Goal: Task Accomplishment & Management: Manage account settings

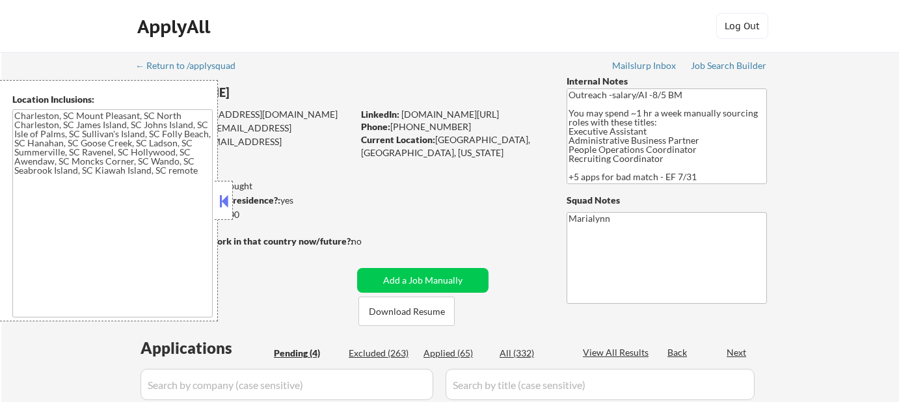
select select ""pending""
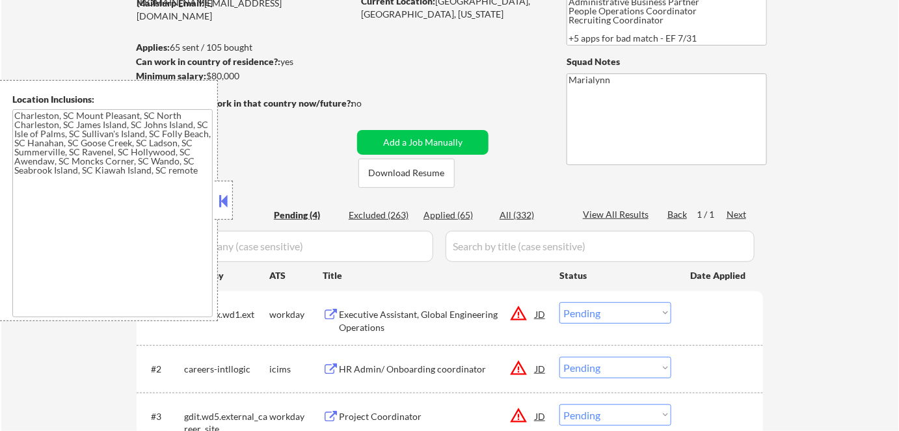
scroll to position [118, 0]
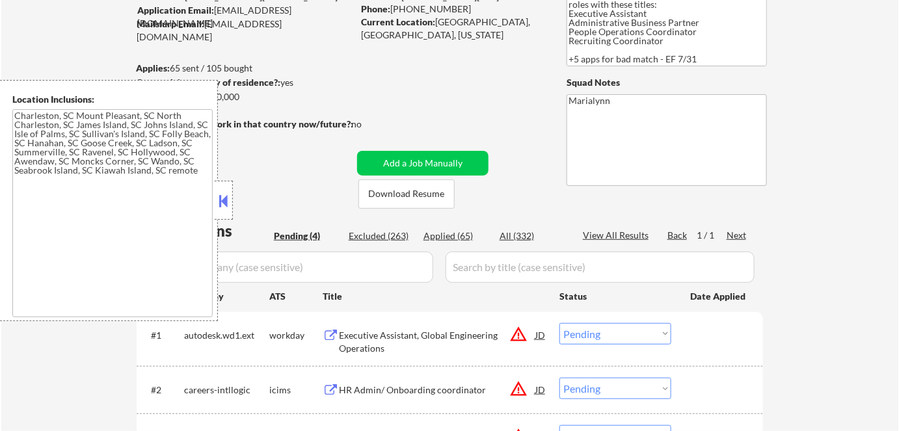
click at [228, 201] on button at bounding box center [224, 201] width 14 height 20
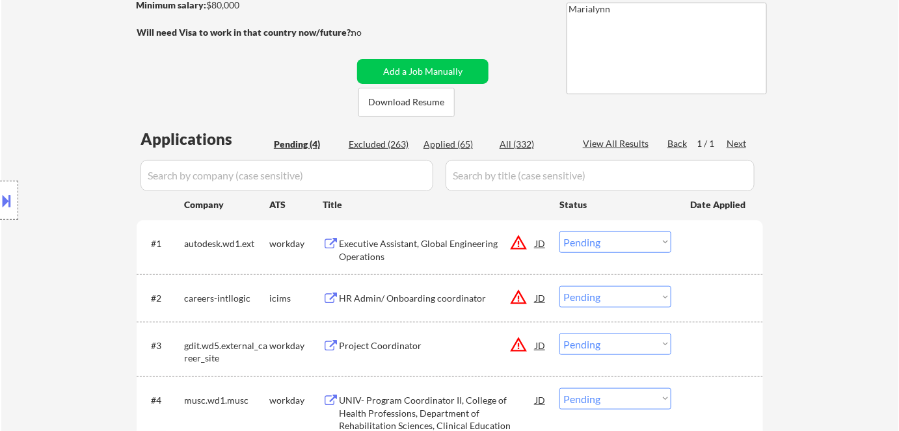
scroll to position [295, 0]
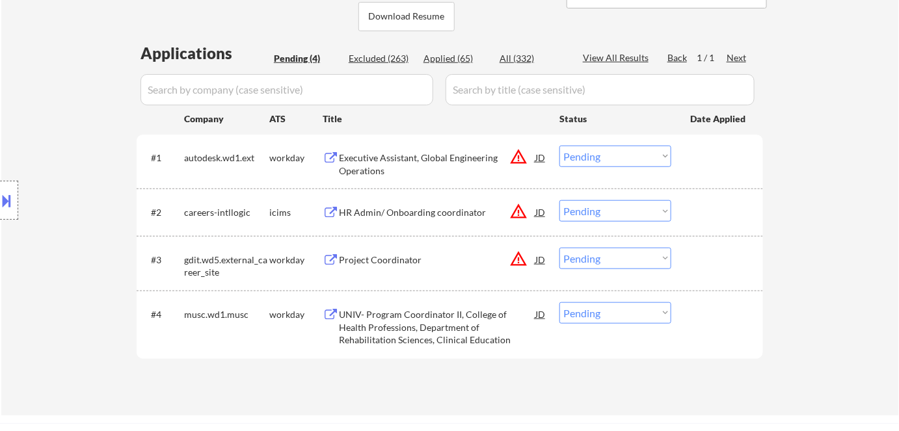
click at [597, 306] on select "Choose an option... Pending Applied Excluded (Questions) Excluded (Expired) Exc…" at bounding box center [616, 313] width 112 height 21
select select ""excluded""
click at [560, 303] on select "Choose an option... Pending Applied Excluded (Questions) Excluded (Expired) Exc…" at bounding box center [616, 313] width 112 height 21
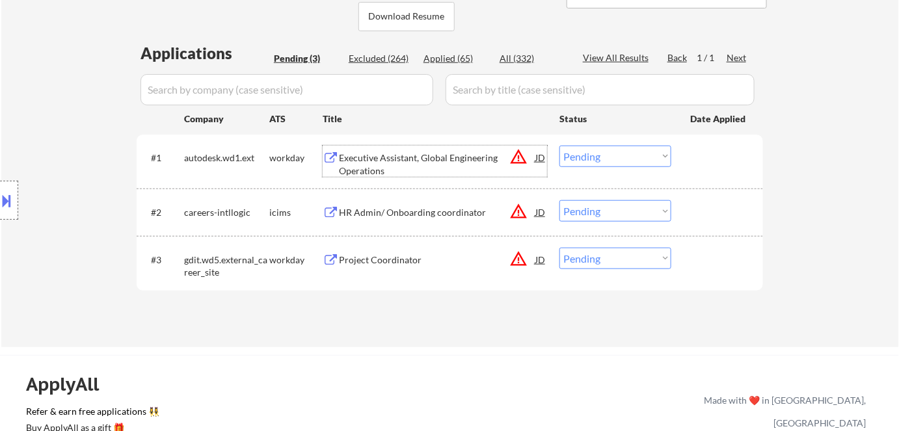
click at [364, 152] on div "Executive Assistant, Global Engineering Operations" at bounding box center [437, 164] width 196 height 25
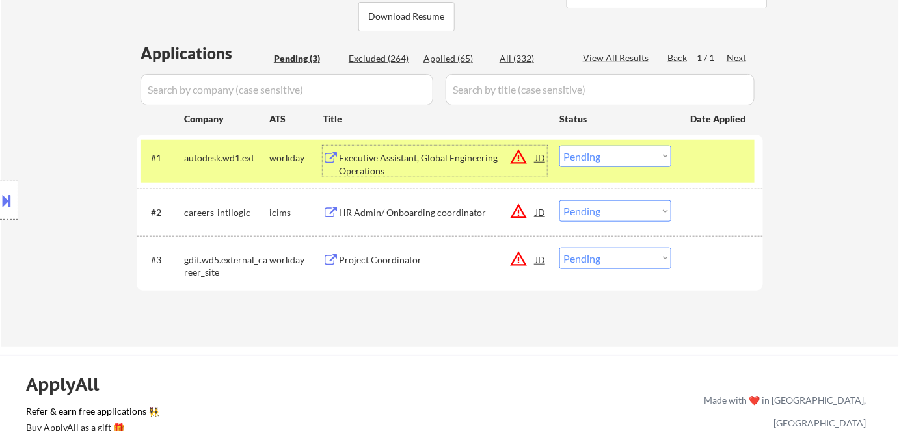
click at [584, 150] on select "Choose an option... Pending Applied Excluded (Questions) Excluded (Expired) Exc…" at bounding box center [616, 156] width 112 height 21
click at [588, 159] on select "Choose an option... Pending Applied Excluded (Questions) Excluded (Expired) Exc…" at bounding box center [616, 156] width 112 height 21
click at [560, 146] on select "Choose an option... Pending Applied Excluded (Questions) Excluded (Expired) Exc…" at bounding box center [616, 156] width 112 height 21
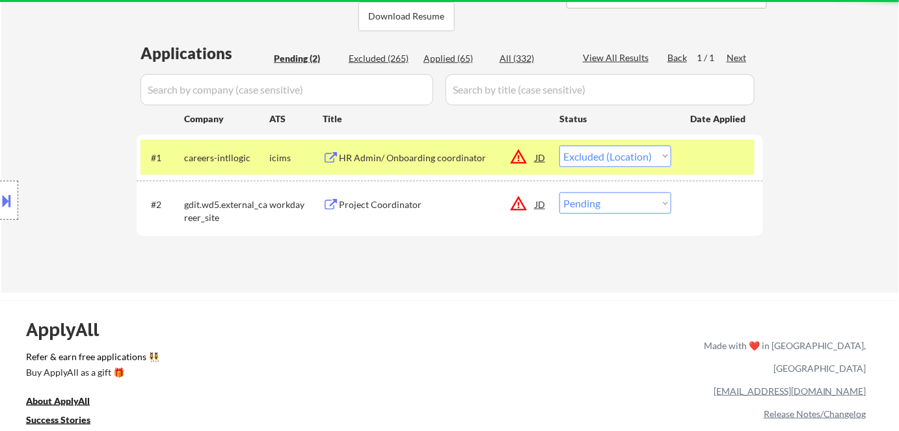
click at [397, 161] on div "HR Admin/ Onboarding coordinator" at bounding box center [437, 158] width 196 height 13
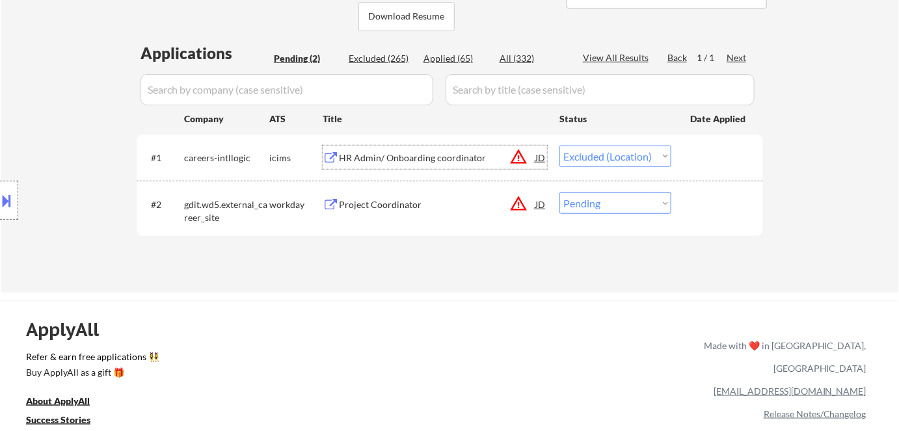
click at [383, 158] on div "HR Admin/ Onboarding coordinator" at bounding box center [437, 158] width 196 height 13
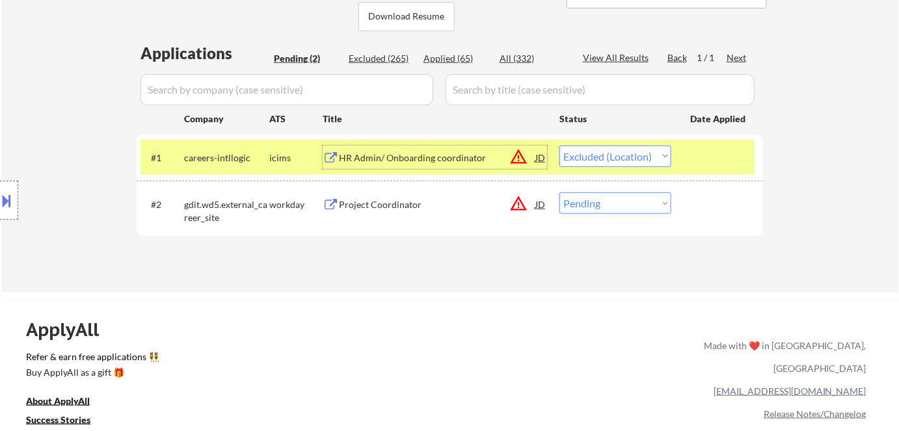
click at [595, 159] on select "Choose an option... Pending Applied Excluded (Questions) Excluded (Expired) Exc…" at bounding box center [616, 156] width 112 height 21
click at [560, 146] on select "Choose an option... Pending Applied Excluded (Questions) Excluded (Expired) Exc…" at bounding box center [616, 156] width 112 height 21
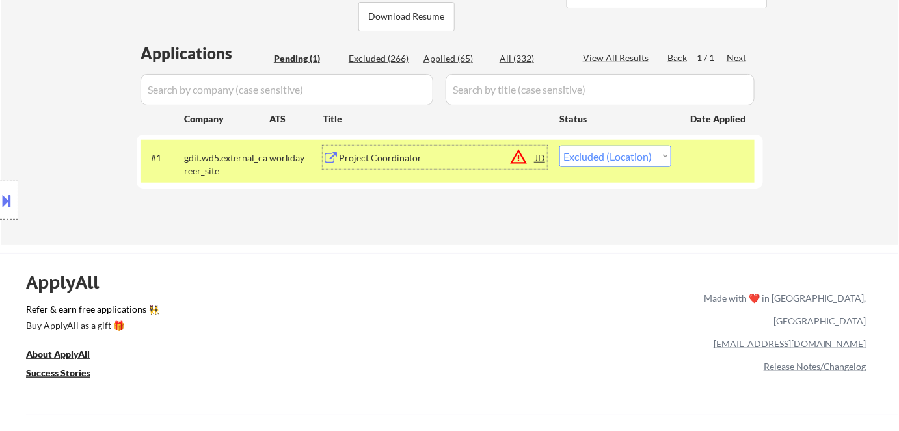
click at [372, 167] on div "Project Coordinator" at bounding box center [437, 157] width 196 height 23
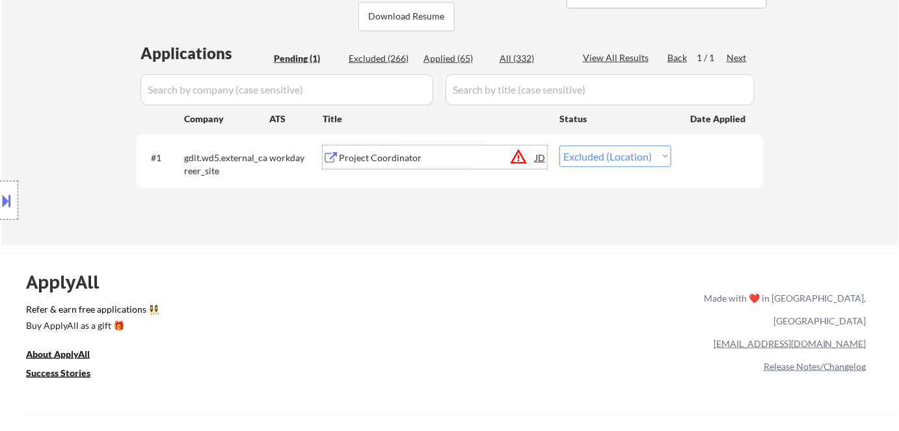
click at [593, 156] on select "Choose an option... Pending Applied Excluded (Questions) Excluded (Expired) Exc…" at bounding box center [616, 156] width 112 height 21
select select ""excluded__expired_""
click at [560, 146] on select "Choose an option... Pending Applied Excluded (Questions) Excluded (Expired) Exc…" at bounding box center [616, 156] width 112 height 21
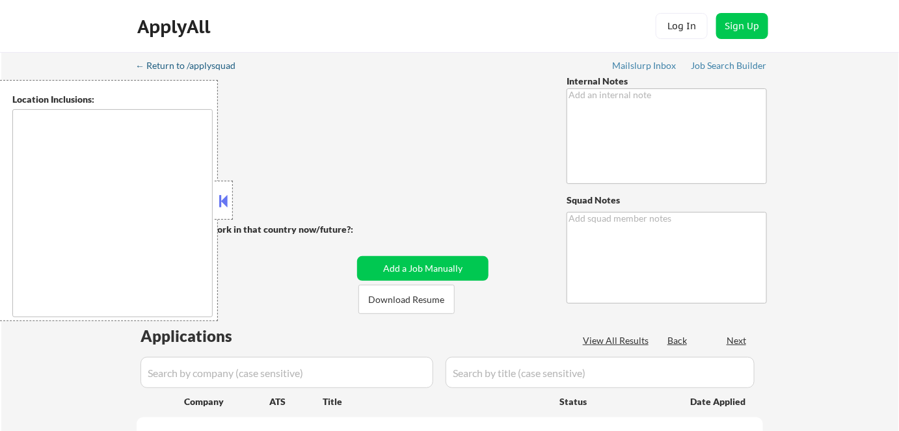
type textarea "📍 LinkedIn outreach - 3/28 AB AI question - 8/27 AB"
type textarea "12 Marialynn Mailslurp✔️ Redwood City, CA 94065 from Kiezy"
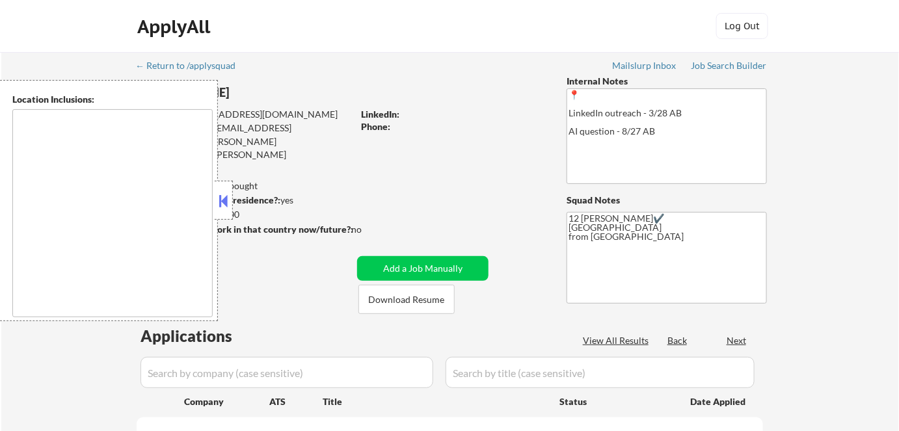
click at [229, 200] on button at bounding box center [224, 201] width 14 height 20
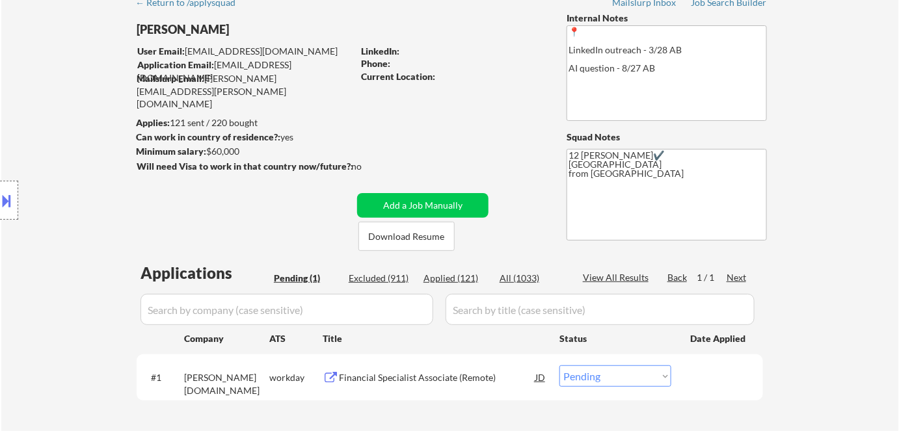
scroll to position [118, 0]
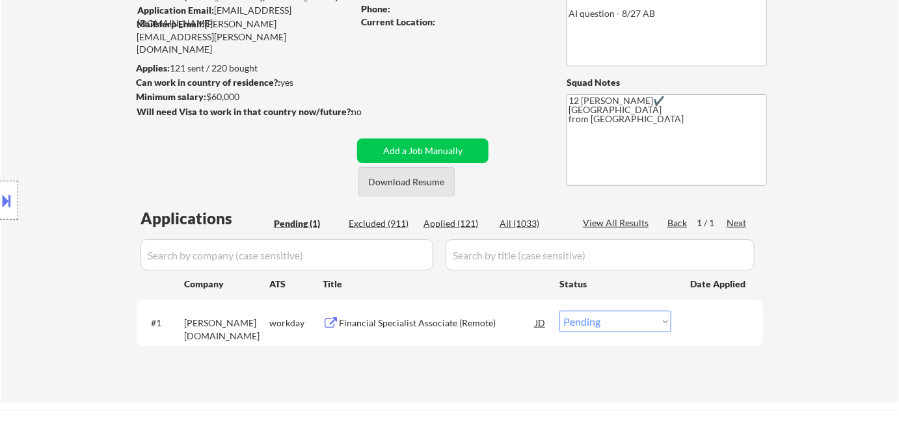
click at [399, 184] on button "Download Resume" at bounding box center [407, 181] width 96 height 29
click at [380, 318] on div "Financial Specialist Associate (Remote)" at bounding box center [437, 323] width 196 height 13
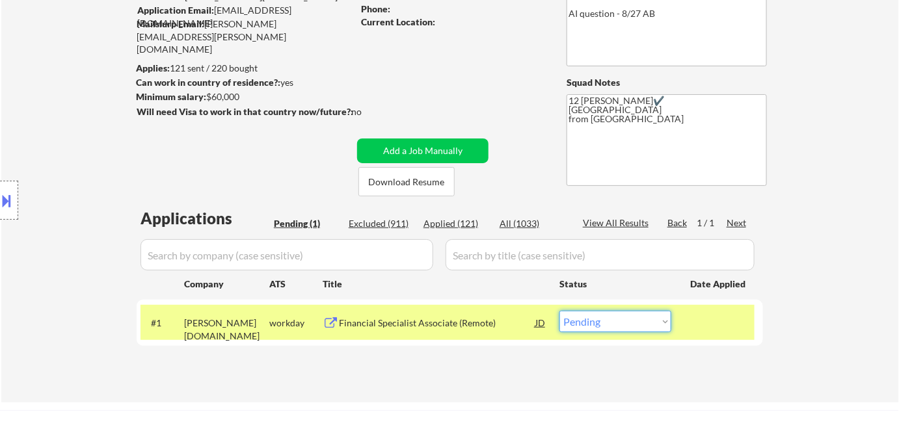
click at [581, 327] on select "Choose an option... Pending Applied Excluded (Questions) Excluded (Expired) Exc…" at bounding box center [616, 321] width 112 height 21
select select ""excluded__bad_match_""
click at [560, 311] on select "Choose an option... Pending Applied Excluded (Questions) Excluded (Expired) Exc…" at bounding box center [616, 321] width 112 height 21
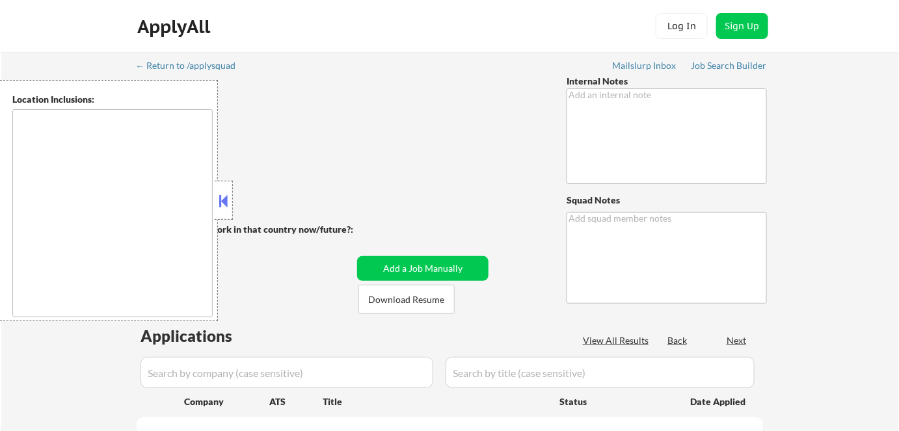
type textarea "Reaching out about possible lower salary - 1/24 AB Ai outreach - 8/12 AB"
type textarea "Marialynn EST ✔️ 26 North New Street, West Chester, PA 19380 from Kiezy"
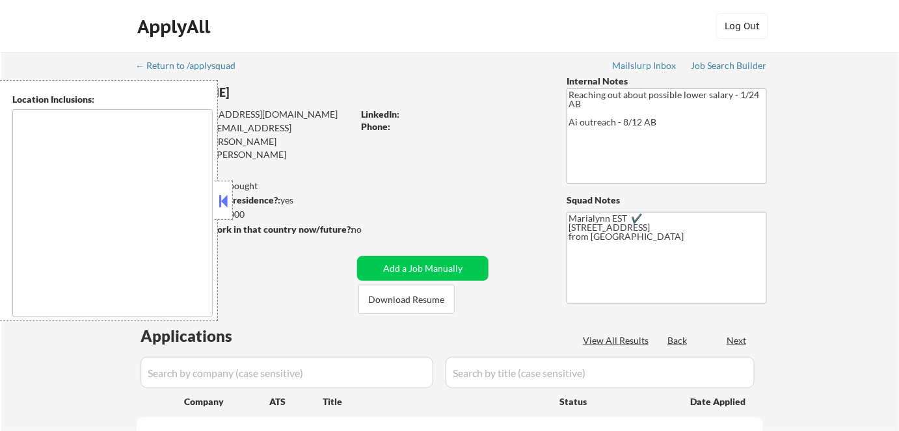
type textarea "remote"
select select ""pending""
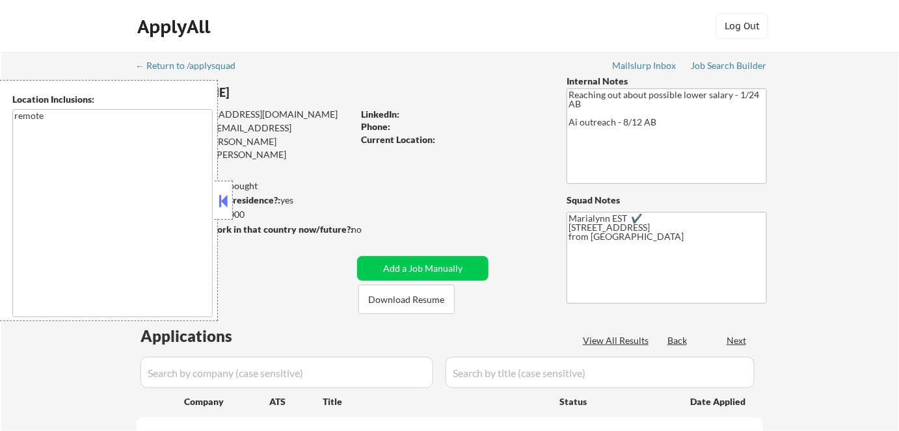
select select ""pending""
click at [226, 202] on button at bounding box center [224, 201] width 14 height 20
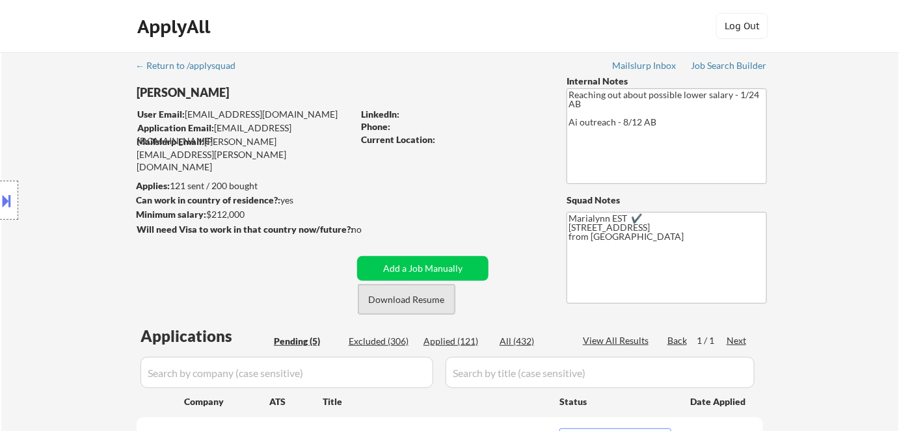
click at [383, 301] on button "Download Resume" at bounding box center [407, 299] width 96 height 29
click at [406, 301] on button "Download Resume" at bounding box center [407, 299] width 96 height 29
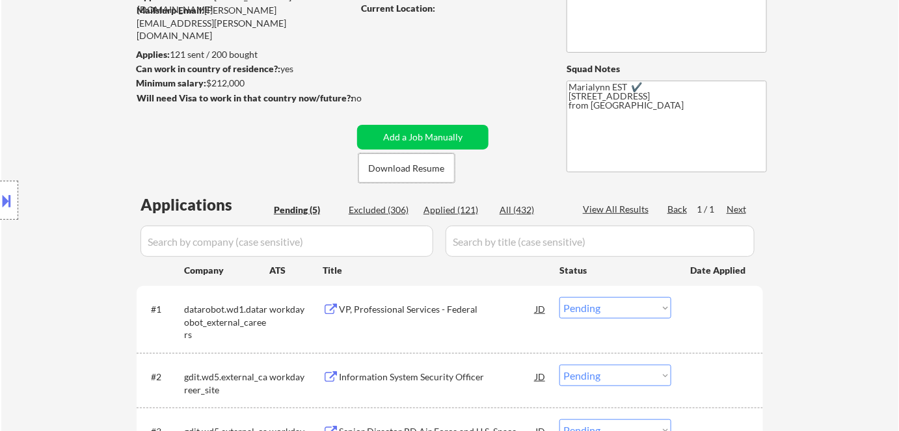
scroll to position [177, 0]
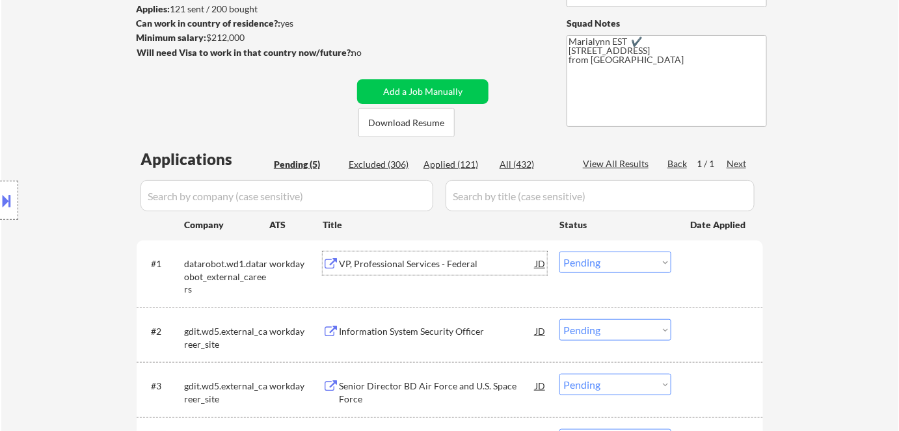
click at [407, 262] on div "VP, Professional Services - Federal" at bounding box center [437, 264] width 196 height 13
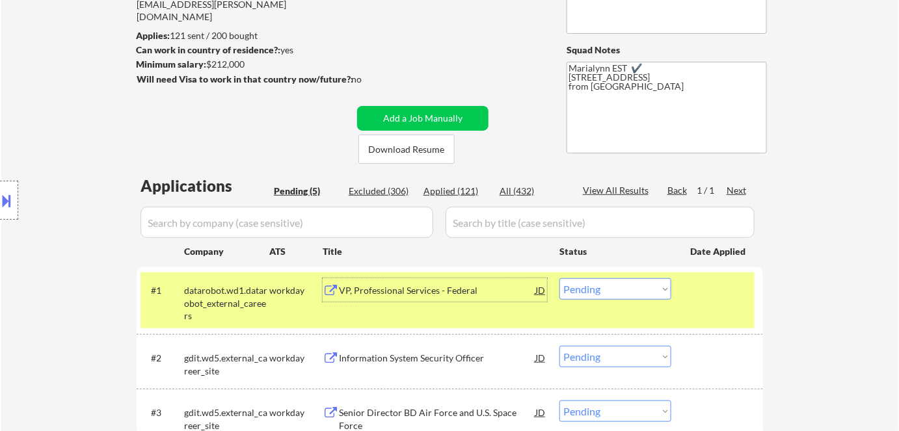
scroll to position [295, 0]
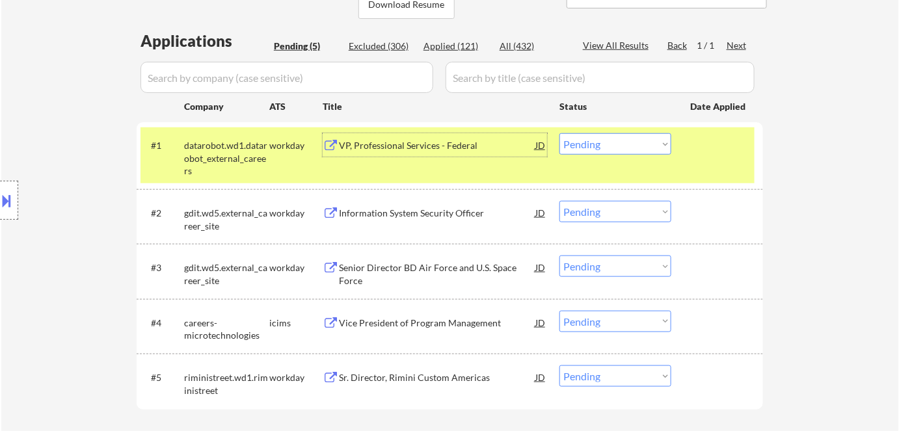
click at [605, 146] on select "Choose an option... Pending Applied Excluded (Questions) Excluded (Expired) Exc…" at bounding box center [616, 143] width 112 height 21
click at [560, 133] on select "Choose an option... Pending Applied Excluded (Questions) Excluded (Expired) Exc…" at bounding box center [616, 143] width 112 height 21
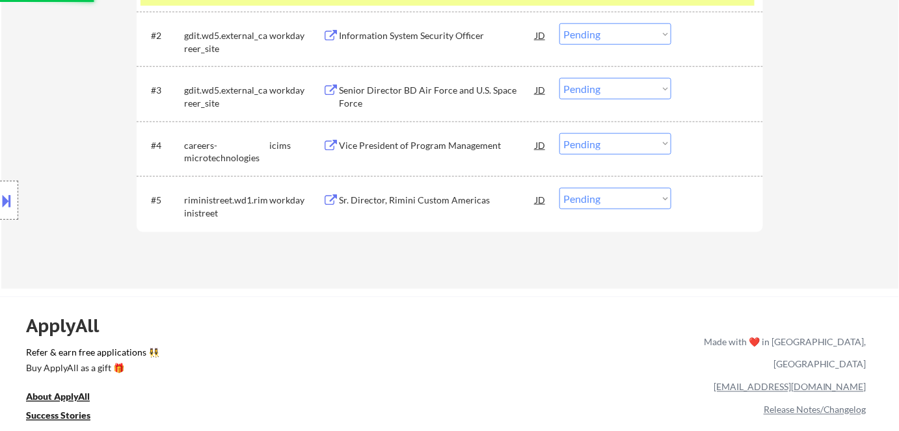
scroll to position [355, 0]
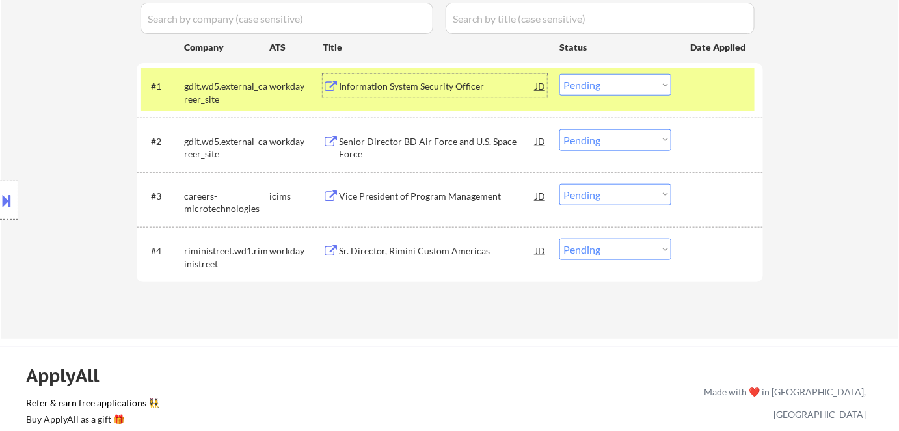
click at [443, 85] on div "Information System Security Officer" at bounding box center [437, 86] width 196 height 13
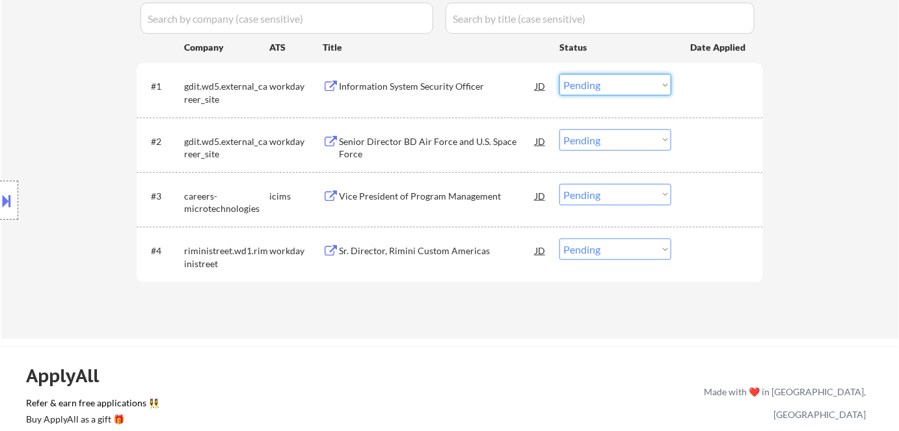
drag, startPoint x: 584, startPoint y: 80, endPoint x: 588, endPoint y: 89, distance: 10.2
click at [584, 81] on select "Choose an option... Pending Applied Excluded (Questions) Excluded (Expired) Exc…" at bounding box center [616, 84] width 112 height 21
click at [560, 74] on select "Choose an option... Pending Applied Excluded (Questions) Excluded (Expired) Exc…" at bounding box center [616, 84] width 112 height 21
click at [419, 142] on div "Senior Director BD Air Force and U.S. Space Force" at bounding box center [437, 147] width 196 height 25
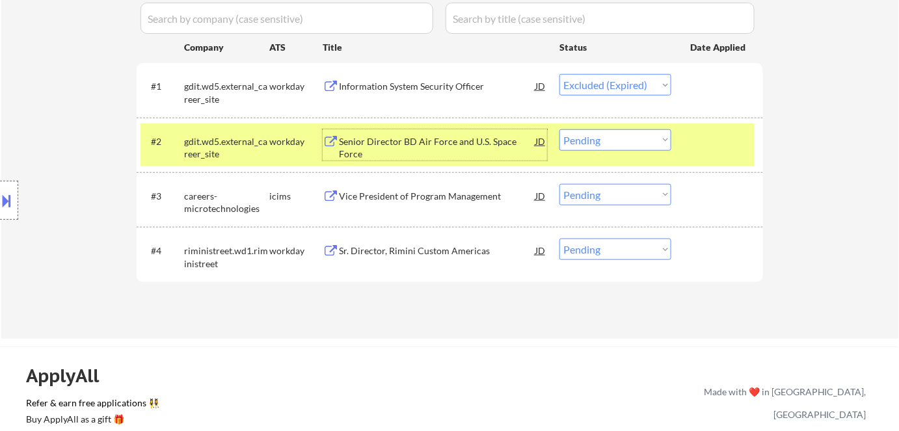
click at [454, 142] on div "Senior Director BD Air Force and U.S. Space Force" at bounding box center [437, 147] width 196 height 25
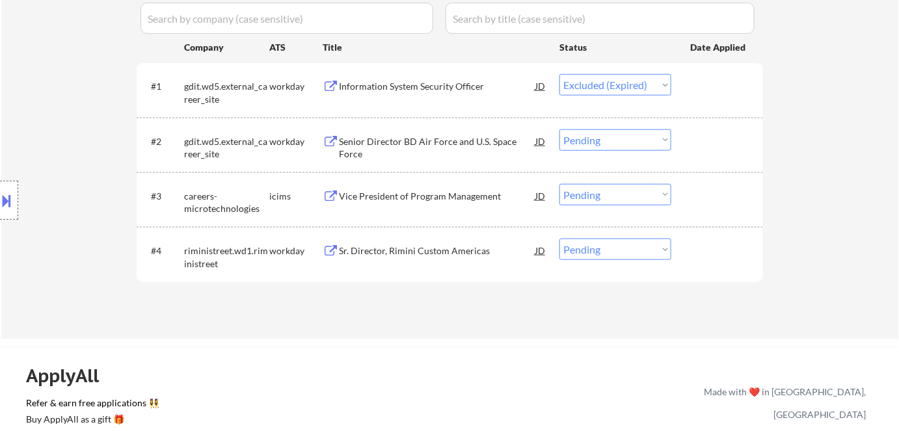
select select ""pending""
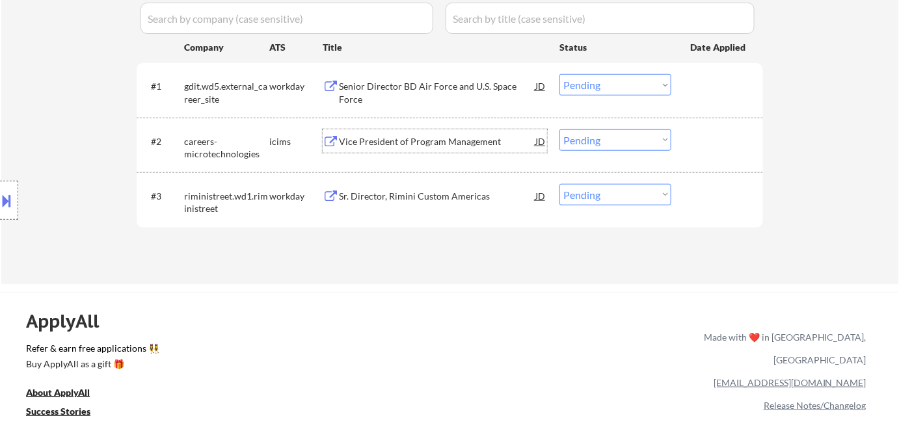
click at [416, 133] on div "Vice President of Program Management" at bounding box center [437, 140] width 196 height 23
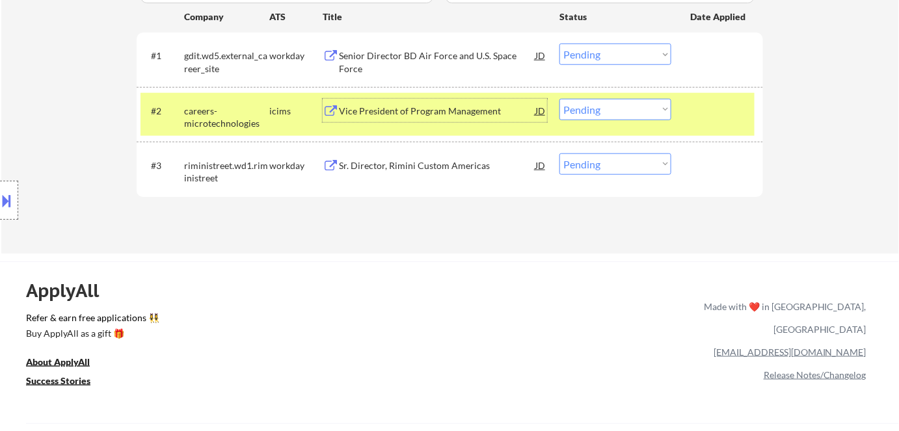
scroll to position [414, 0]
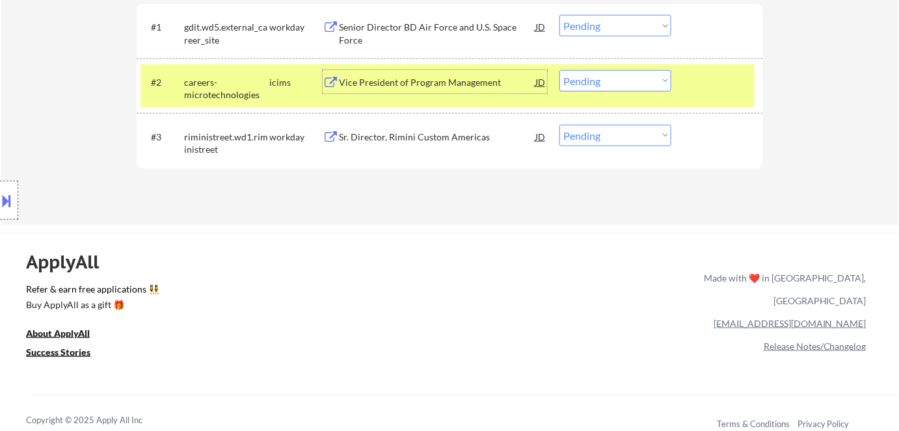
click at [588, 83] on select "Choose an option... Pending Applied Excluded (Questions) Excluded (Expired) Exc…" at bounding box center [616, 80] width 112 height 21
click at [560, 70] on select "Choose an option... Pending Applied Excluded (Questions) Excluded (Expired) Exc…" at bounding box center [616, 80] width 112 height 21
click at [450, 26] on div "Senior Director BD Air Force and U.S. Space Force" at bounding box center [437, 33] width 196 height 25
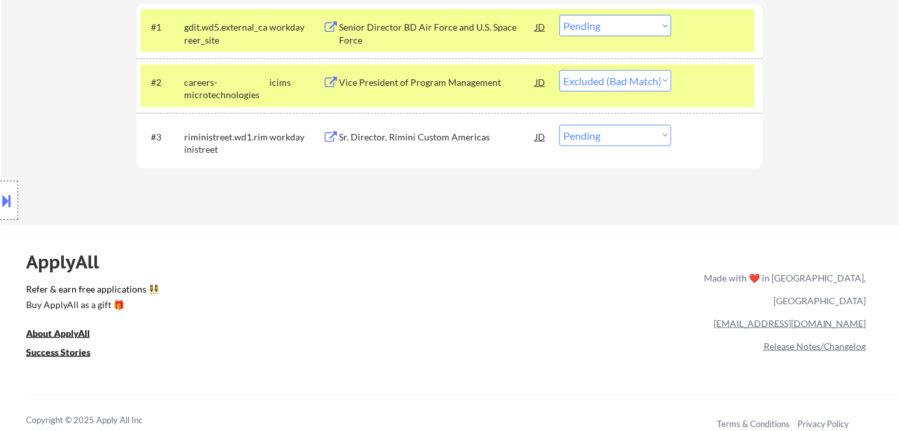
select select ""pending""
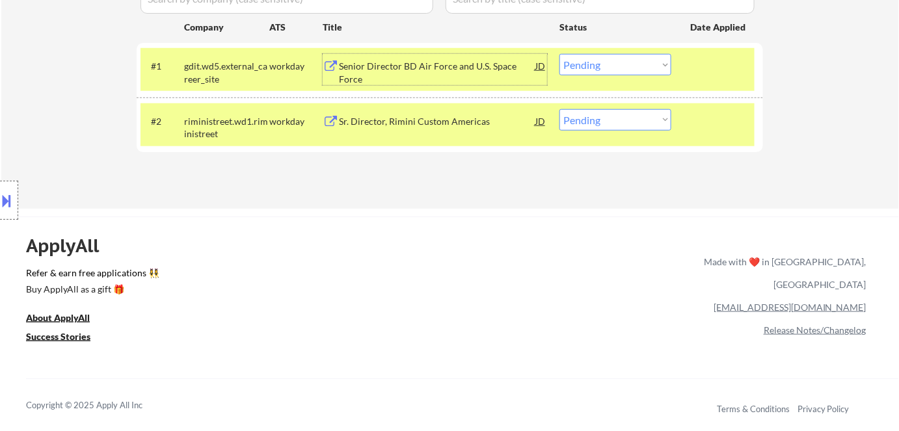
scroll to position [355, 0]
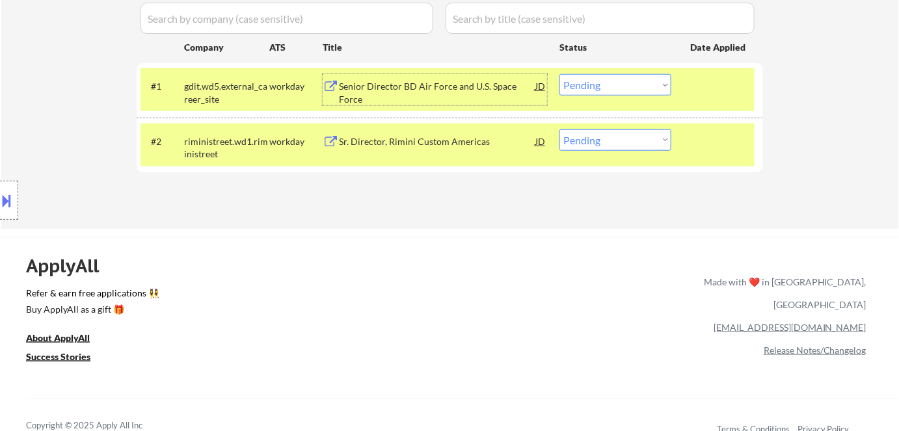
click at [289, 139] on div "workday" at bounding box center [295, 141] width 53 height 13
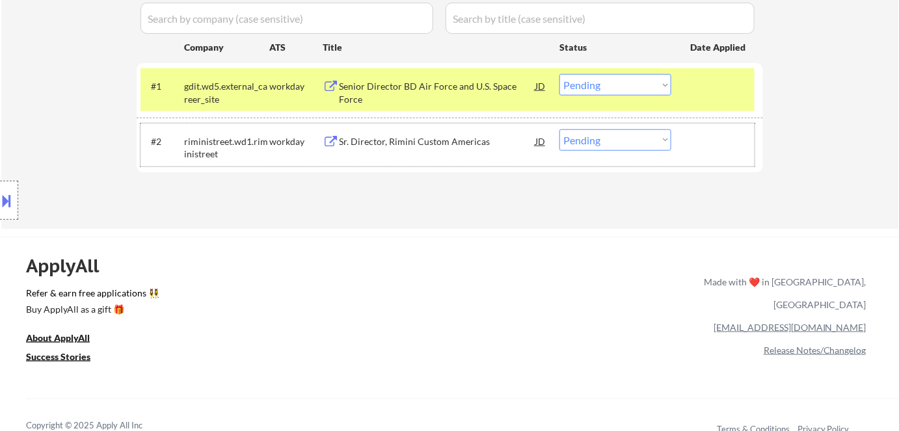
click at [617, 81] on select "Choose an option... Pending Applied Excluded (Questions) Excluded (Expired) Exc…" at bounding box center [616, 84] width 112 height 21
click at [560, 74] on select "Choose an option... Pending Applied Excluded (Questions) Excluded (Expired) Exc…" at bounding box center [616, 84] width 112 height 21
click at [426, 140] on div "Sr. Director, Rimini Custom Americas" at bounding box center [437, 141] width 196 height 13
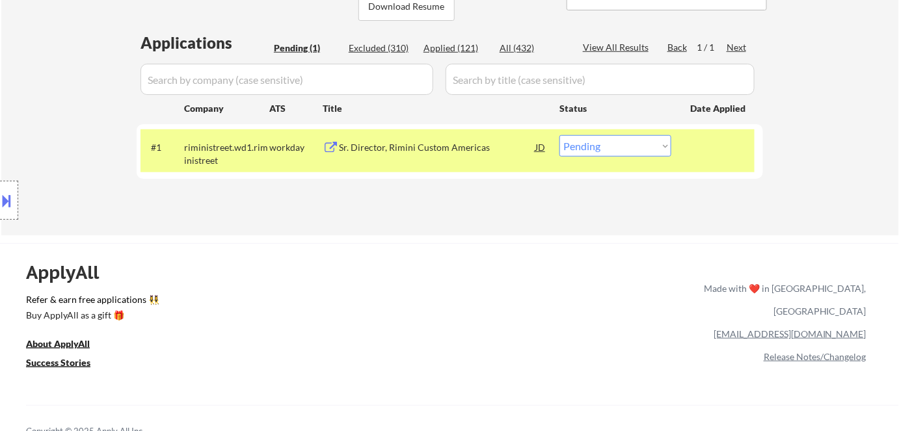
scroll to position [177, 0]
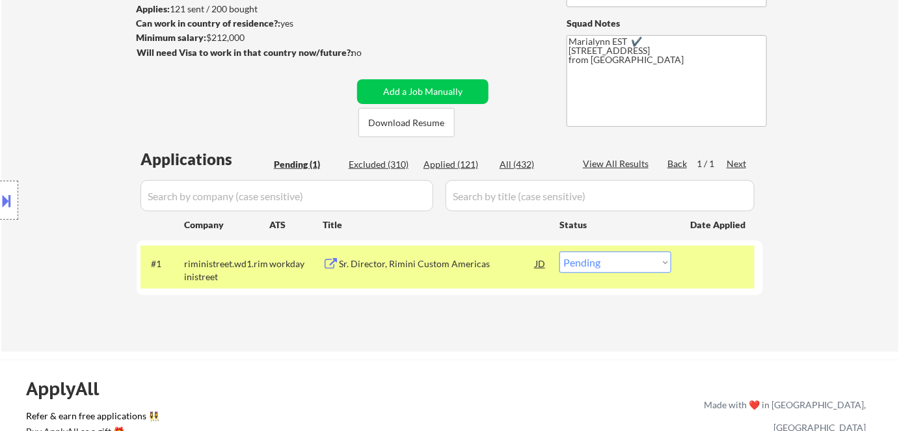
click at [494, 268] on div "Sr. Director, Rimini Custom Americas" at bounding box center [437, 264] width 196 height 13
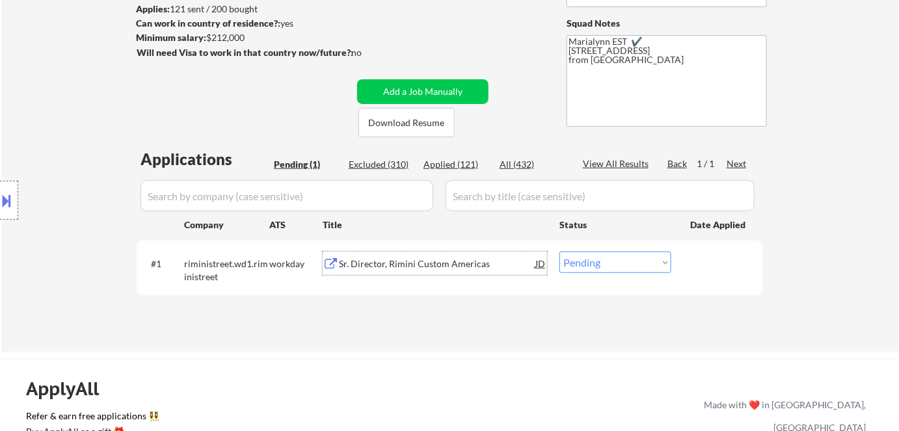
drag, startPoint x: 612, startPoint y: 264, endPoint x: 621, endPoint y: 276, distance: 15.0
click at [621, 276] on div "#1 riministreet.wd1.riministreet workday Sr. Director, Rimini Custom Americas J…" at bounding box center [448, 267] width 614 height 43
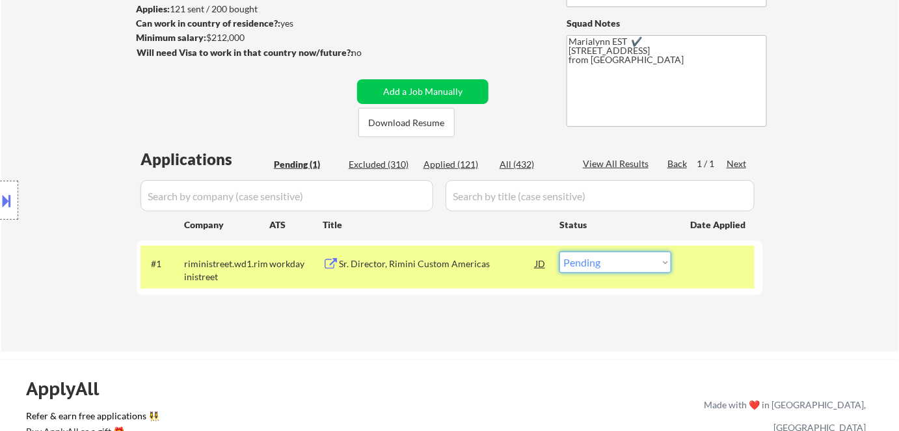
select select ""excluded""
click at [560, 252] on select "Choose an option... Pending Applied Excluded (Questions) Excluded (Expired) Exc…" at bounding box center [616, 262] width 112 height 21
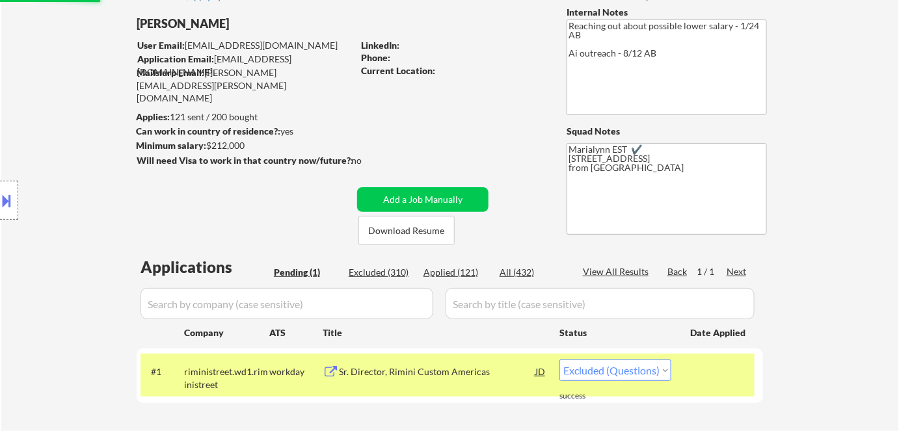
scroll to position [59, 0]
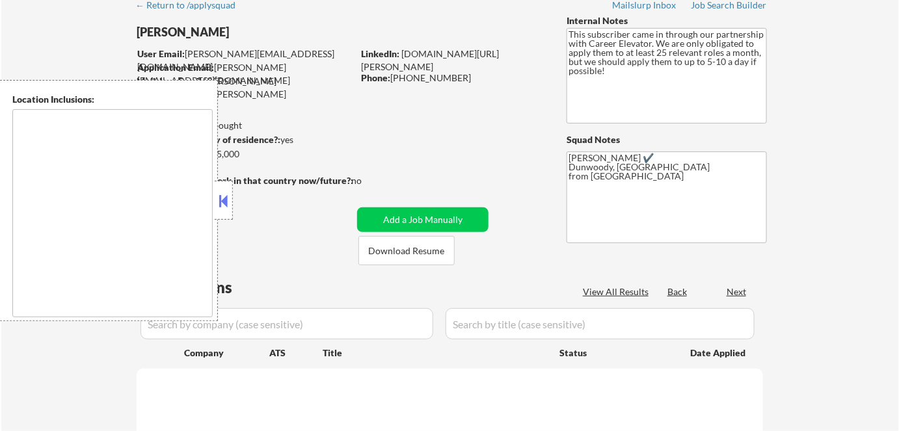
scroll to position [118, 0]
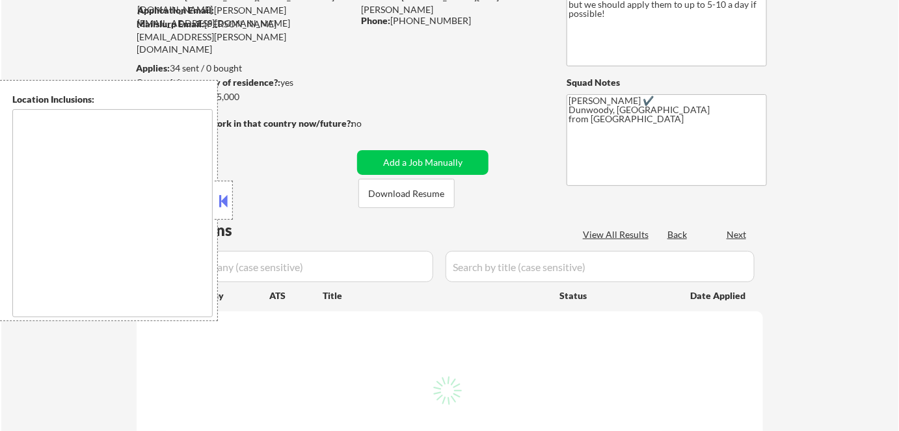
click at [222, 204] on button at bounding box center [224, 201] width 14 height 20
click at [228, 201] on button at bounding box center [224, 201] width 14 height 20
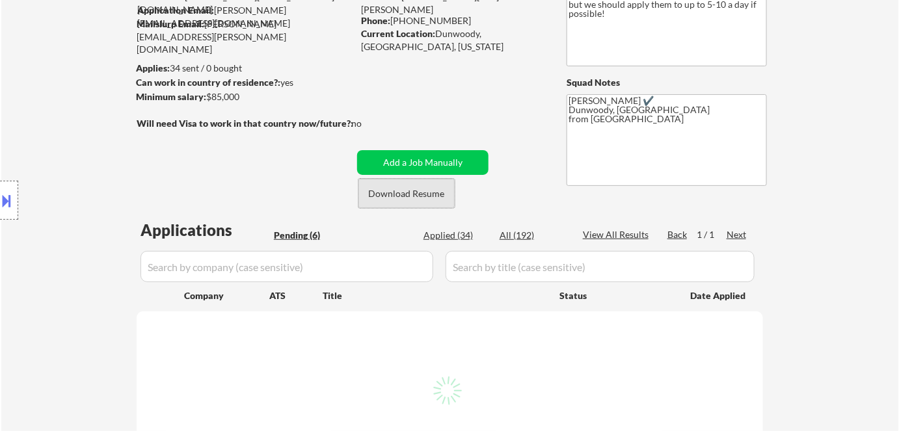
click at [404, 202] on button "Download Resume" at bounding box center [407, 193] width 96 height 29
select select ""pending""
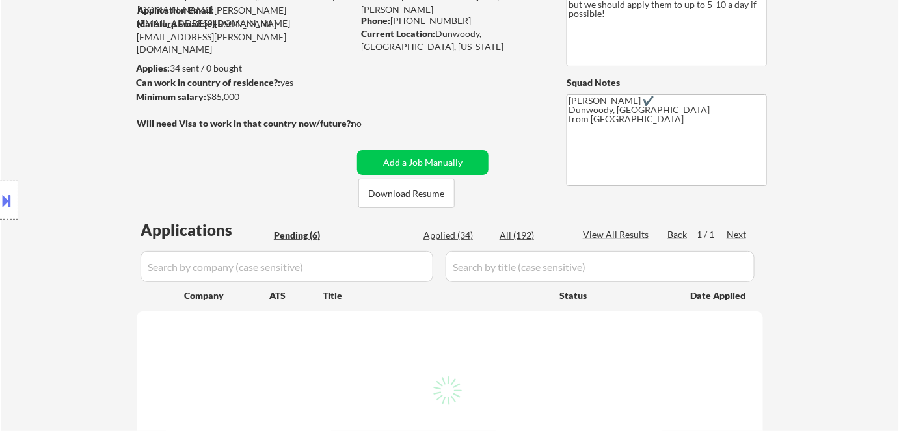
select select ""pending""
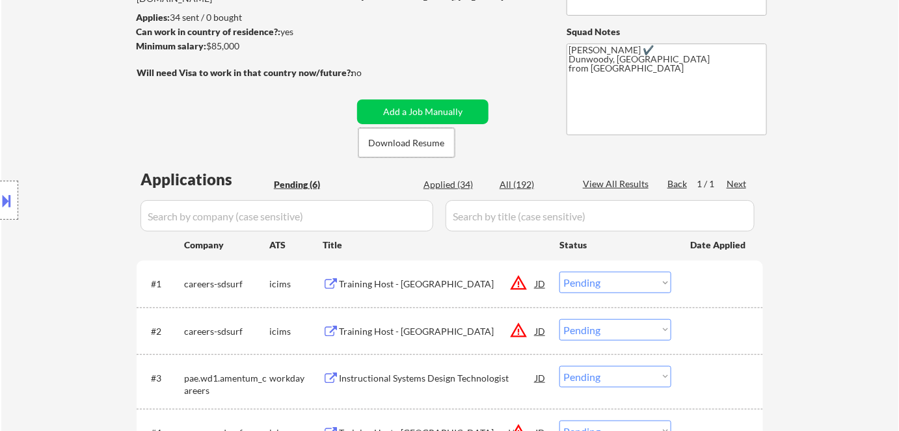
scroll to position [295, 0]
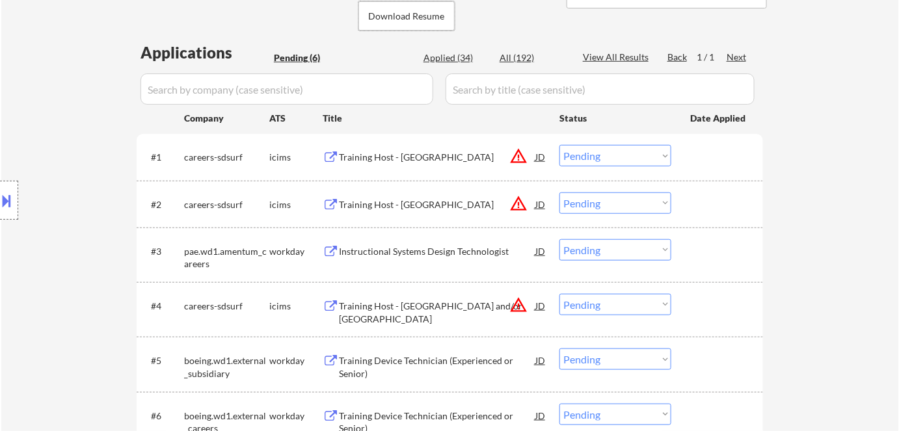
click at [413, 249] on div "Instructional Systems Design Technologist" at bounding box center [437, 251] width 196 height 13
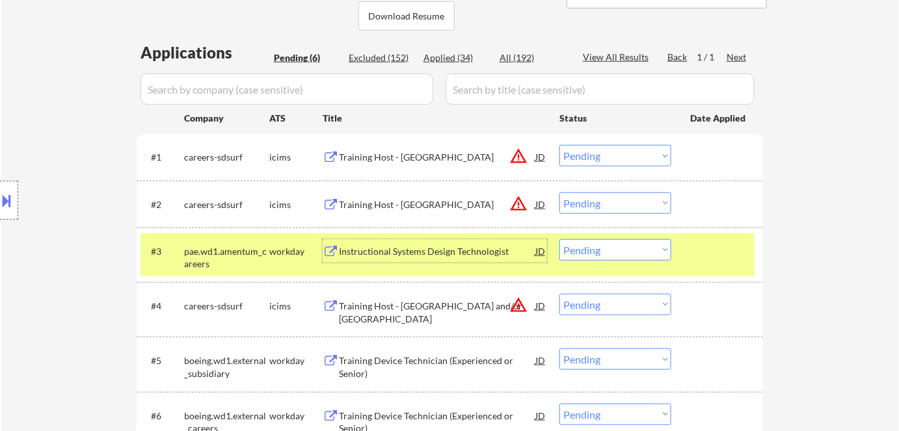
click at [616, 252] on select "Choose an option... Pending Applied Excluded (Questions) Excluded (Expired) Exc…" at bounding box center [616, 249] width 112 height 21
click at [560, 239] on select "Choose an option... Pending Applied Excluded (Questions) Excluded (Expired) Exc…" at bounding box center [616, 249] width 112 height 21
select select ""pending""
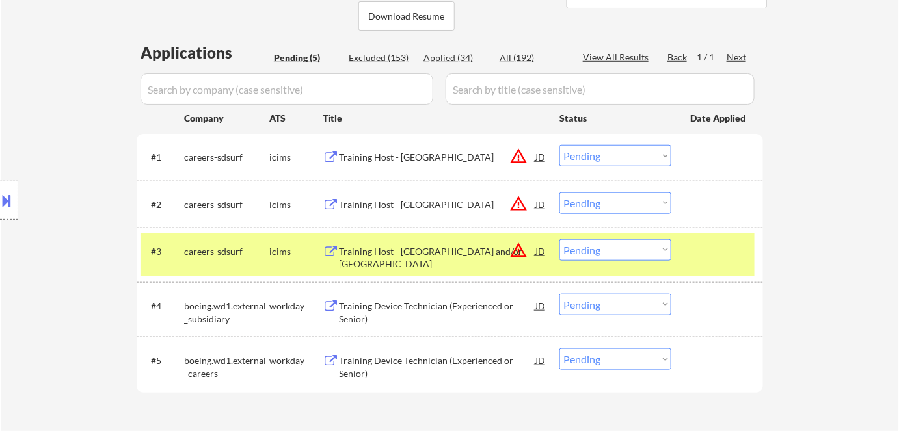
click at [260, 256] on div "careers-sdsurf" at bounding box center [226, 251] width 85 height 13
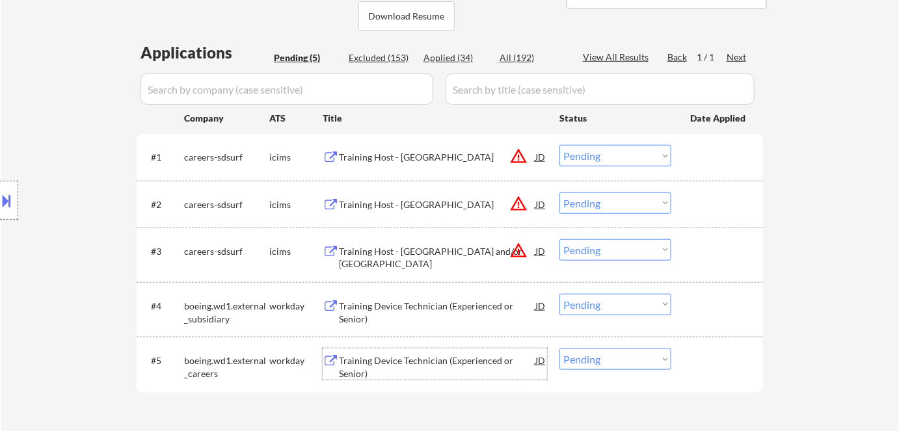
click at [422, 361] on div "Training Device Technician (Experienced or Senior)" at bounding box center [437, 367] width 196 height 25
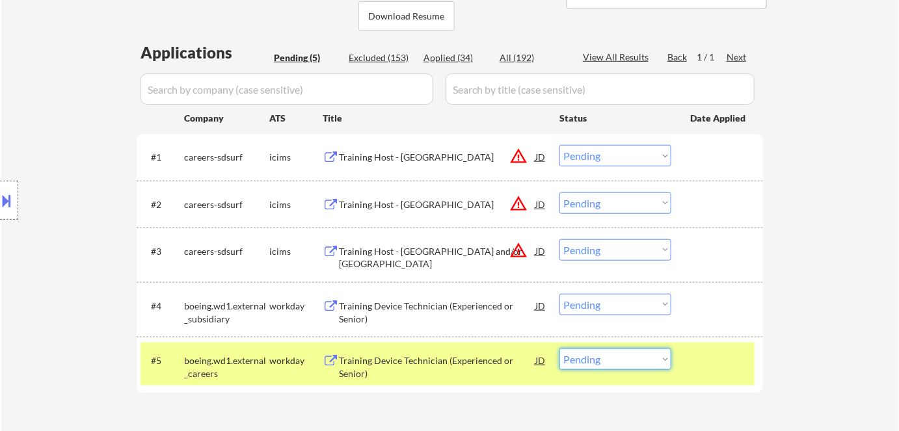
click at [614, 360] on select "Choose an option... Pending Applied Excluded (Questions) Excluded (Expired) Exc…" at bounding box center [616, 359] width 112 height 21
select select ""excluded__expired_""
click at [560, 349] on select "Choose an option... Pending Applied Excluded (Questions) Excluded (Expired) Exc…" at bounding box center [616, 359] width 112 height 21
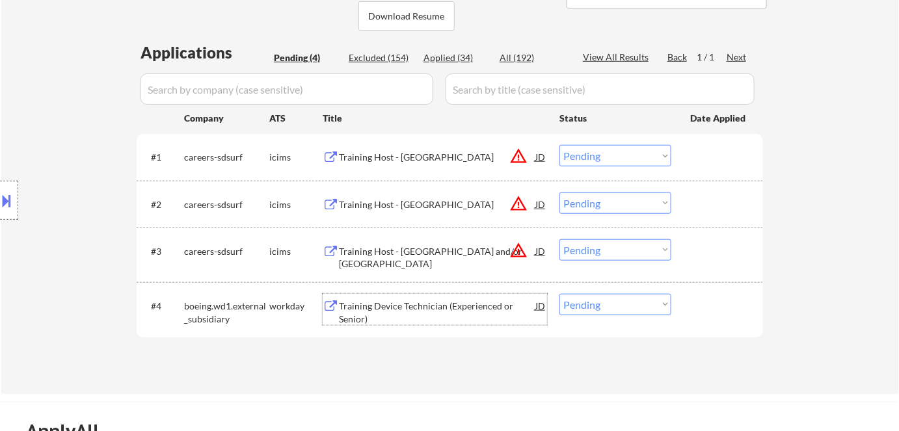
click at [382, 305] on div "Training Device Technician (Experienced or Senior)" at bounding box center [437, 312] width 196 height 25
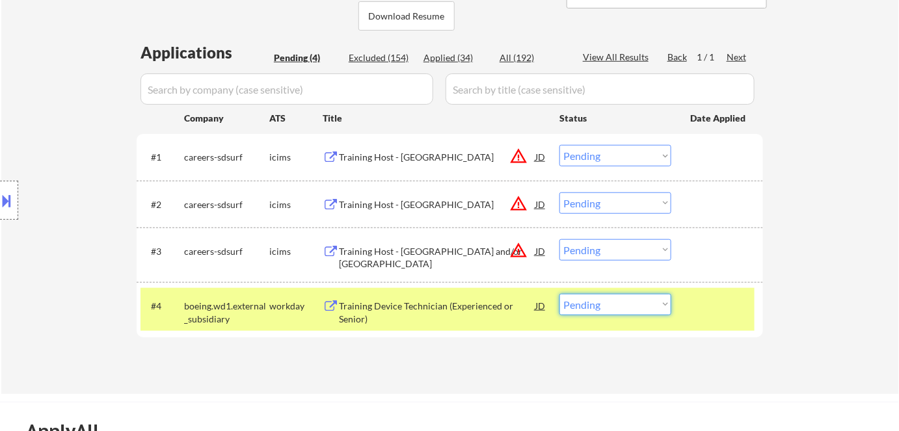
click at [622, 304] on select "Choose an option... Pending Applied Excluded (Questions) Excluded (Expired) Exc…" at bounding box center [616, 304] width 112 height 21
select select ""excluded__expired_""
click at [560, 294] on select "Choose an option... Pending Applied Excluded (Questions) Excluded (Expired) Exc…" at bounding box center [616, 304] width 112 height 21
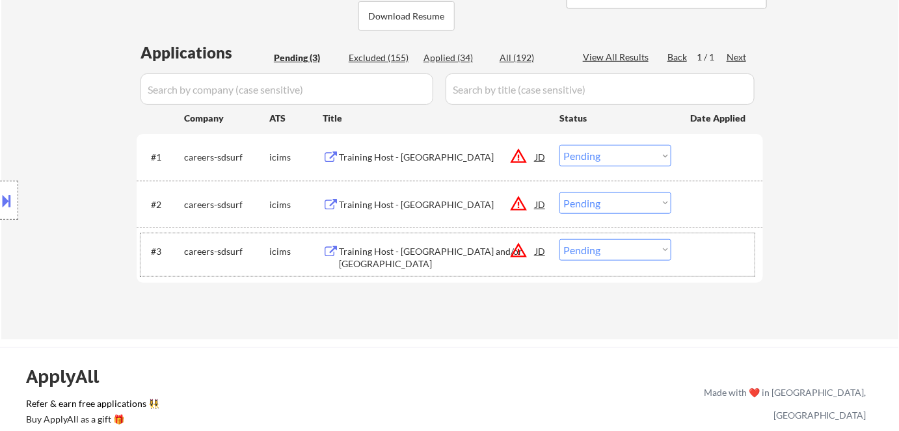
drag, startPoint x: 390, startPoint y: 237, endPoint x: 392, endPoint y: 246, distance: 8.8
click at [391, 242] on div "#3 careers-sdsurf icims Training Host - Riverside and/or San Bernardino County …" at bounding box center [448, 255] width 614 height 43
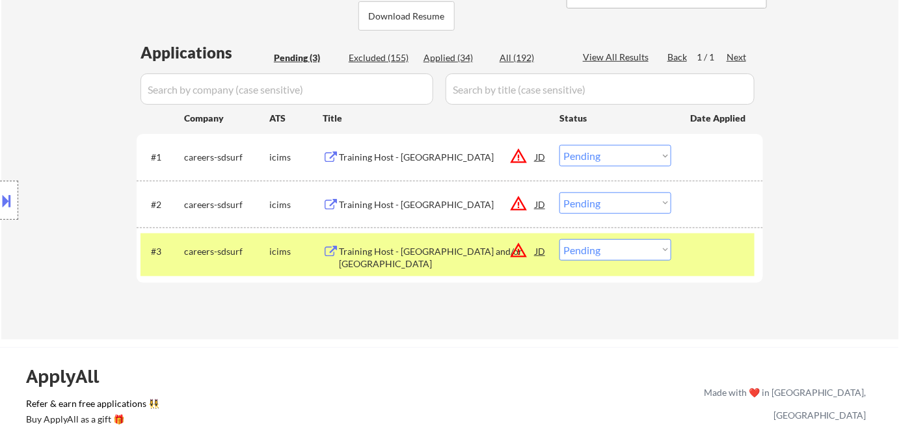
click at [370, 280] on div "#3 careers-sdsurf icims Training Host - Riverside and/or San Bernardino County …" at bounding box center [450, 255] width 627 height 55
click at [380, 259] on div "Training Host - Riverside and/or San Bernardino County" at bounding box center [437, 257] width 196 height 25
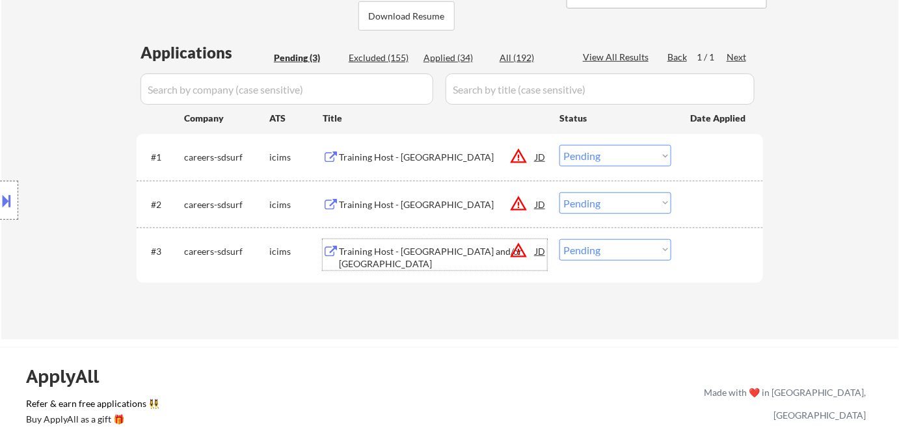
click at [597, 251] on select "Choose an option... Pending Applied Excluded (Questions) Excluded (Expired) Exc…" at bounding box center [616, 249] width 112 height 21
select select ""excluded__bad_match_""
click at [560, 239] on select "Choose an option... Pending Applied Excluded (Questions) Excluded (Expired) Exc…" at bounding box center [616, 249] width 112 height 21
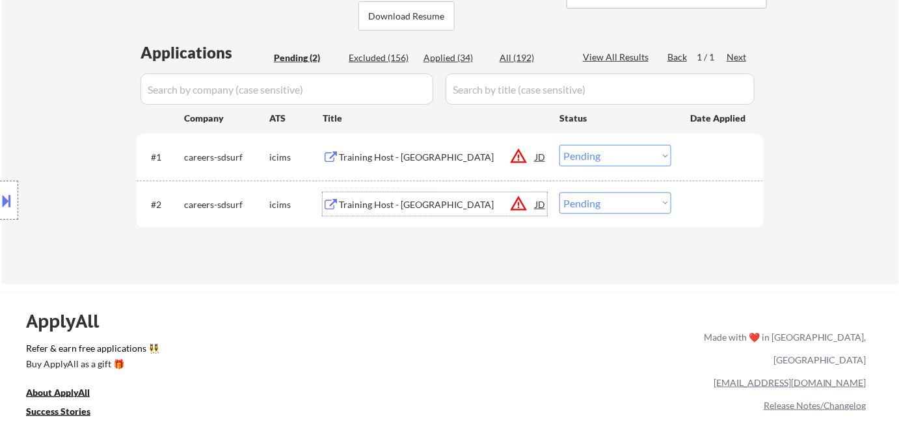
click at [385, 205] on div "Training Host - Orange County" at bounding box center [437, 204] width 196 height 13
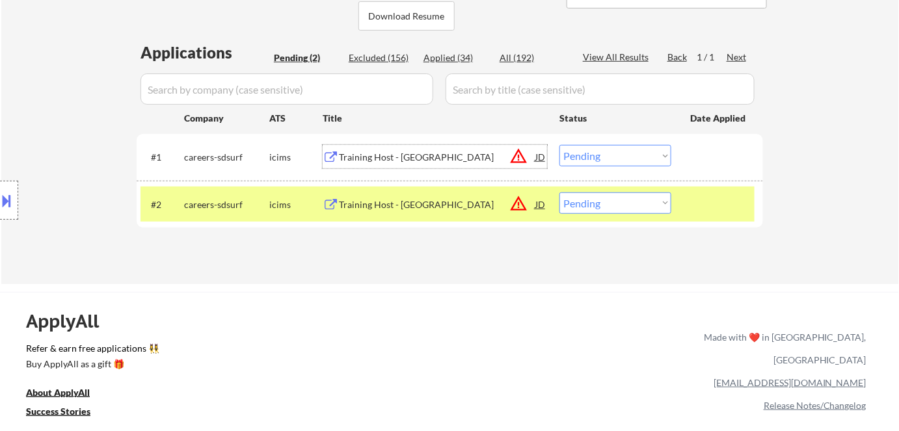
click at [433, 157] on div "Training Host - Los Angeles" at bounding box center [437, 157] width 196 height 13
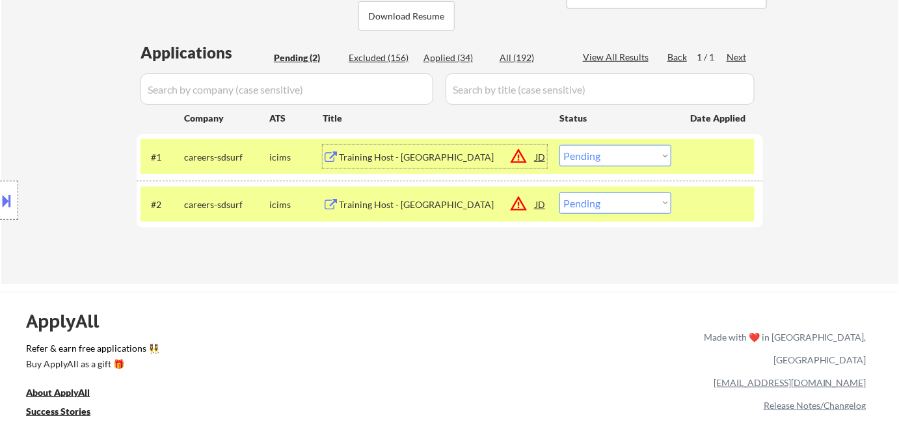
click at [617, 152] on select "Choose an option... Pending Applied Excluded (Questions) Excluded (Expired) Exc…" at bounding box center [616, 155] width 112 height 21
select select ""excluded__bad_match_""
click at [560, 145] on select "Choose an option... Pending Applied Excluded (Questions) Excluded (Expired) Exc…" at bounding box center [616, 155] width 112 height 21
drag, startPoint x: 618, startPoint y: 204, endPoint x: 624, endPoint y: 211, distance: 9.2
click at [620, 206] on select "Choose an option... Pending Applied Excluded (Questions) Excluded (Expired) Exc…" at bounding box center [616, 203] width 112 height 21
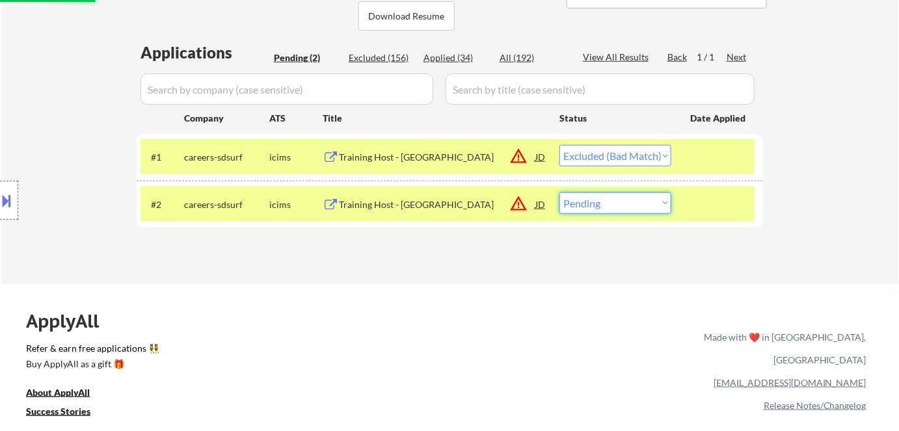
select select ""excluded__bad_match_""
click at [560, 193] on select "Choose an option... Pending Applied Excluded (Questions) Excluded (Expired) Exc…" at bounding box center [616, 203] width 112 height 21
select select ""pending""
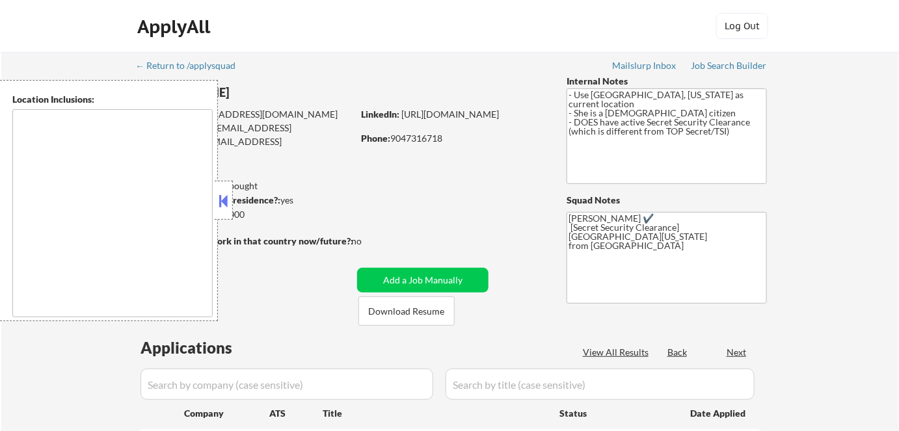
type textarea "[GEOGRAPHIC_DATA], [GEOGRAPHIC_DATA] [GEOGRAPHIC_DATA], [GEOGRAPHIC_DATA] [GEOG…"
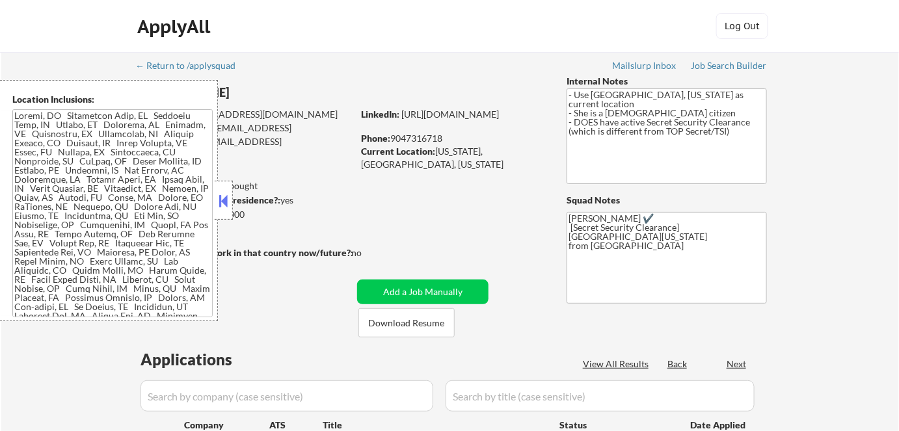
drag, startPoint x: 219, startPoint y: 195, endPoint x: 226, endPoint y: 199, distance: 8.5
click at [220, 195] on button at bounding box center [224, 201] width 14 height 20
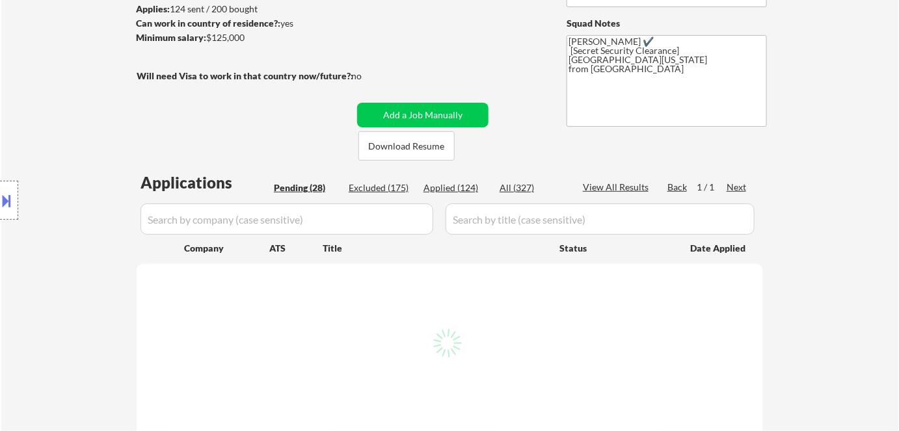
scroll to position [295, 0]
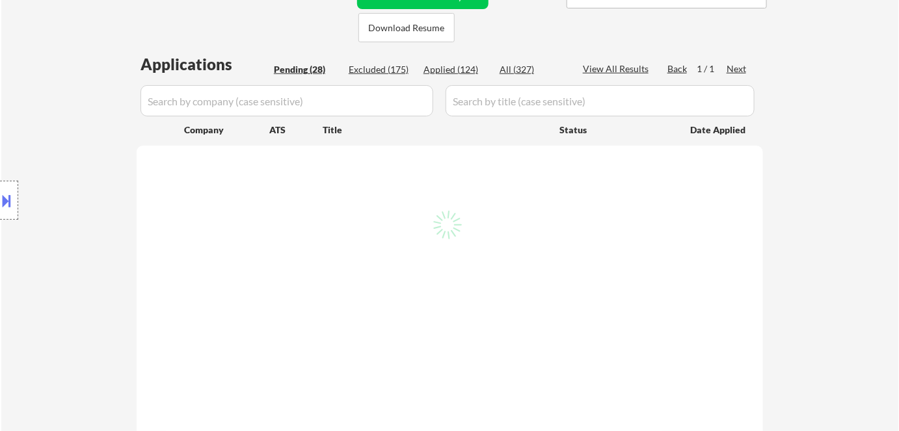
select select ""pending""
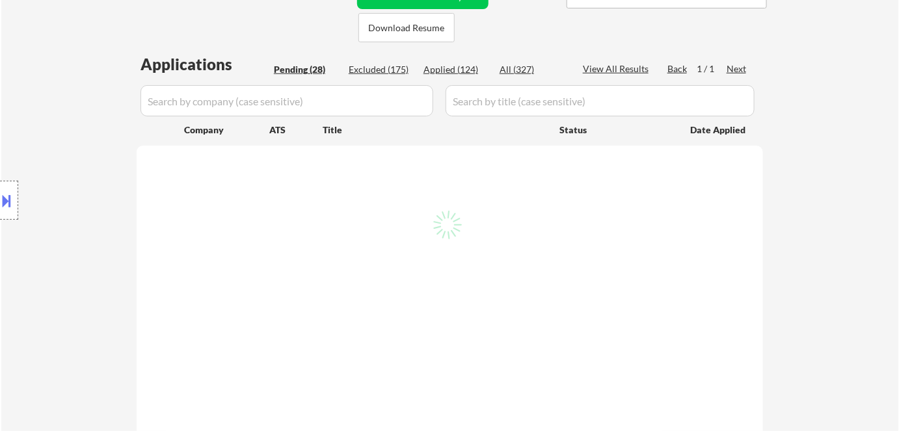
select select ""pending""
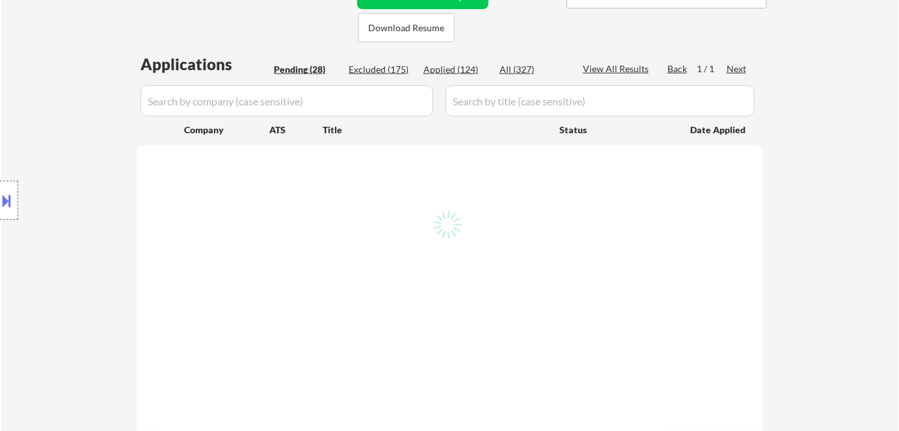
select select ""pending""
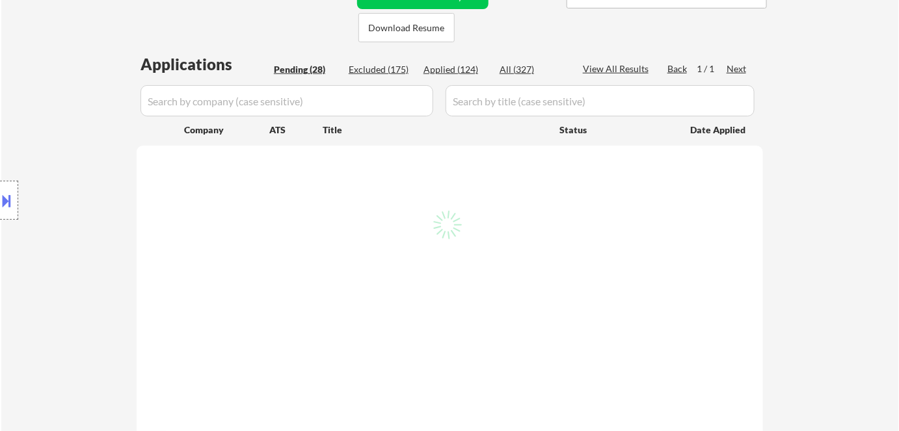
select select ""pending""
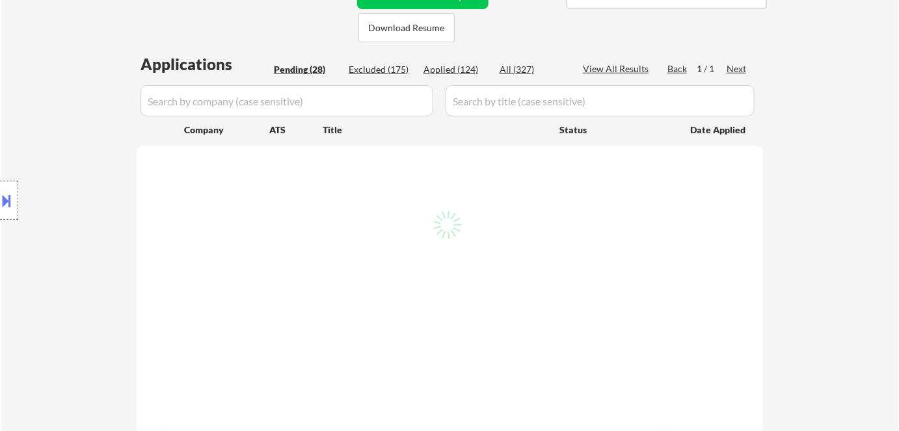
select select ""pending""
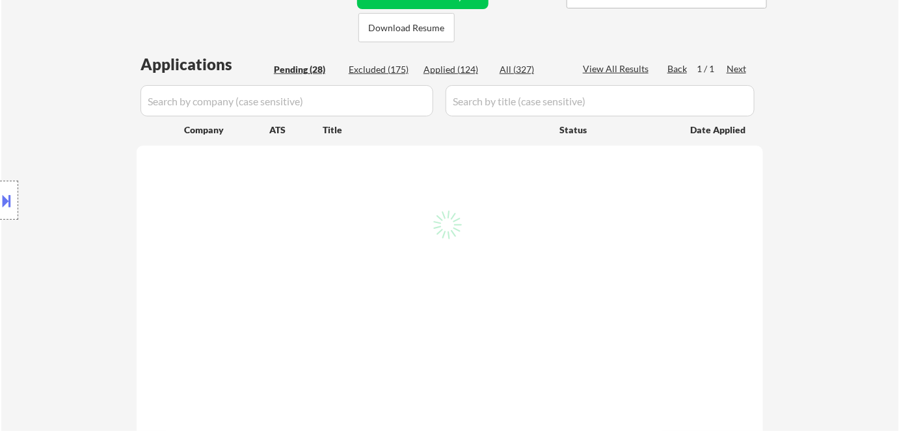
select select ""pending""
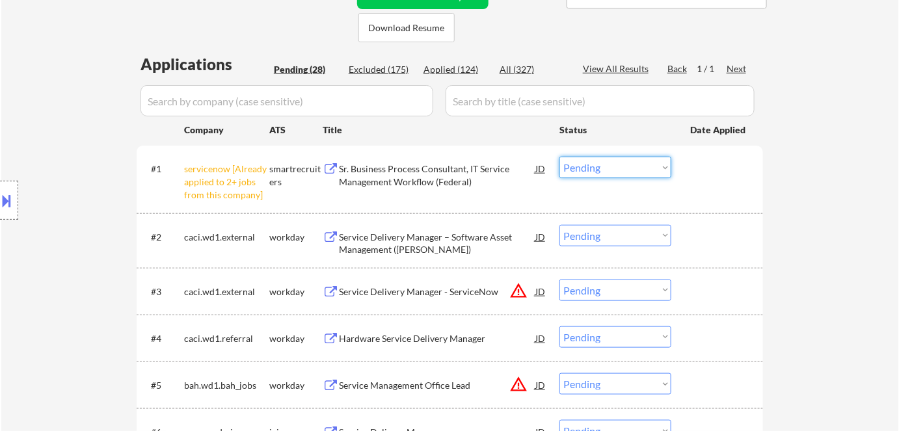
click at [617, 169] on select "Choose an option... Pending Applied Excluded (Questions) Excluded (Expired) Exc…" at bounding box center [616, 167] width 112 height 21
click at [560, 157] on select "Choose an option... Pending Applied Excluded (Questions) Excluded (Expired) Exc…" at bounding box center [616, 167] width 112 height 21
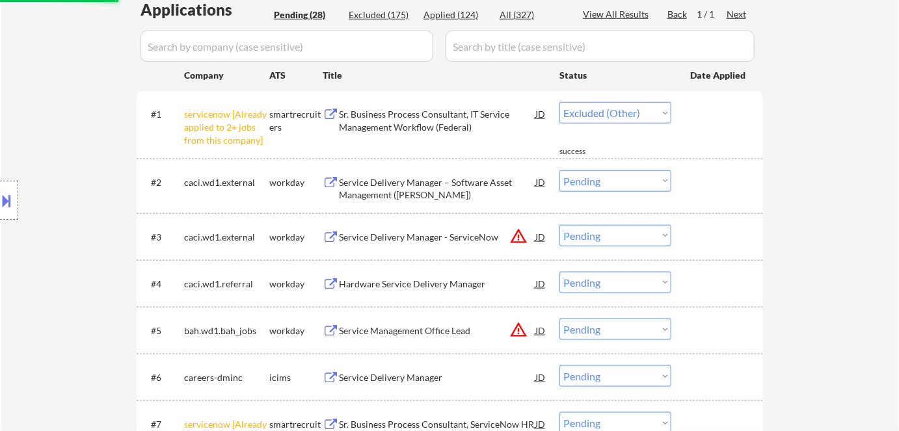
scroll to position [473, 0]
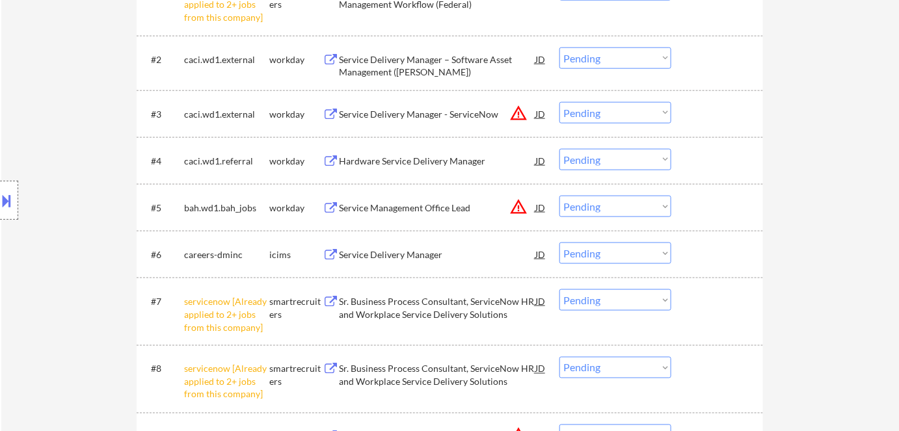
select select ""pending""
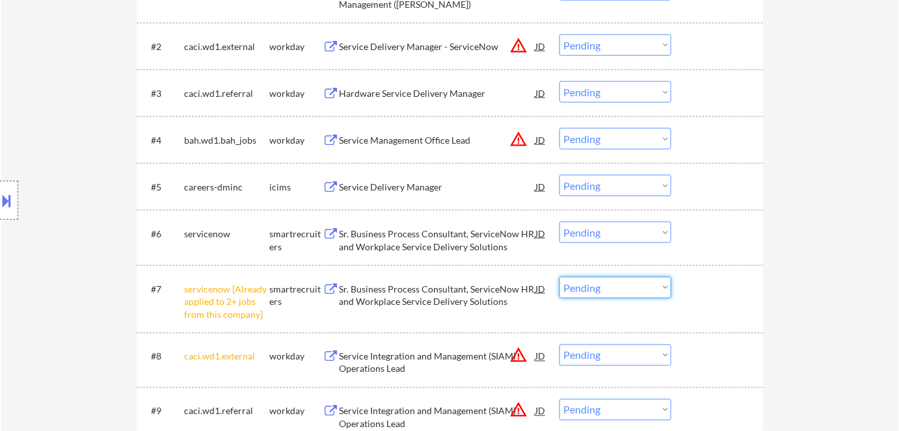
click at [612, 299] on div "#7 servicenow [Already applied to 2+ jobs from this company] smartrecruiters Sr…" at bounding box center [448, 299] width 614 height 56
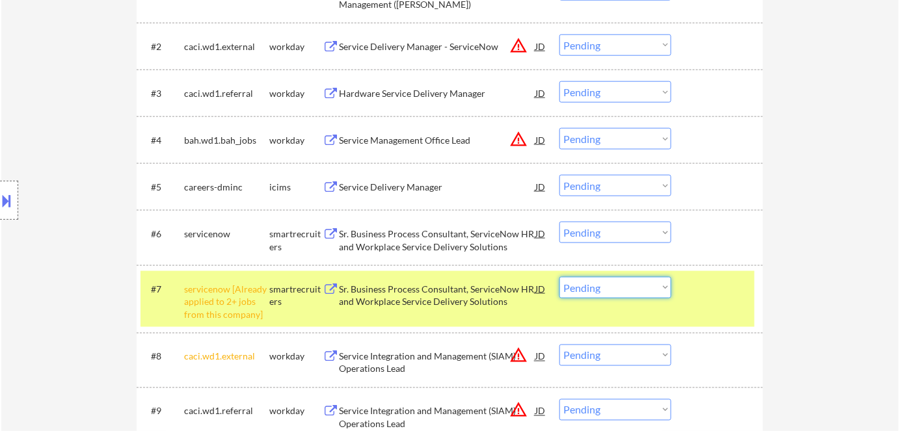
drag, startPoint x: 828, startPoint y: 269, endPoint x: 796, endPoint y: 277, distance: 33.3
click at [636, 294] on select "Choose an option... Pending Applied Excluded (Questions) Excluded (Expired) Exc…" at bounding box center [616, 287] width 112 height 21
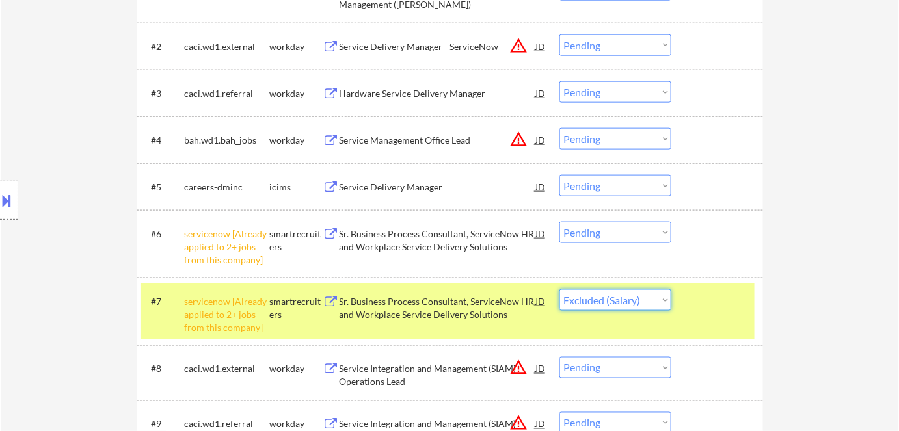
click at [560, 290] on select "Choose an option... Pending Applied Excluded (Questions) Excluded (Expired) Exc…" at bounding box center [616, 300] width 112 height 21
click at [628, 302] on select "Choose an option... Pending Applied Excluded (Questions) Excluded (Expired) Exc…" at bounding box center [616, 300] width 112 height 21
click at [560, 290] on select "Choose an option... Pending Applied Excluded (Questions) Excluded (Expired) Exc…" at bounding box center [616, 300] width 112 height 21
select select ""pending""
click at [400, 304] on div "Sr. Business Process Consultant, ServiceNow HR and Workplace Service Delivery S…" at bounding box center [437, 307] width 196 height 25
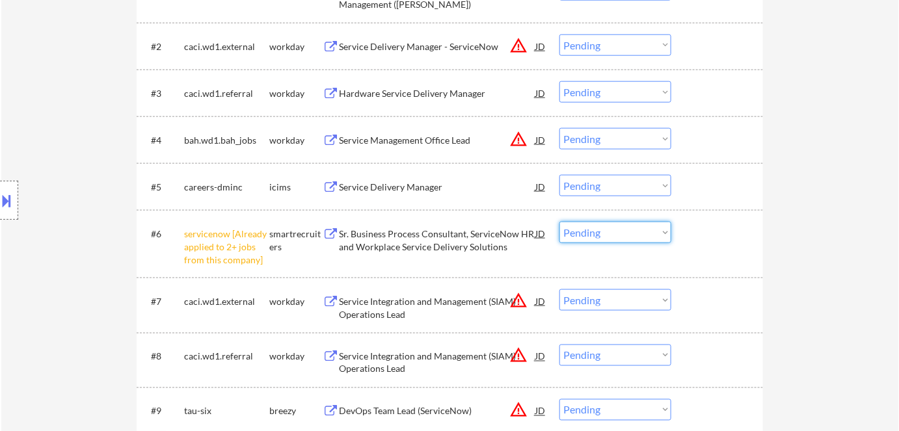
click at [611, 235] on select "Choose an option... Pending Applied Excluded (Questions) Excluded (Expired) Exc…" at bounding box center [616, 232] width 112 height 21
click at [560, 222] on select "Choose an option... Pending Applied Excluded (Questions) Excluded (Expired) Exc…" at bounding box center [616, 232] width 112 height 21
select select ""pending""
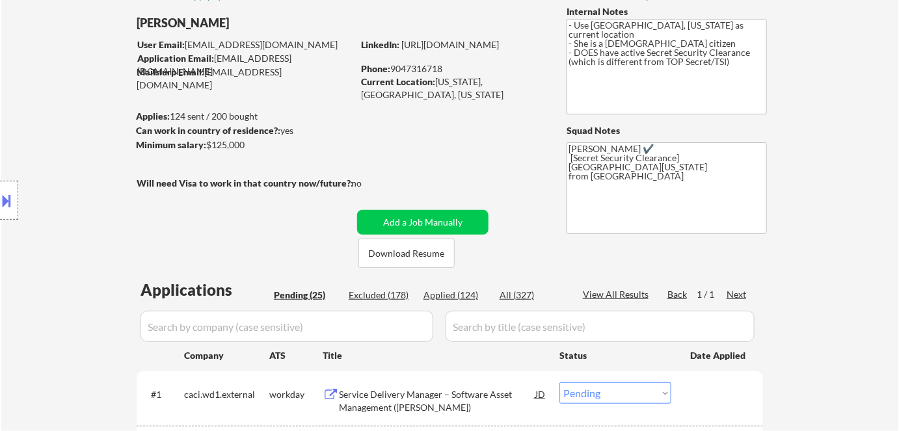
scroll to position [177, 0]
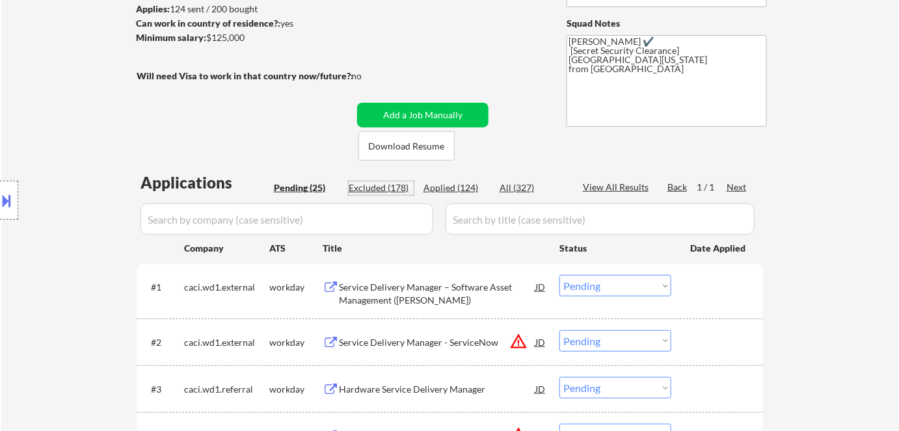
click at [386, 189] on div "Excluded (178)" at bounding box center [381, 188] width 65 height 13
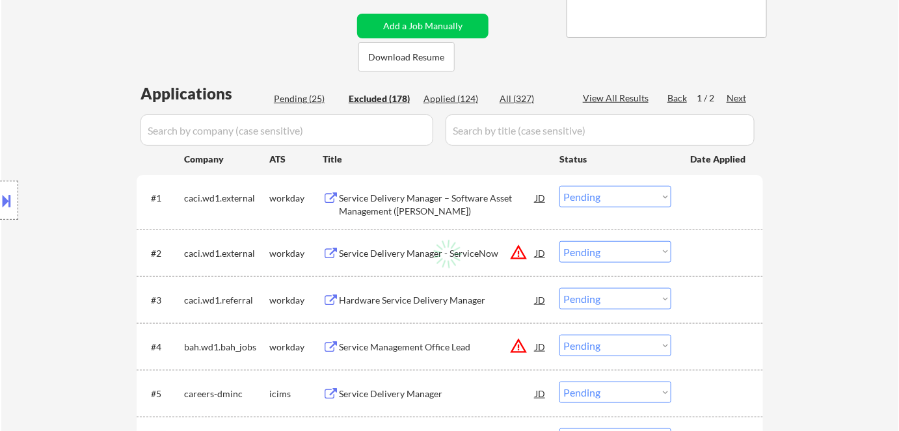
scroll to position [236, 0]
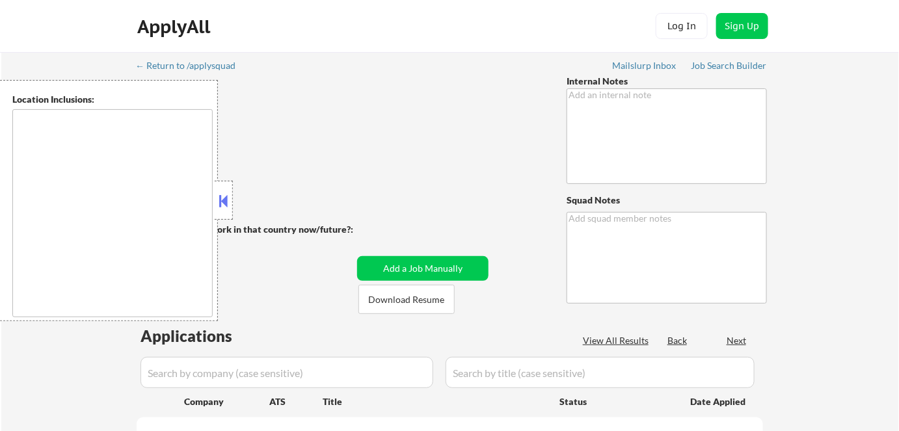
type textarea "- Use [GEOGRAPHIC_DATA], [US_STATE] as current location - She is a [DEMOGRAPHIC…"
type textarea "[PERSON_NAME] ✔️ [Secret Security Clearance] [GEOGRAPHIC_DATA][US_STATE] from […"
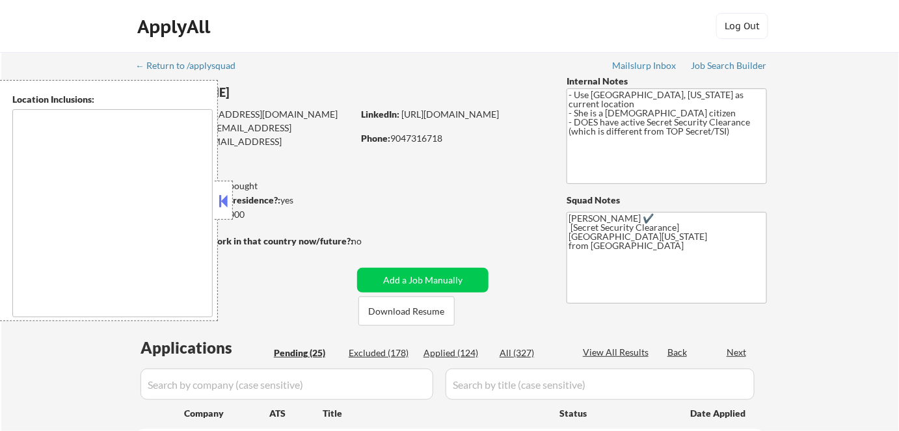
type textarea "[GEOGRAPHIC_DATA], [GEOGRAPHIC_DATA] [GEOGRAPHIC_DATA], [GEOGRAPHIC_DATA] [GEOG…"
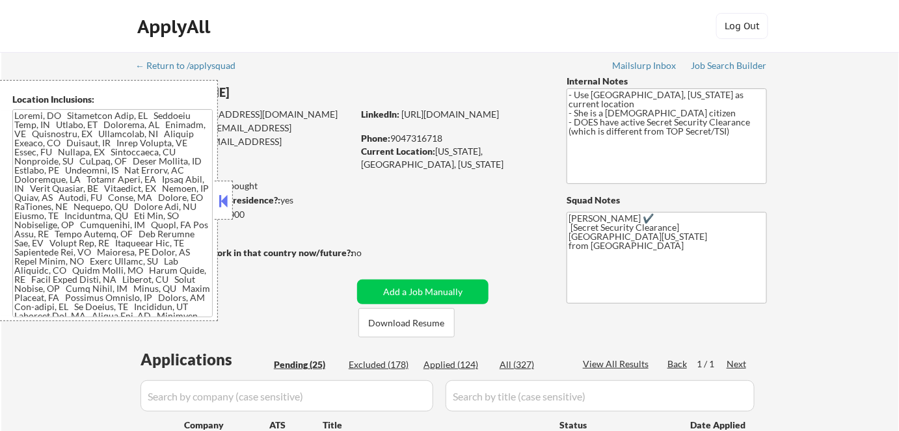
select select ""pending""
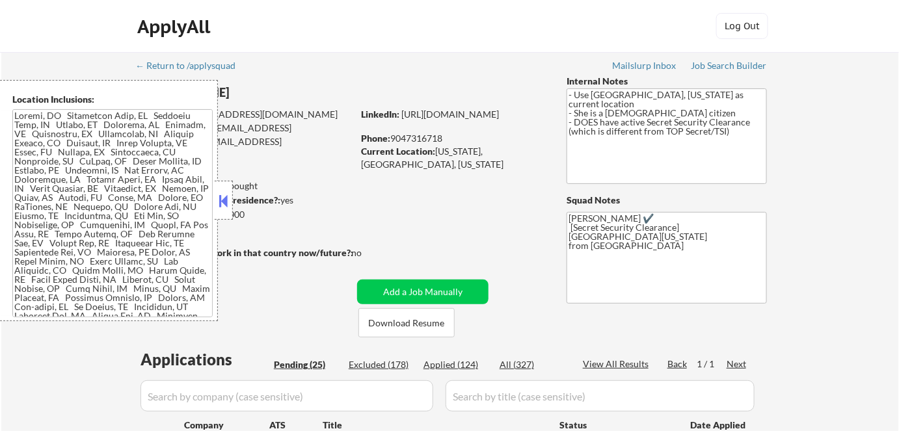
select select ""pending""
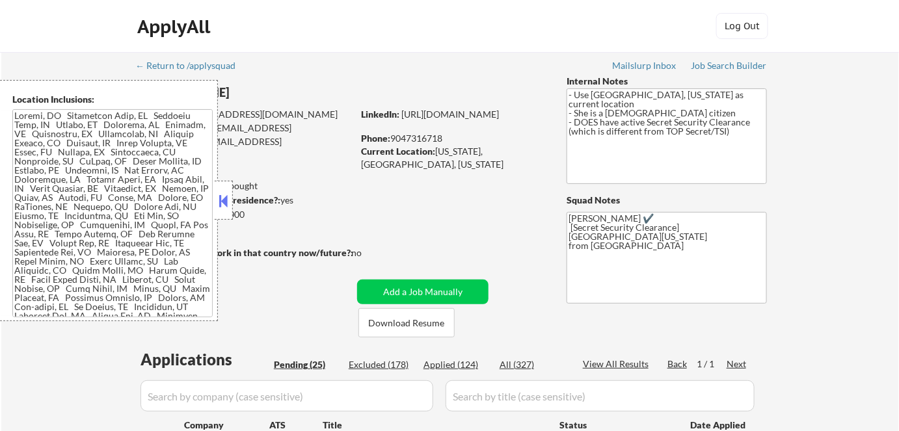
select select ""pending""
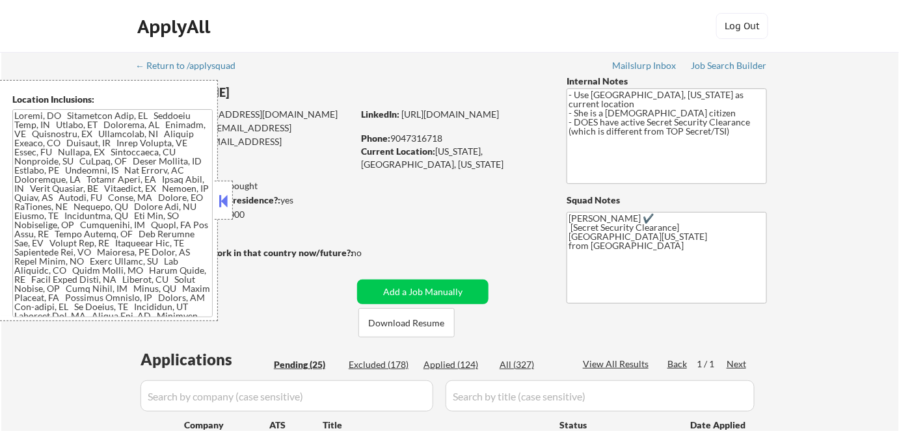
select select ""pending""
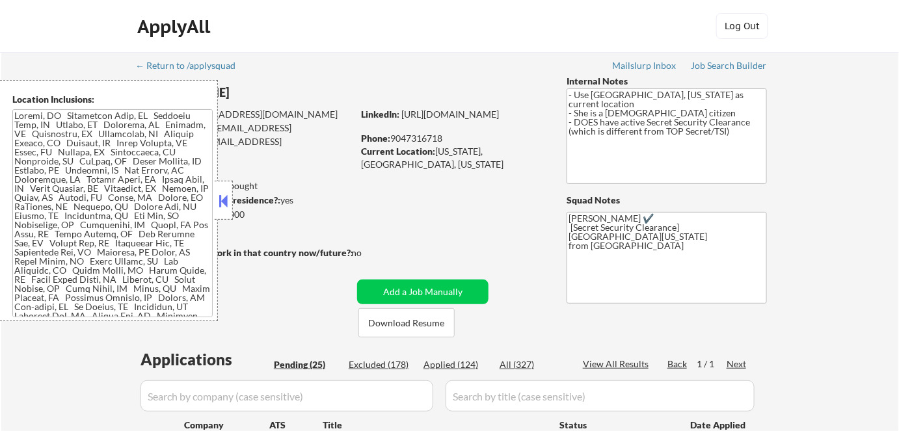
select select ""pending""
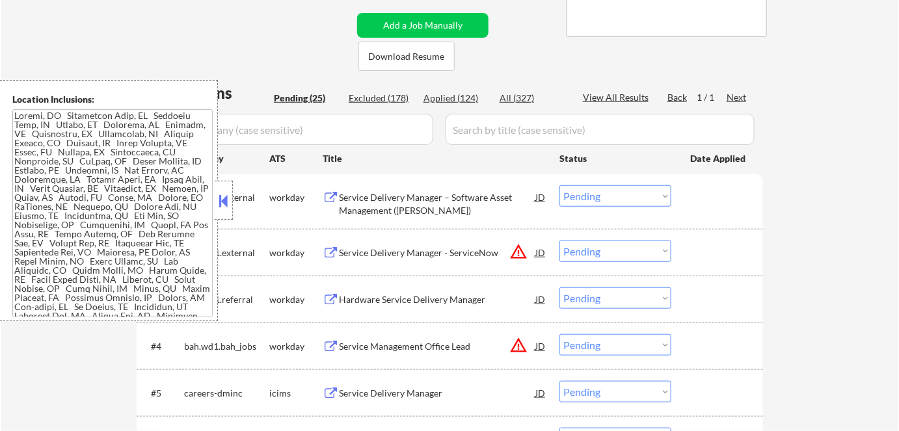
scroll to position [414, 0]
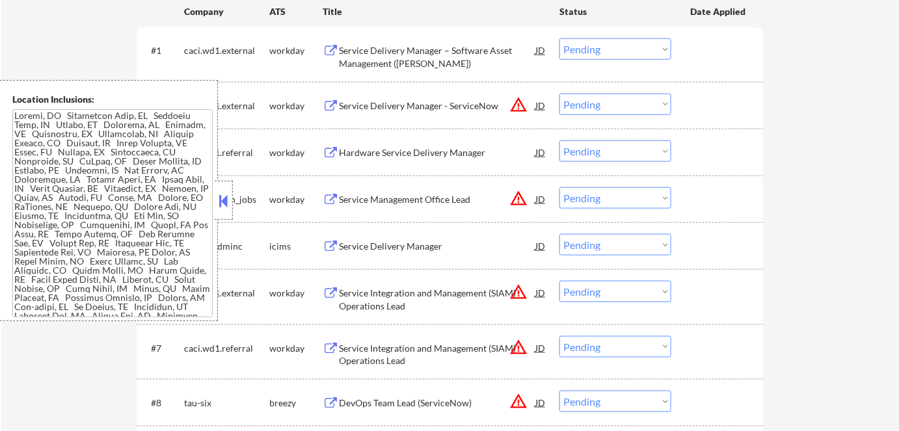
click at [229, 200] on button at bounding box center [224, 201] width 14 height 20
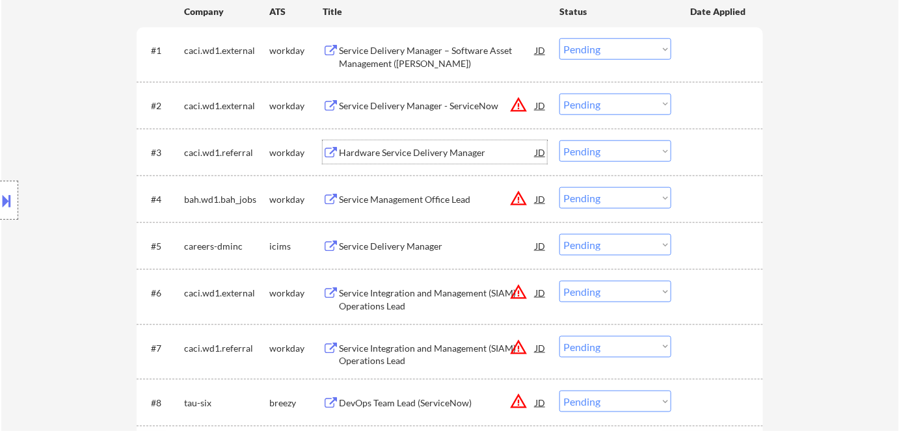
click at [407, 153] on div "Hardware Service Delivery Manager" at bounding box center [437, 152] width 196 height 13
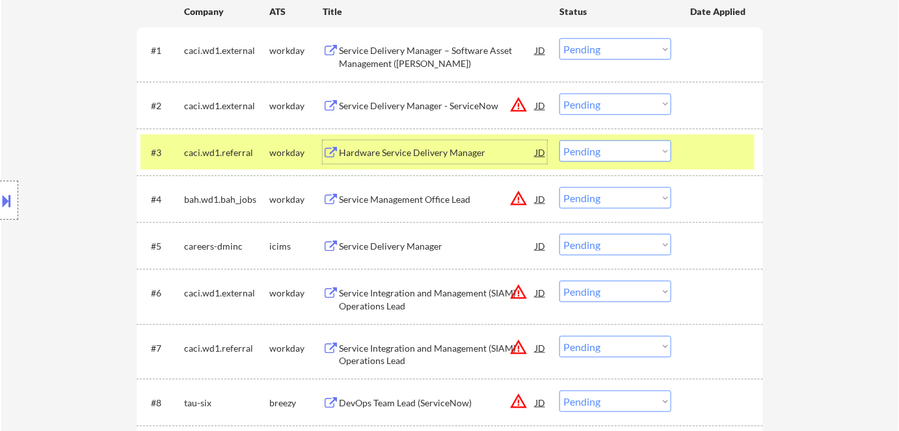
click at [386, 252] on div "Service Delivery Manager" at bounding box center [437, 246] width 196 height 13
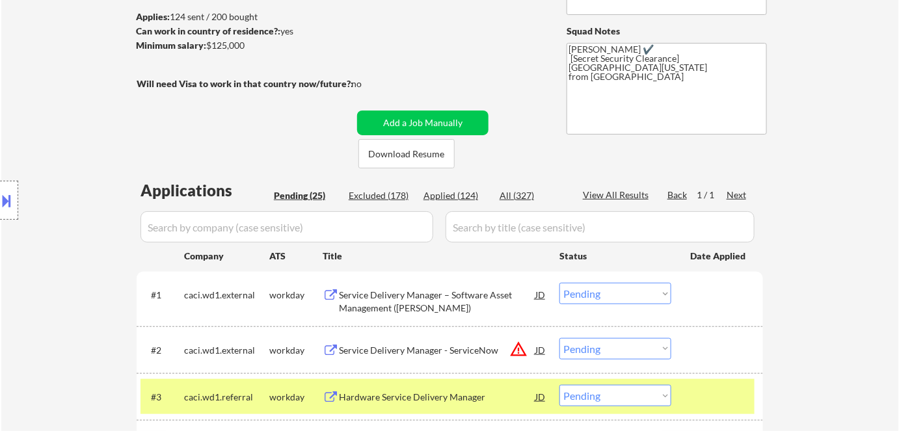
scroll to position [118, 0]
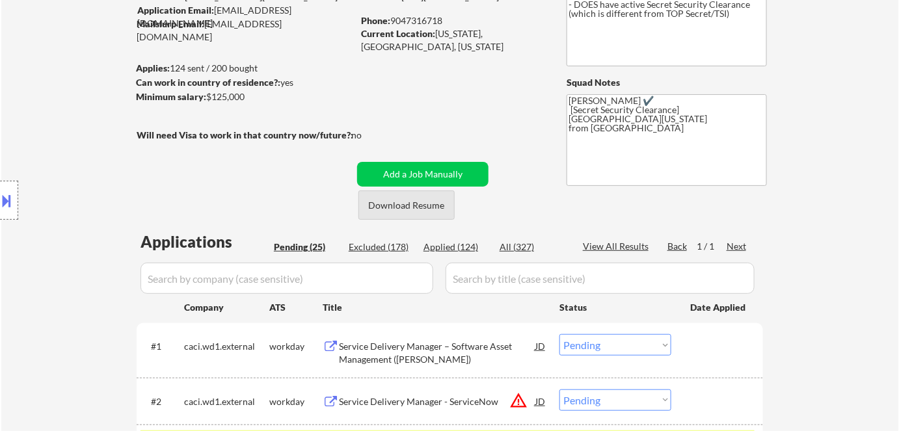
click at [439, 206] on button "Download Resume" at bounding box center [407, 205] width 96 height 29
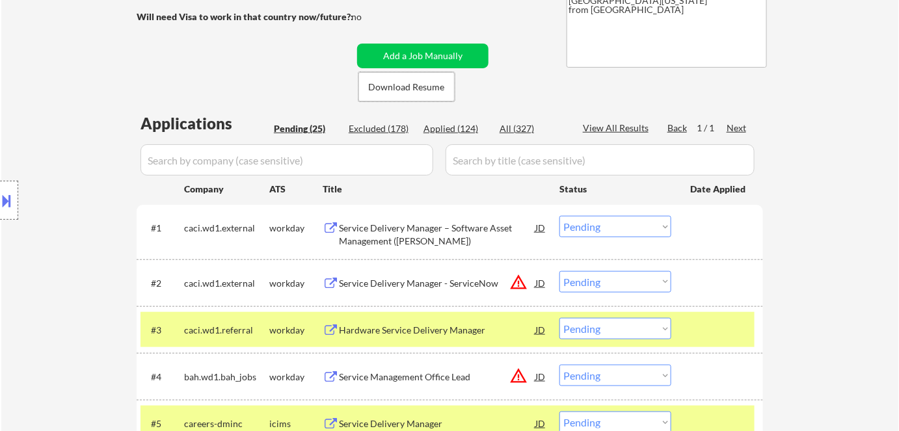
scroll to position [355, 0]
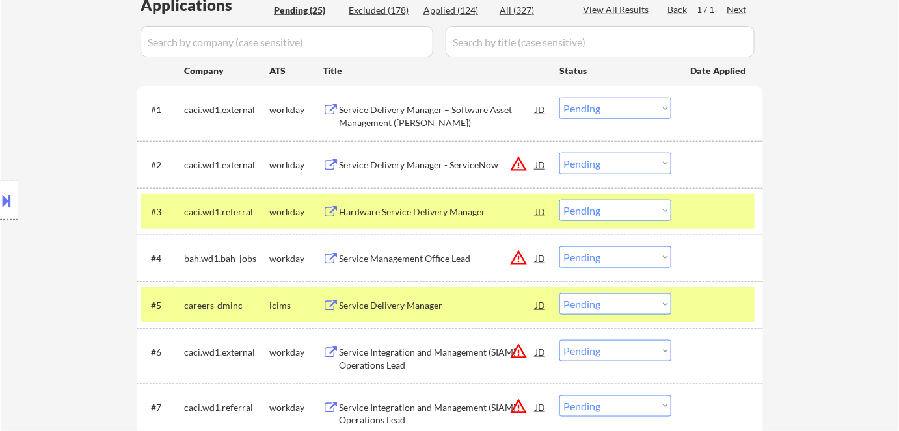
click at [605, 304] on select "Choose an option... Pending Applied Excluded (Questions) Excluded (Expired) Exc…" at bounding box center [616, 303] width 112 height 21
click at [560, 293] on select "Choose an option... Pending Applied Excluded (Questions) Excluded (Expired) Exc…" at bounding box center [616, 303] width 112 height 21
click at [265, 308] on div "careers-dminc" at bounding box center [226, 305] width 85 height 13
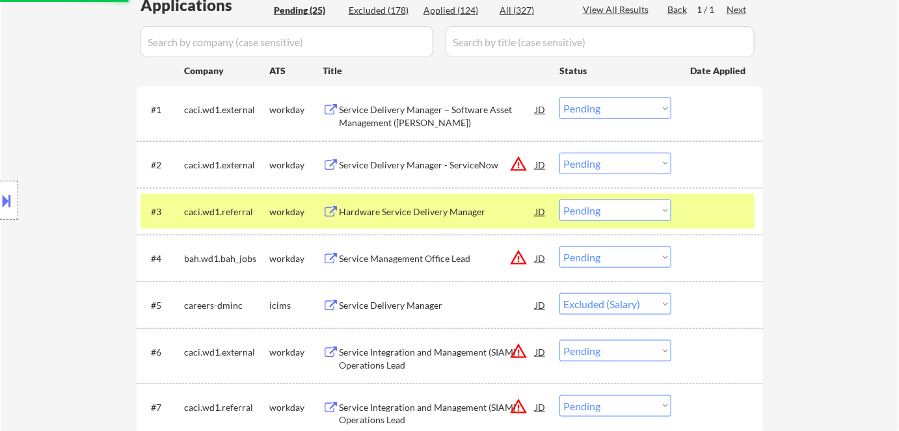
click at [435, 211] on div "Hardware Service Delivery Manager" at bounding box center [437, 212] width 196 height 13
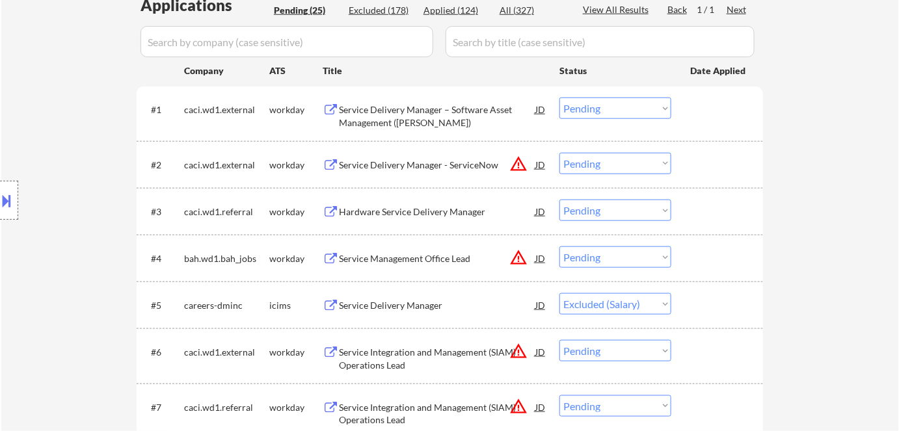
select select ""pending""
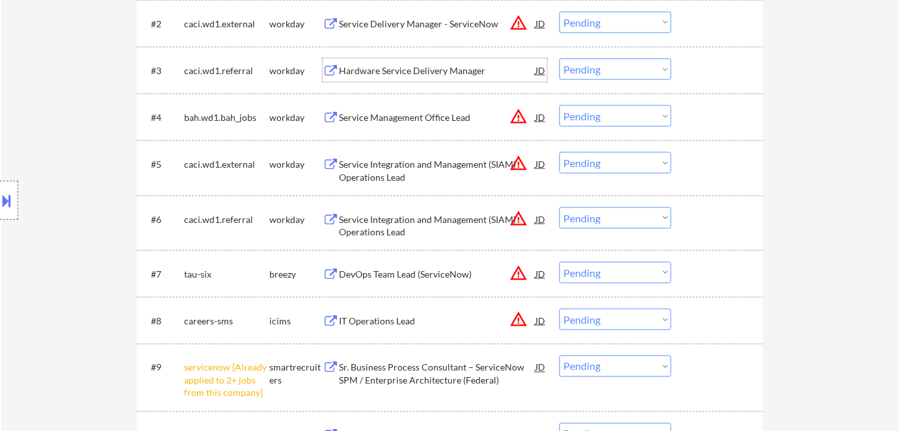
scroll to position [651, 0]
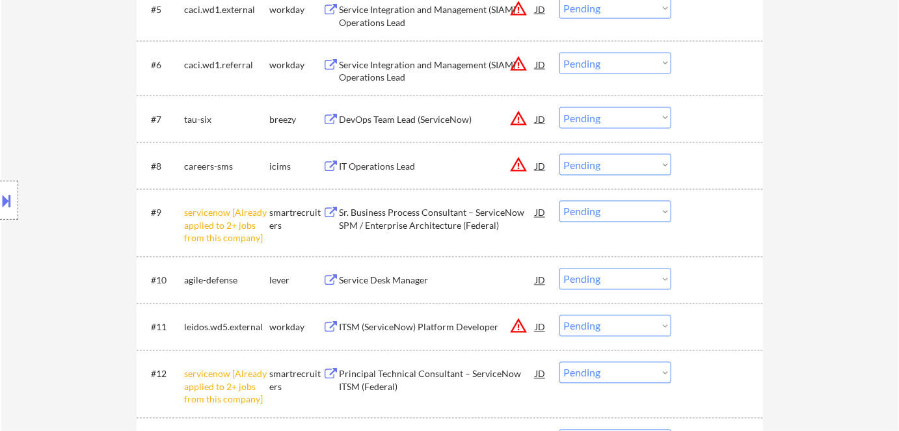
click at [601, 215] on select "Choose an option... Pending Applied Excluded (Questions) Excluded (Expired) Exc…" at bounding box center [616, 211] width 112 height 21
select select ""excluded__other_""
click at [560, 201] on select "Choose an option... Pending Applied Excluded (Questions) Excluded (Expired) Exc…" at bounding box center [616, 211] width 112 height 21
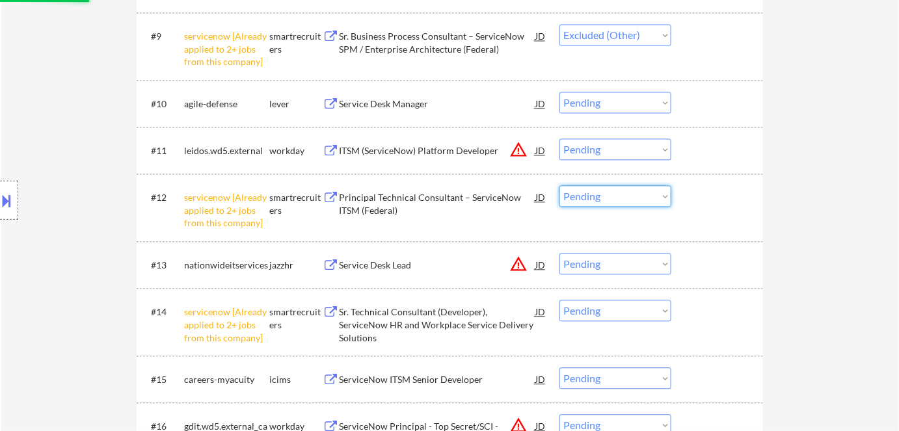
click at [632, 195] on select "Choose an option... Pending Applied Excluded (Questions) Excluded (Expired) Exc…" at bounding box center [616, 195] width 112 height 21
select select ""excluded__other_""
click at [560, 185] on select "Choose an option... Pending Applied Excluded (Questions) Excluded (Expired) Exc…" at bounding box center [616, 195] width 112 height 21
click at [638, 310] on select "Choose an option... Pending Applied Excluded (Questions) Excluded (Expired) Exc…" at bounding box center [616, 310] width 112 height 21
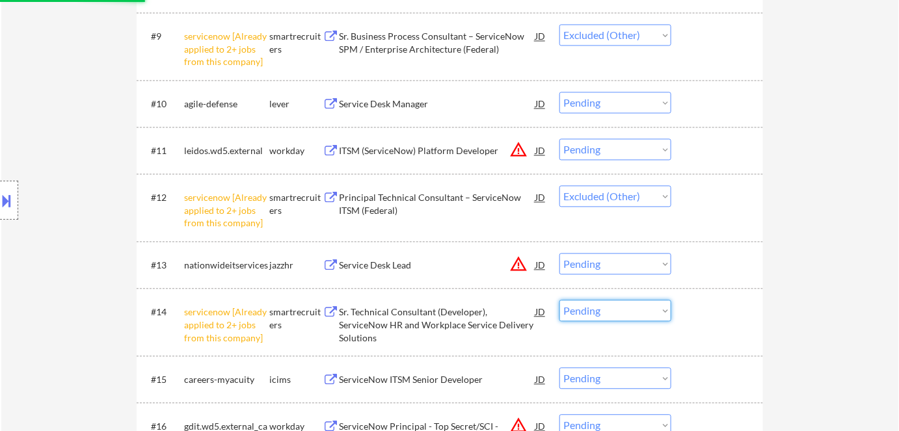
select select ""excluded__other_""
click at [560, 300] on select "Choose an option... Pending Applied Excluded (Questions) Excluded (Expired) Exc…" at bounding box center [616, 310] width 112 height 21
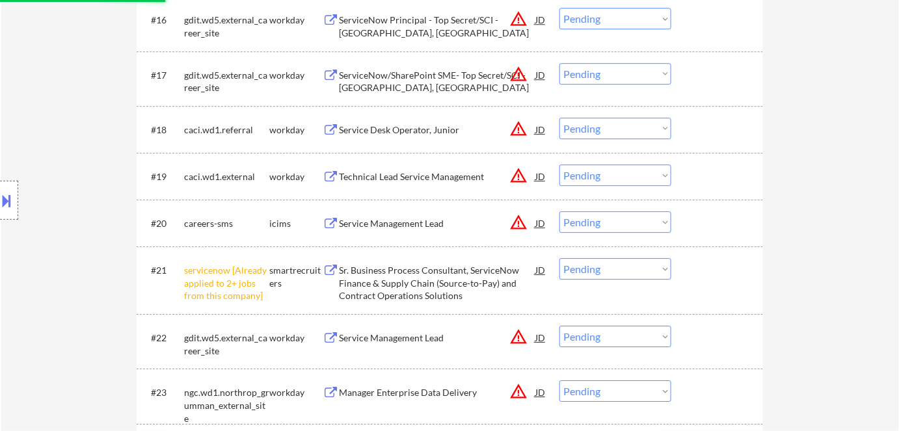
scroll to position [1360, 0]
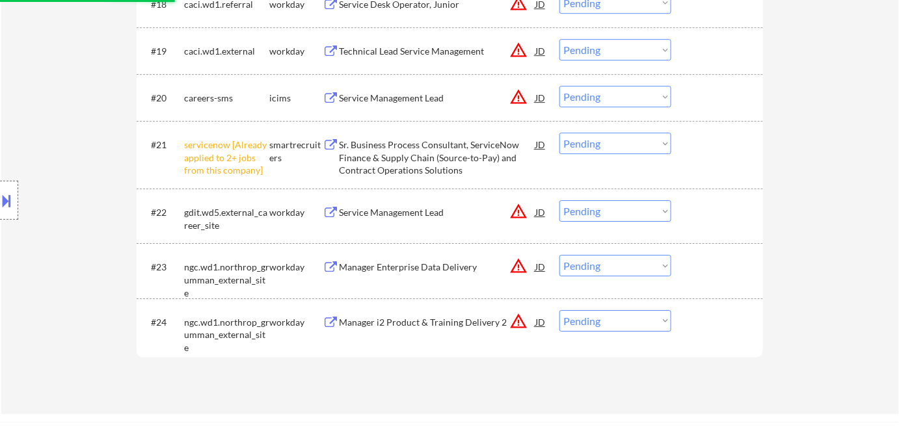
click at [633, 140] on select "Choose an option... Pending Applied Excluded (Questions) Excluded (Expired) Exc…" at bounding box center [616, 143] width 112 height 21
select select ""excluded__other_""
click at [560, 133] on select "Choose an option... Pending Applied Excluded (Questions) Excluded (Expired) Exc…" at bounding box center [616, 143] width 112 height 21
select select ""pending""
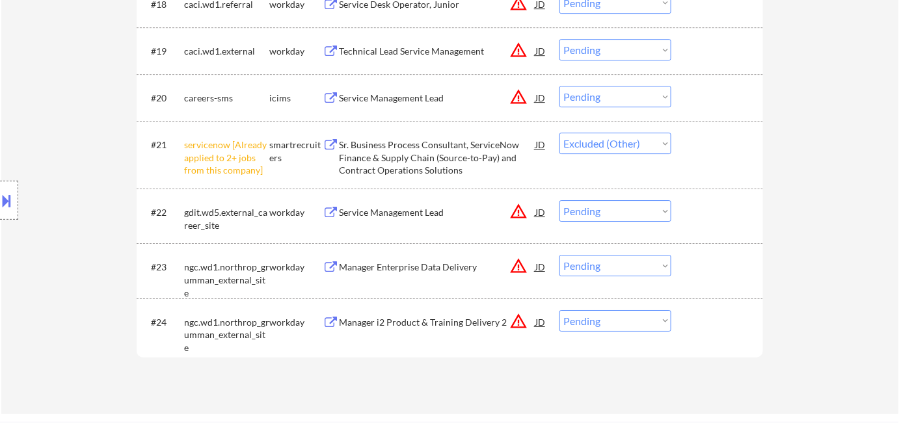
select select ""pending""
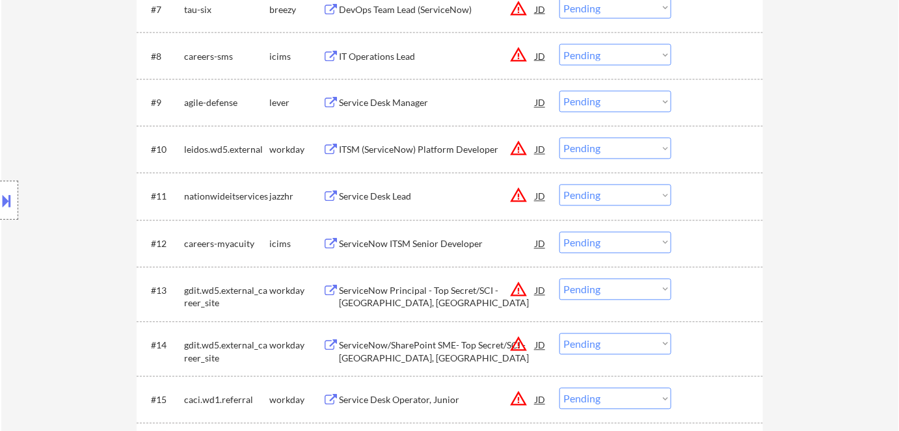
scroll to position [709, 0]
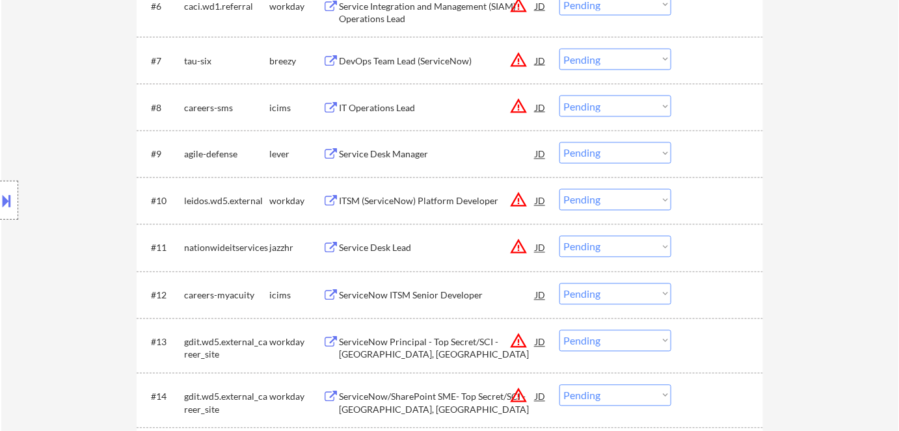
click at [376, 155] on div "Service Desk Manager" at bounding box center [437, 154] width 196 height 13
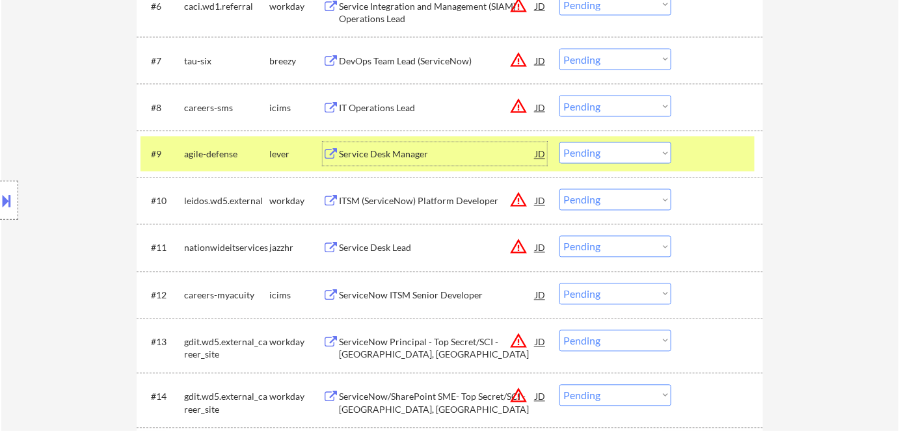
scroll to position [768, 0]
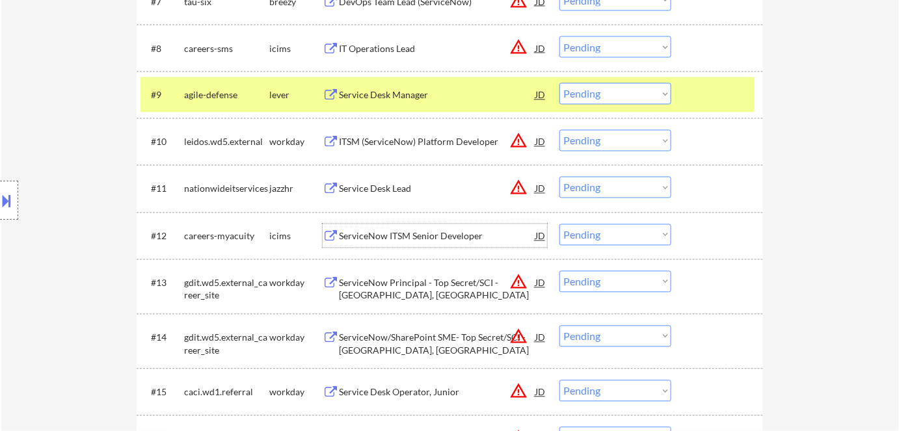
click at [392, 234] on div "ServiceNow ITSM Senior Developer" at bounding box center [437, 236] width 196 height 13
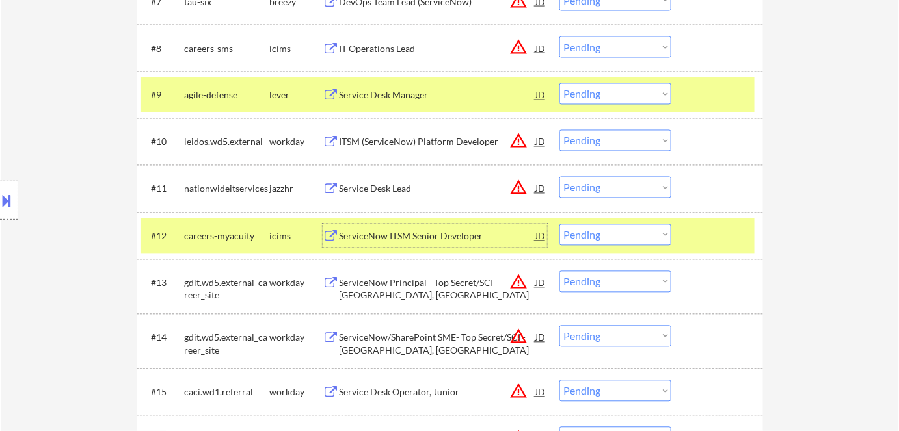
click at [590, 233] on select "Choose an option... Pending Applied Excluded (Questions) Excluded (Expired) Exc…" at bounding box center [616, 234] width 112 height 21
click at [560, 224] on select "Choose an option... Pending Applied Excluded (Questions) Excluded (Expired) Exc…" at bounding box center [616, 234] width 112 height 21
select select ""pending""
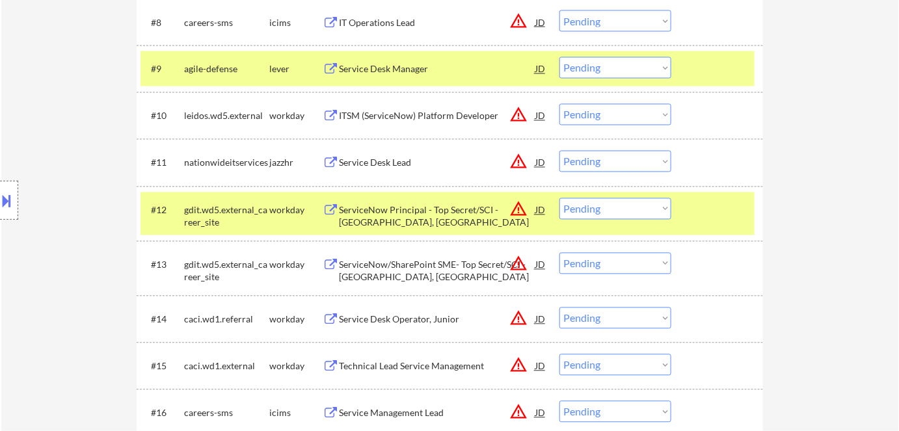
scroll to position [887, 0]
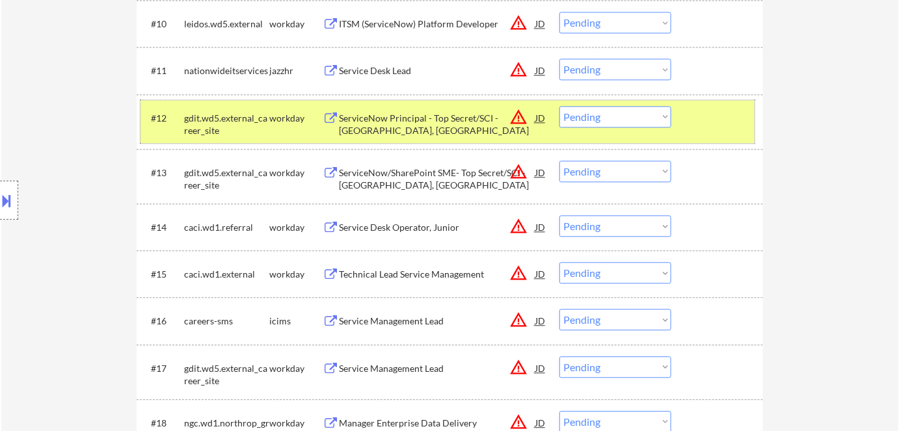
drag, startPoint x: 272, startPoint y: 116, endPoint x: 287, endPoint y: 122, distance: 15.8
click at [274, 116] on div "workday" at bounding box center [295, 118] width 53 height 13
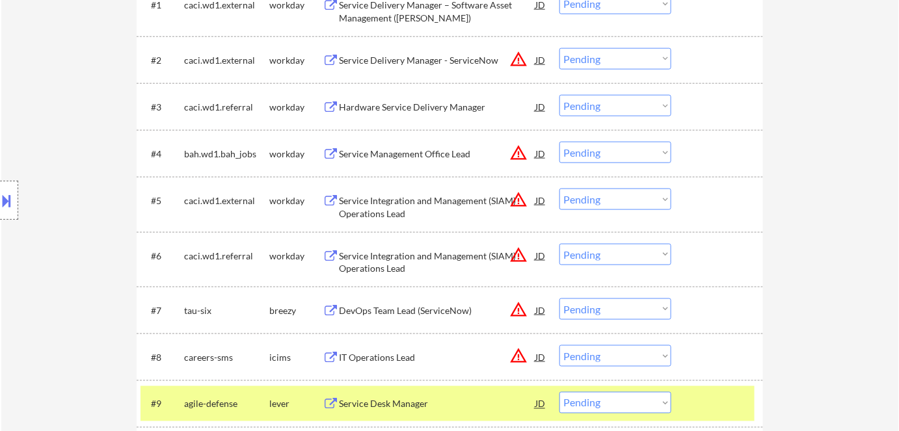
scroll to position [355, 0]
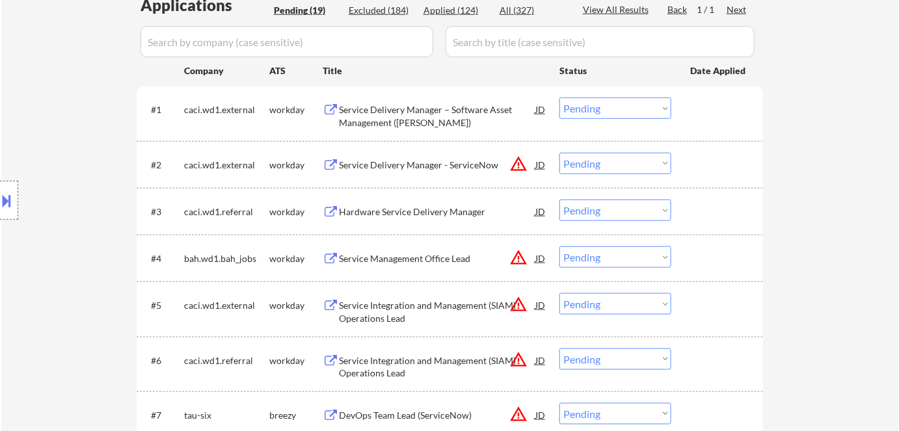
click at [423, 211] on div "Hardware Service Delivery Manager" at bounding box center [437, 212] width 196 height 13
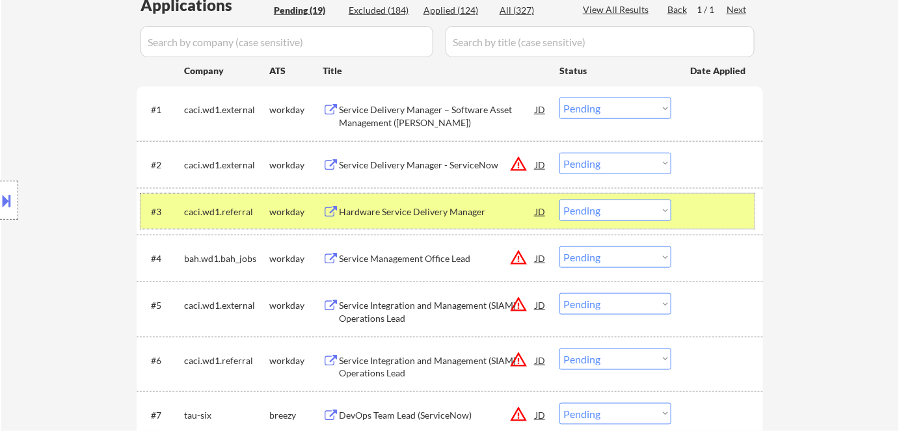
click at [273, 217] on div "workday" at bounding box center [295, 212] width 53 height 13
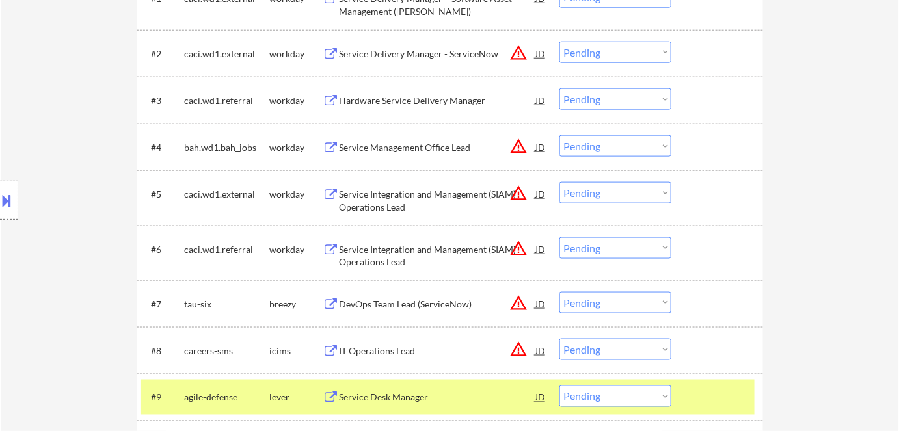
scroll to position [532, 0]
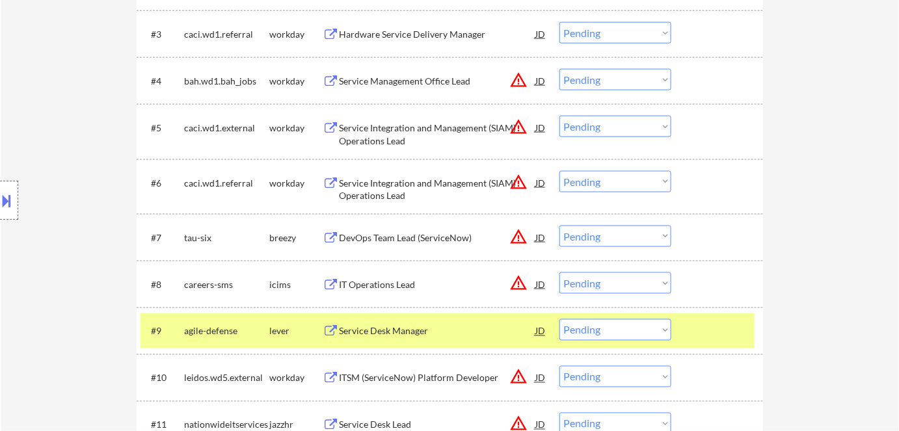
click at [418, 234] on div "DevOps Team Lead (ServiceNow)" at bounding box center [437, 238] width 196 height 13
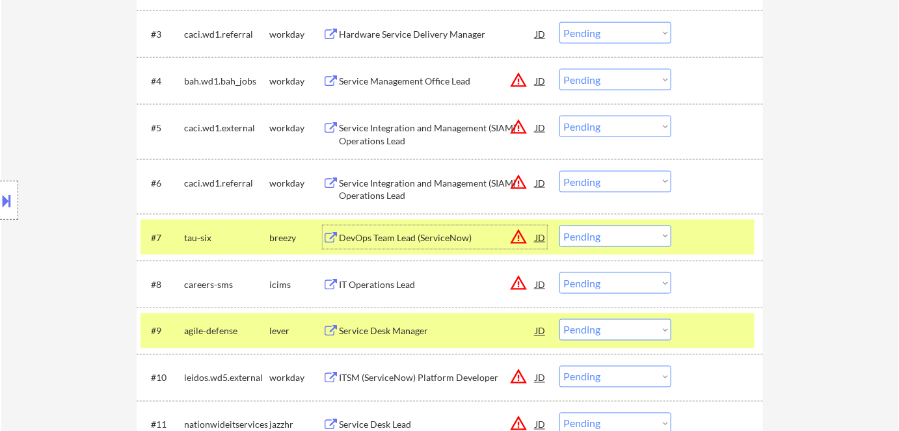
click at [593, 237] on select "Choose an option... Pending Applied Excluded (Questions) Excluded (Expired) Exc…" at bounding box center [616, 236] width 112 height 21
click at [560, 226] on select "Choose an option... Pending Applied Excluded (Questions) Excluded (Expired) Exc…" at bounding box center [616, 236] width 112 height 21
select select ""pending""
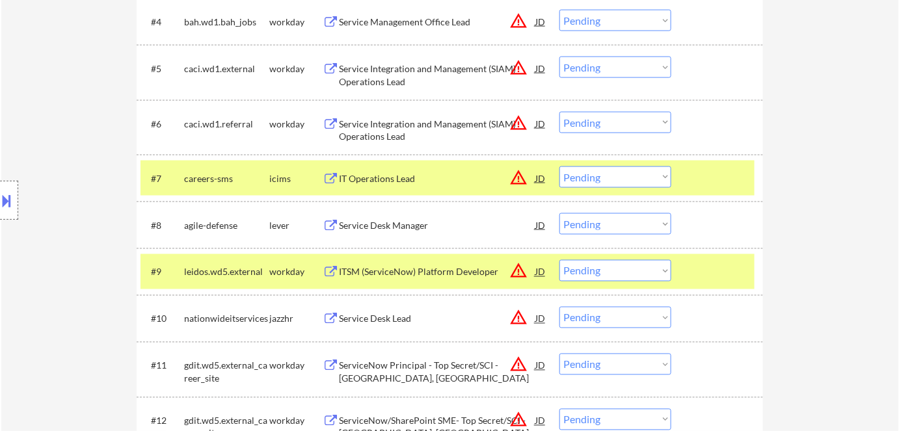
scroll to position [591, 0]
click at [611, 222] on select "Choose an option... Pending Applied Excluded (Questions) Excluded (Expired) Exc…" at bounding box center [616, 223] width 112 height 21
click at [560, 213] on select "Choose an option... Pending Applied Excluded (Questions) Excluded (Expired) Exc…" at bounding box center [616, 223] width 112 height 21
drag, startPoint x: 264, startPoint y: 170, endPoint x: 287, endPoint y: 269, distance: 101.6
click at [264, 170] on div "careers-sms" at bounding box center [226, 178] width 85 height 23
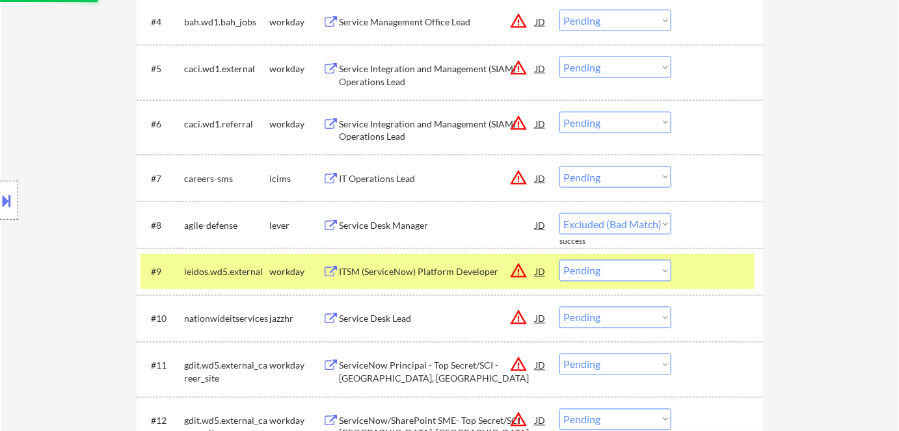
select select ""pending""
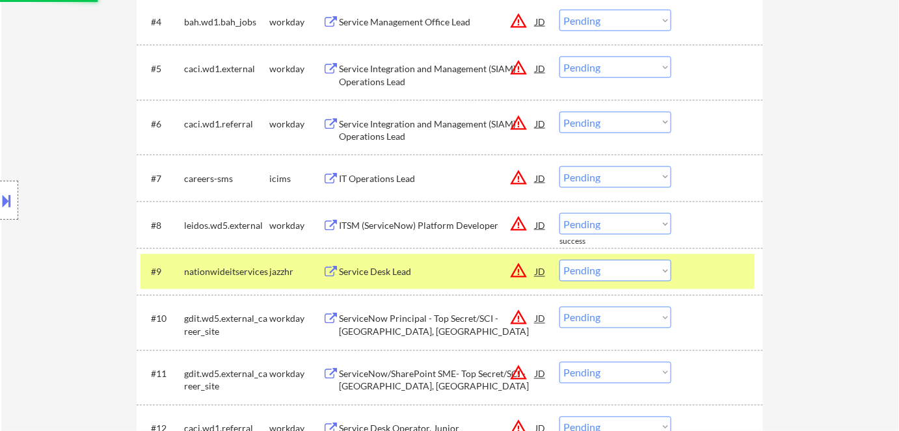
click at [240, 276] on div "nationwideitservices" at bounding box center [226, 272] width 85 height 13
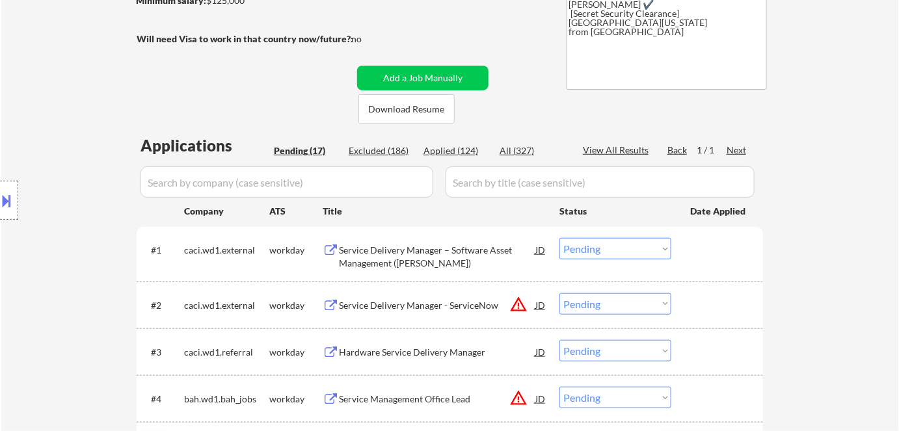
scroll to position [295, 0]
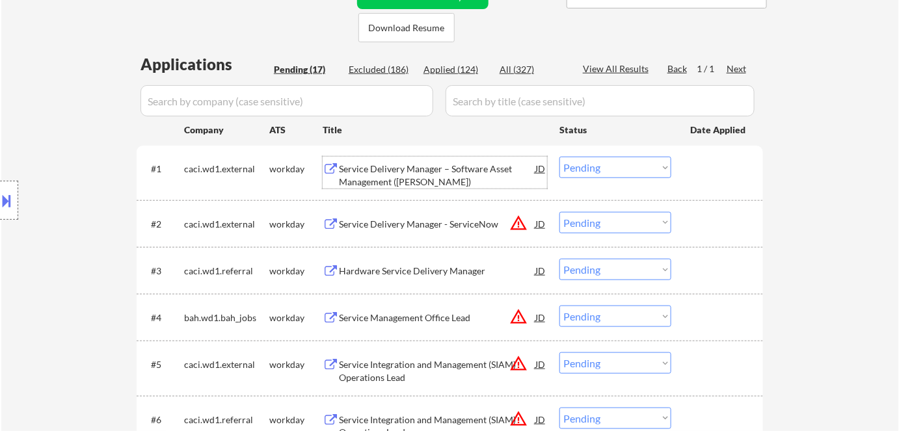
click at [435, 171] on div "Service Delivery Manager – Software Asset Management (SAM)" at bounding box center [437, 175] width 196 height 25
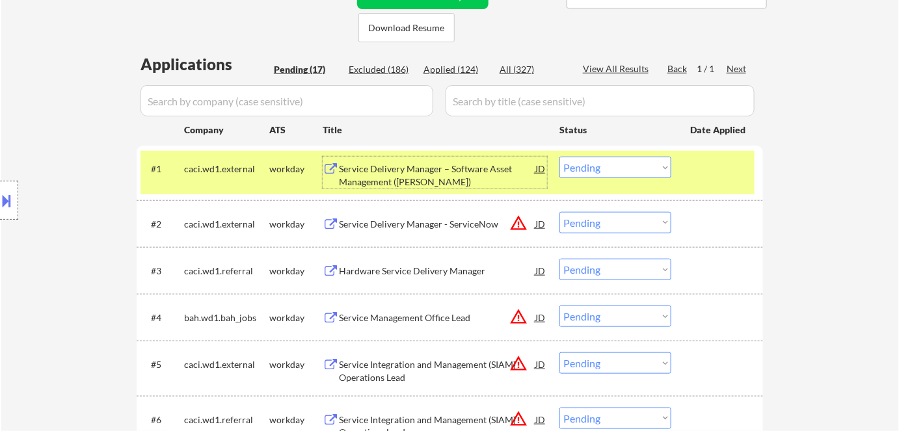
drag, startPoint x: 605, startPoint y: 169, endPoint x: 611, endPoint y: 177, distance: 9.8
click at [609, 174] on select "Choose an option... Pending Applied Excluded (Questions) Excluded (Expired) Exc…" at bounding box center [616, 167] width 112 height 21
click at [560, 157] on select "Choose an option... Pending Applied Excluded (Questions) Excluded (Expired) Exc…" at bounding box center [616, 167] width 112 height 21
select select ""pending""
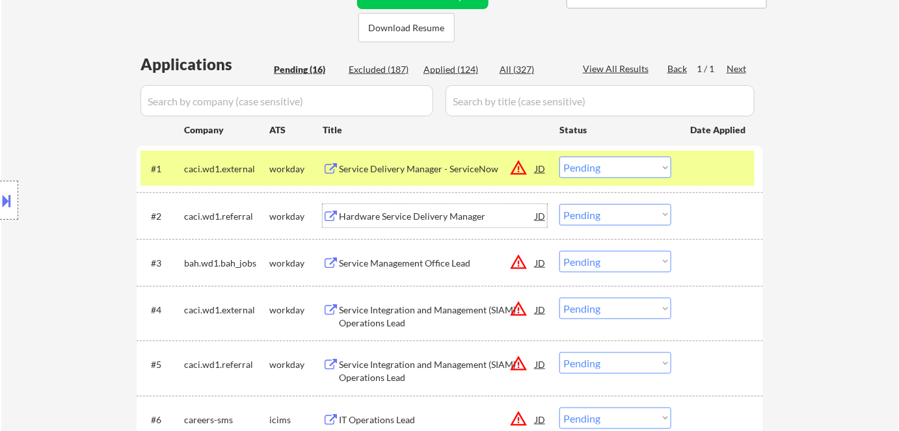
click at [410, 222] on div "Hardware Service Delivery Manager" at bounding box center [437, 216] width 196 height 13
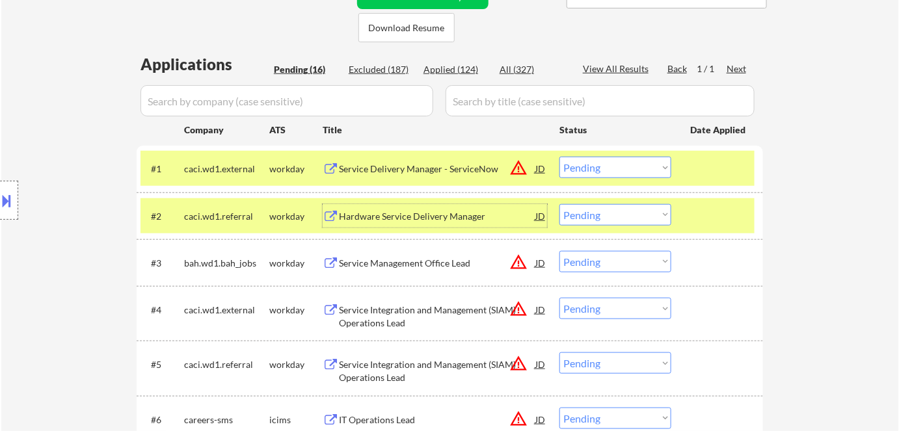
click at [643, 219] on select "Choose an option... Pending Applied Excluded (Questions) Excluded (Expired) Exc…" at bounding box center [616, 214] width 112 height 21
click at [560, 204] on select "Choose an option... Pending Applied Excluded (Questions) Excluded (Expired) Exc…" at bounding box center [616, 214] width 112 height 21
select select ""pending""
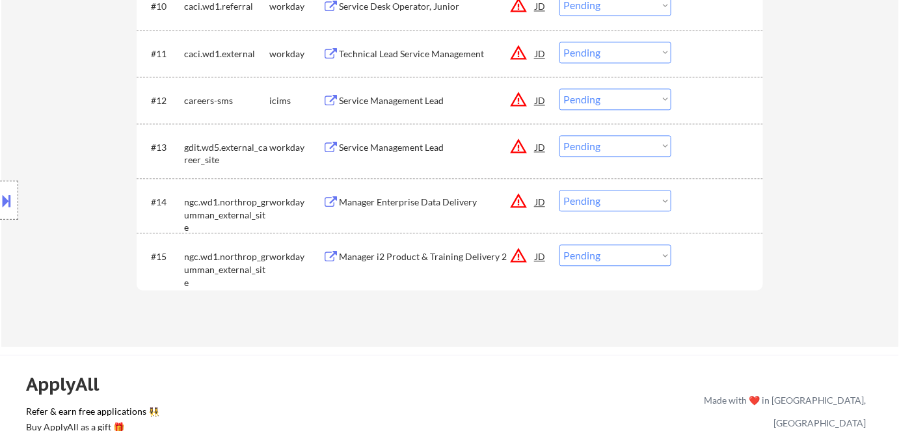
scroll to position [1005, 0]
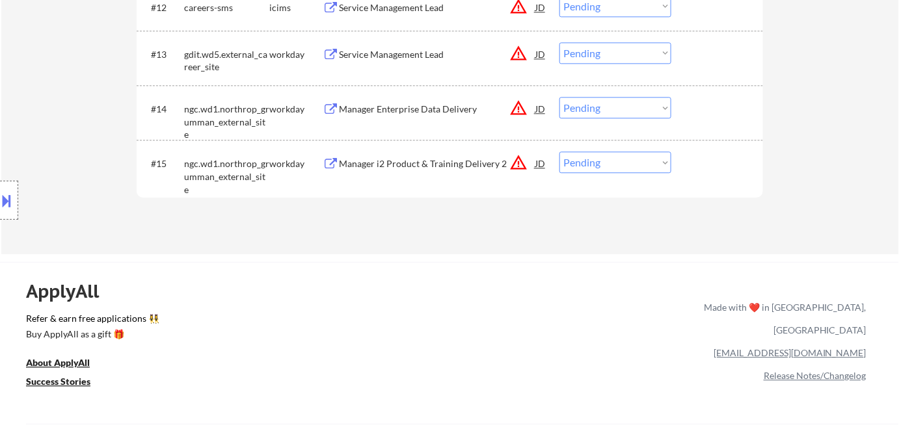
click at [381, 164] on div "Manager i2 Product & Training Delivery 2" at bounding box center [437, 163] width 196 height 13
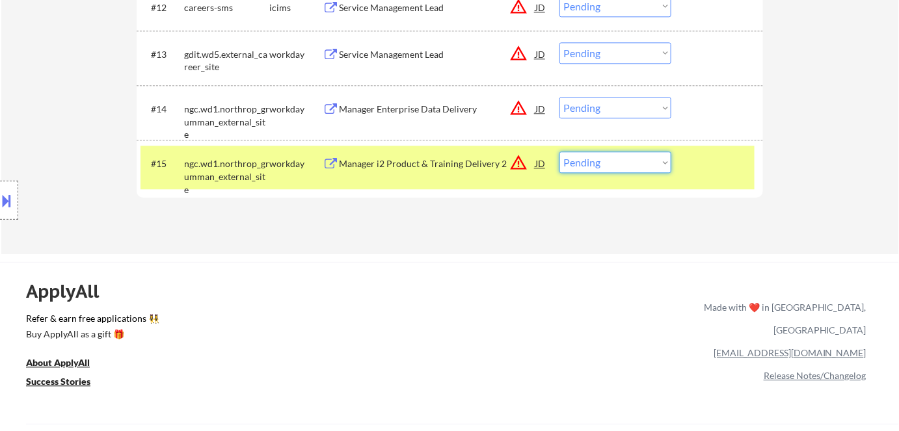
click at [645, 158] on select "Choose an option... Pending Applied Excluded (Questions) Excluded (Expired) Exc…" at bounding box center [616, 162] width 112 height 21
select select ""excluded__bad_match_""
click at [560, 152] on select "Choose an option... Pending Applied Excluded (Questions) Excluded (Expired) Exc…" at bounding box center [616, 162] width 112 height 21
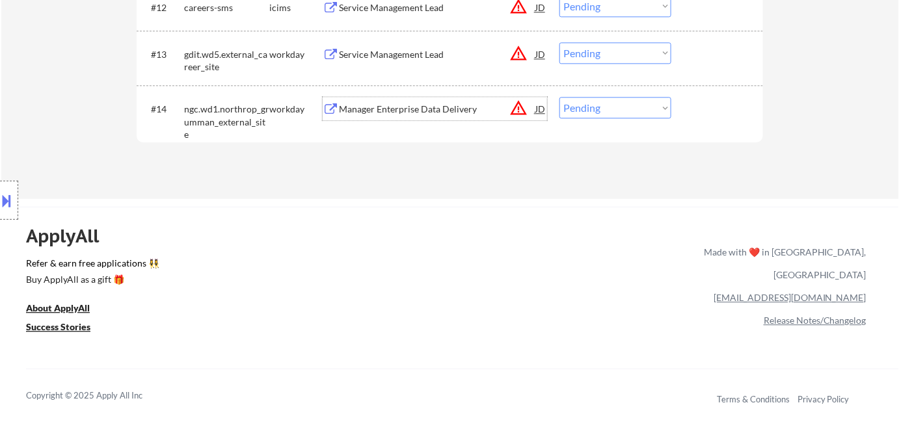
click at [406, 113] on div "Manager Enterprise Data Delivery" at bounding box center [437, 109] width 196 height 13
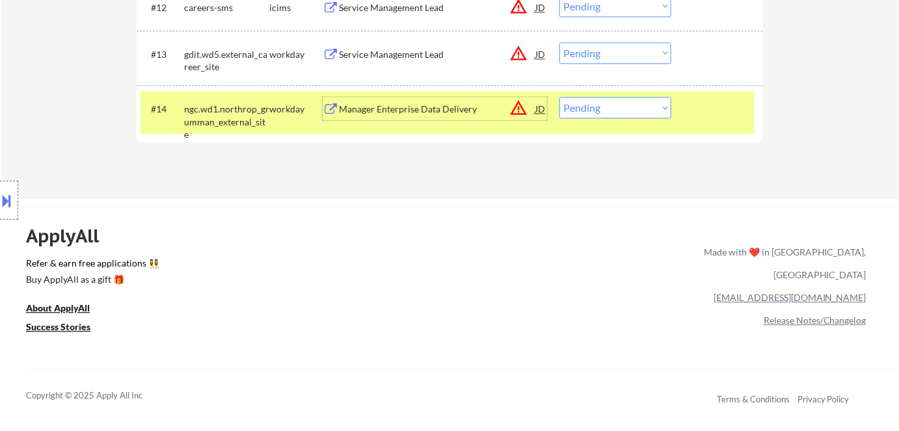
drag, startPoint x: 586, startPoint y: 111, endPoint x: 589, endPoint y: 117, distance: 6.7
click at [588, 115] on select "Choose an option... Pending Applied Excluded (Questions) Excluded (Expired) Exc…" at bounding box center [616, 107] width 112 height 21
select select ""excluded__bad_match_""
click at [560, 97] on select "Choose an option... Pending Applied Excluded (Questions) Excluded (Expired) Exc…" at bounding box center [616, 107] width 112 height 21
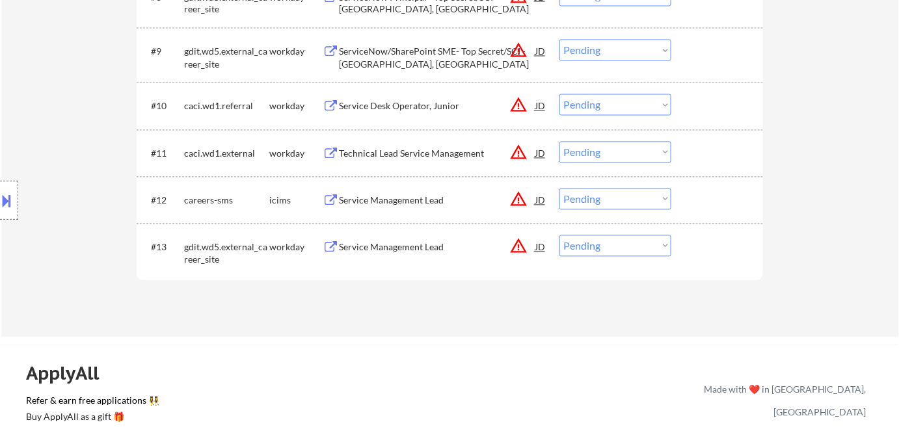
scroll to position [709, 0]
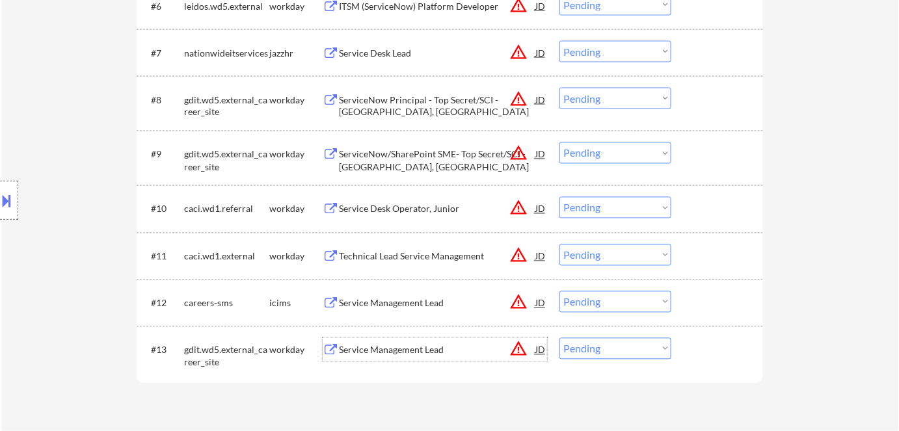
click at [379, 354] on div "Service Management Lead" at bounding box center [437, 350] width 196 height 13
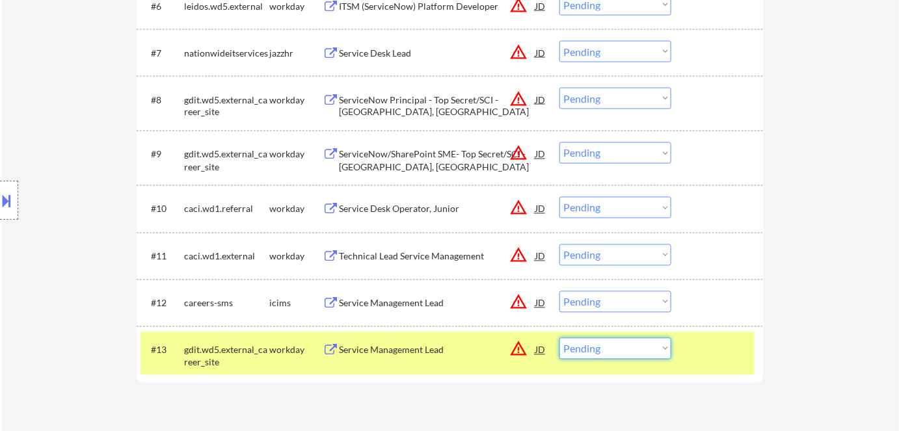
click at [621, 351] on select "Choose an option... Pending Applied Excluded (Questions) Excluded (Expired) Exc…" at bounding box center [616, 348] width 112 height 21
select select ""excluded__expired_""
click at [560, 338] on select "Choose an option... Pending Applied Excluded (Questions) Excluded (Expired) Exc…" at bounding box center [616, 348] width 112 height 21
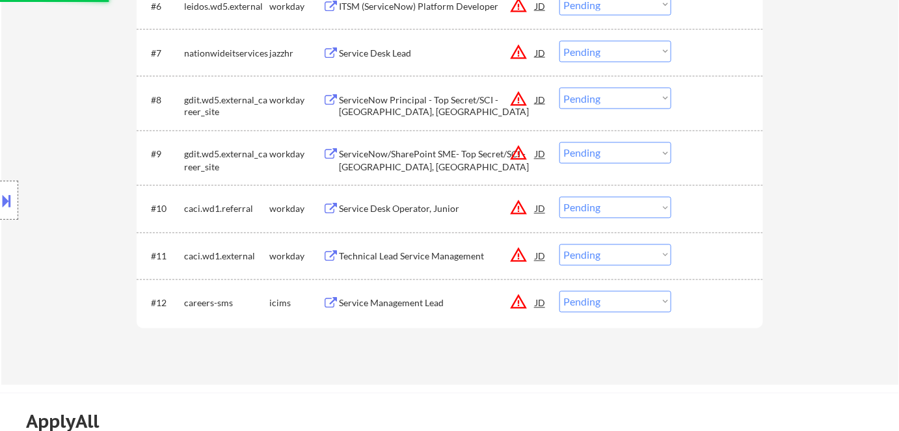
click at [423, 300] on div "Service Management Lead" at bounding box center [437, 303] width 196 height 13
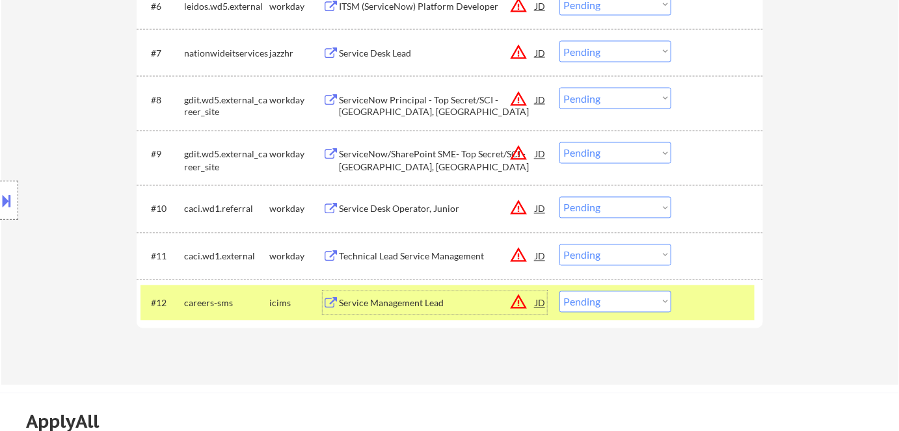
click at [597, 304] on select "Choose an option... Pending Applied Excluded (Questions) Excluded (Expired) Exc…" at bounding box center [616, 301] width 112 height 21
drag, startPoint x: 502, startPoint y: 354, endPoint x: 468, endPoint y: 38, distance: 317.4
click at [502, 353] on div "Applications Pending (12) Excluded (191) Applied (124) All (327) View All Resul…" at bounding box center [450, 0] width 627 height 721
click at [638, 298] on select "Choose an option... Pending Applied Excluded (Questions) Excluded (Expired) Exc…" at bounding box center [616, 301] width 112 height 21
select select ""excluded__bad_match_""
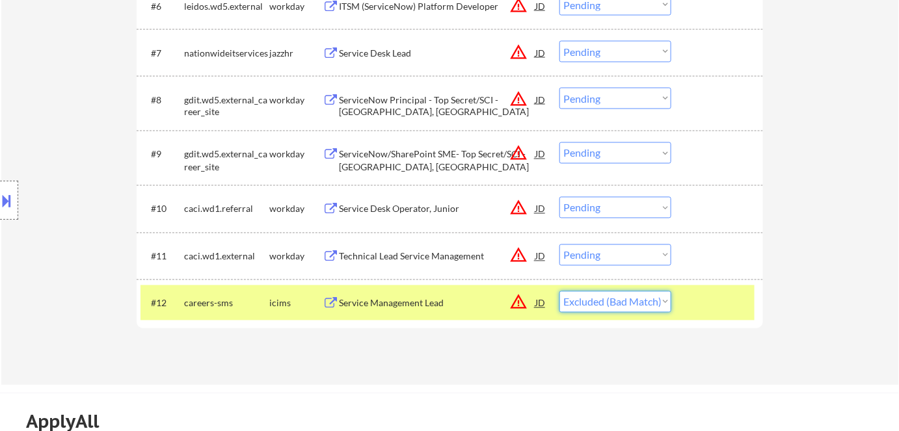
click at [560, 291] on select "Choose an option... Pending Applied Excluded (Questions) Excluded (Expired) Exc…" at bounding box center [616, 301] width 112 height 21
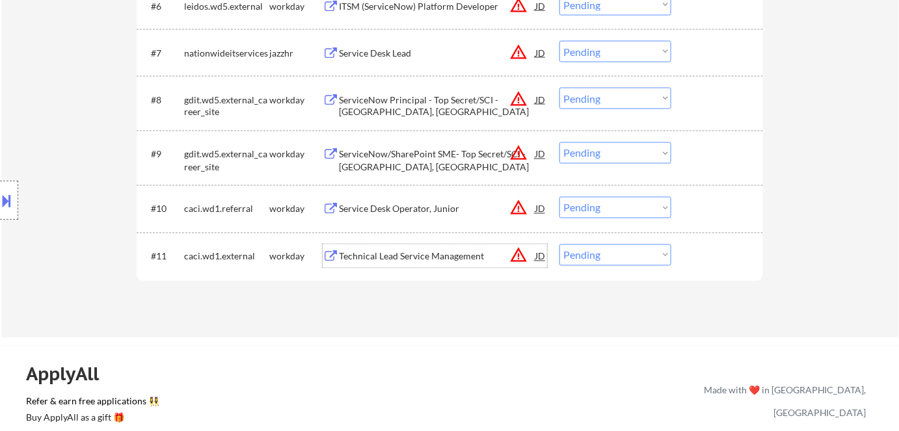
click at [394, 256] on div "Technical Lead Service Management" at bounding box center [437, 256] width 196 height 13
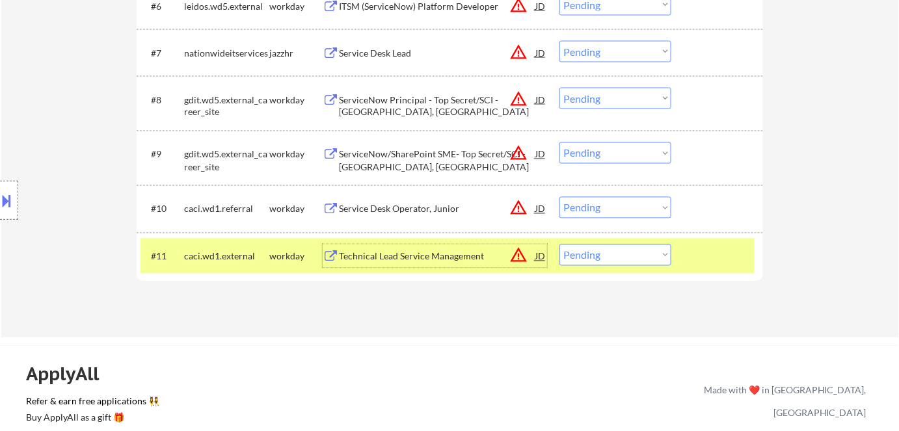
click at [647, 251] on select "Choose an option... Pending Applied Excluded (Questions) Excluded (Expired) Exc…" at bounding box center [616, 255] width 112 height 21
select select ""excluded__bad_match_""
click at [560, 245] on select "Choose an option... Pending Applied Excluded (Questions) Excluded (Expired) Exc…" at bounding box center [616, 255] width 112 height 21
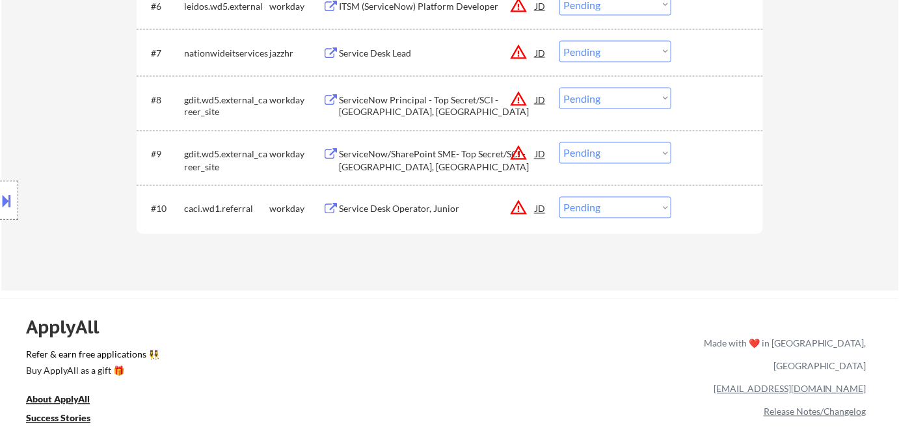
click at [406, 213] on div "Service Desk Operator, Junior" at bounding box center [437, 209] width 196 height 13
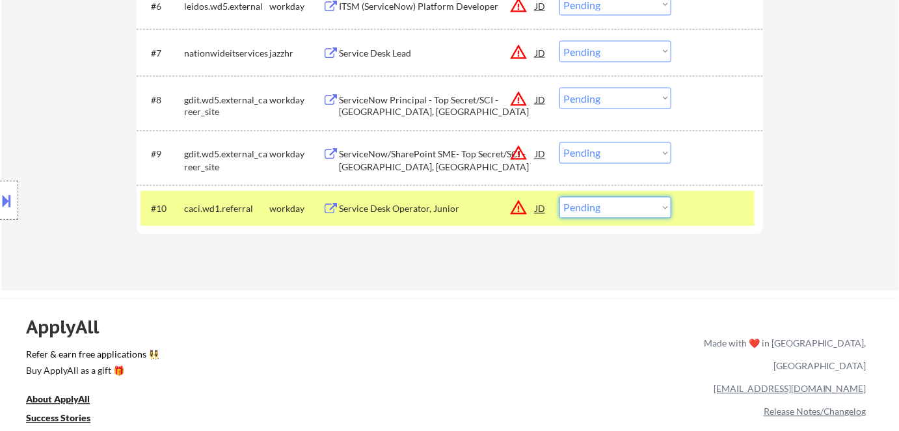
click at [601, 213] on select "Choose an option... Pending Applied Excluded (Questions) Excluded (Expired) Exc…" at bounding box center [616, 207] width 112 height 21
select select ""excluded__bad_match_""
click at [560, 197] on select "Choose an option... Pending Applied Excluded (Questions) Excluded (Expired) Exc…" at bounding box center [616, 207] width 112 height 21
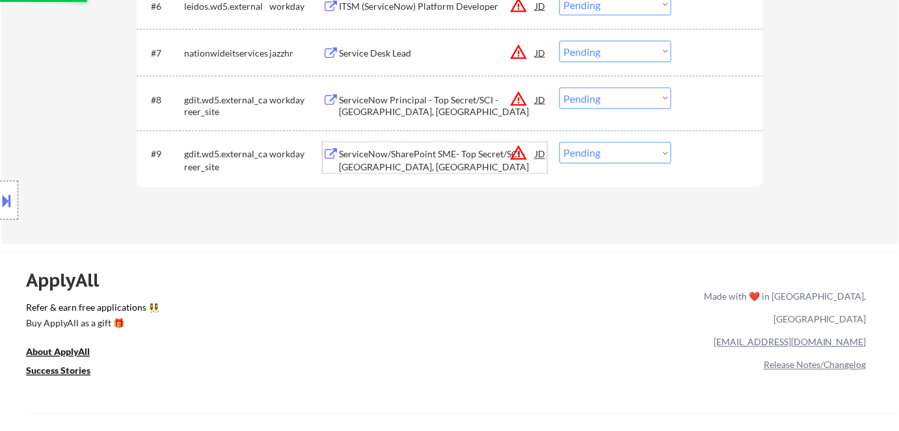
click at [414, 161] on div "ServiceNow/SharePoint SME- Top Secret/SCI - Arlington, VA" at bounding box center [437, 160] width 196 height 25
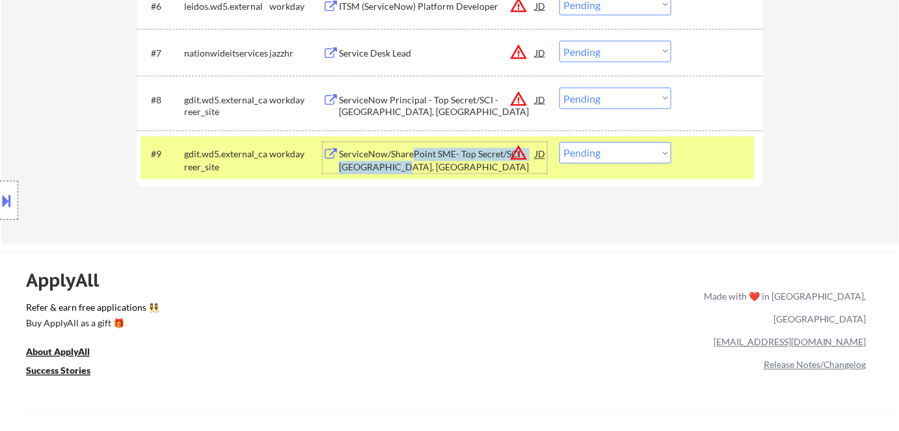
click at [614, 155] on select "Choose an option... Pending Applied Excluded (Questions) Excluded (Expired) Exc…" at bounding box center [616, 152] width 112 height 21
select select ""excluded__bad_match_""
click at [560, 142] on select "Choose an option... Pending Applied Excluded (Questions) Excluded (Expired) Exc…" at bounding box center [616, 152] width 112 height 21
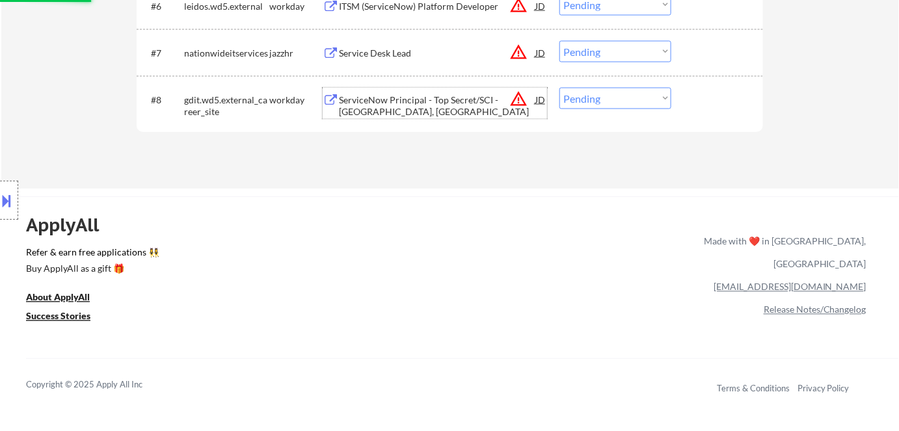
click at [366, 106] on div "ServiceNow Principal - Top Secret/SCI - Arlington, VA" at bounding box center [437, 106] width 196 height 25
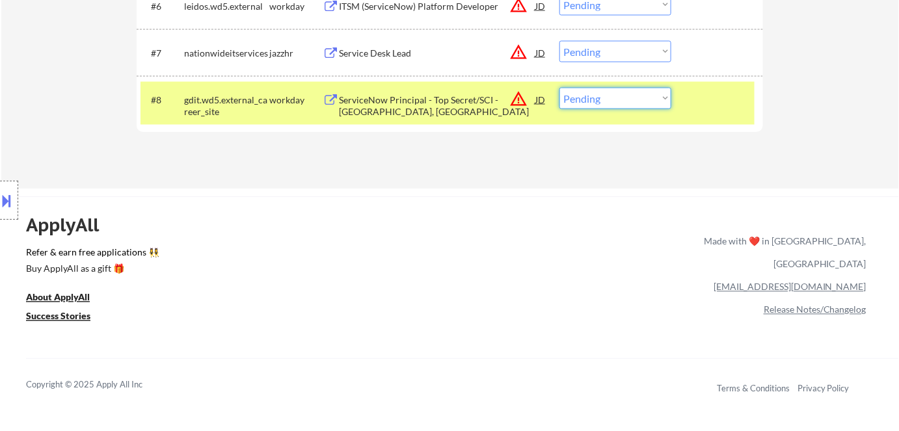
click at [610, 101] on select "Choose an option... Pending Applied Excluded (Questions) Excluded (Expired) Exc…" at bounding box center [616, 98] width 112 height 21
select select ""excluded__bad_match_""
click at [560, 88] on select "Choose an option... Pending Applied Excluded (Questions) Excluded (Expired) Exc…" at bounding box center [616, 98] width 112 height 21
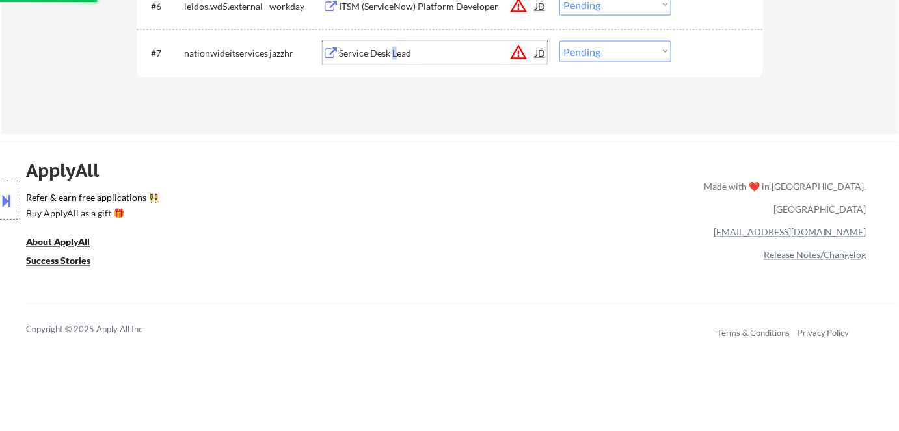
click at [396, 62] on div "Service Desk Lead" at bounding box center [437, 52] width 196 height 23
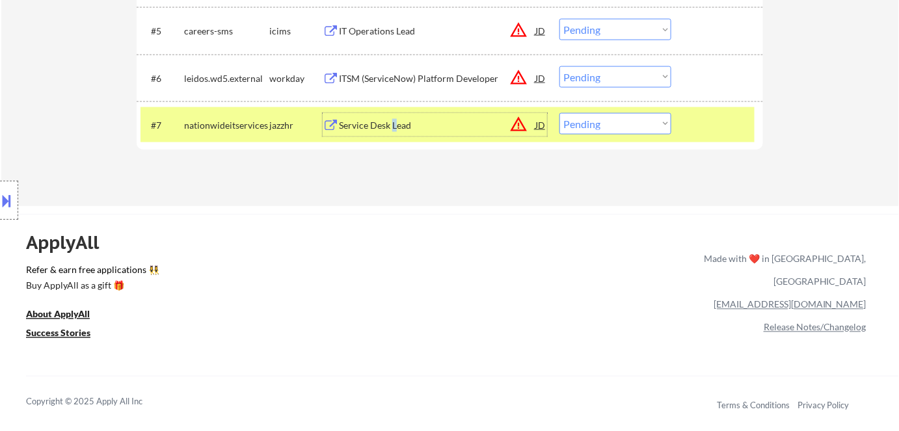
scroll to position [532, 0]
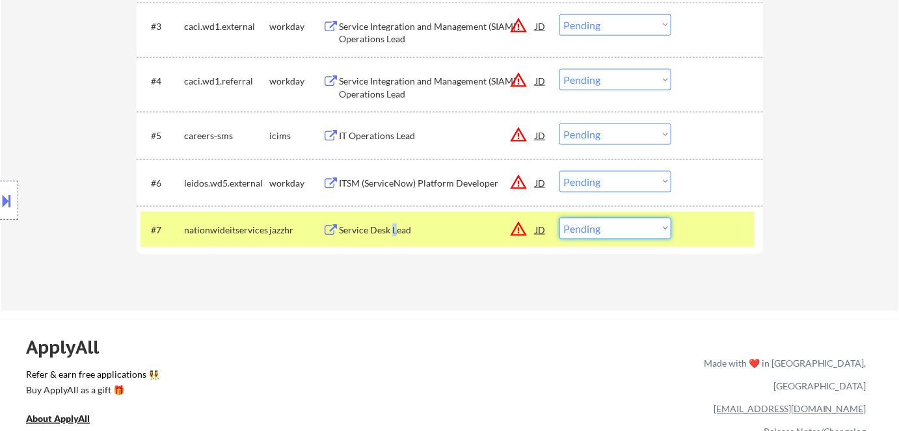
click at [602, 228] on select "Choose an option... Pending Applied Excluded (Questions) Excluded (Expired) Exc…" at bounding box center [616, 228] width 112 height 21
select select ""excluded__bad_match_""
click at [560, 218] on select "Choose an option... Pending Applied Excluded (Questions) Excluded (Expired) Exc…" at bounding box center [616, 228] width 112 height 21
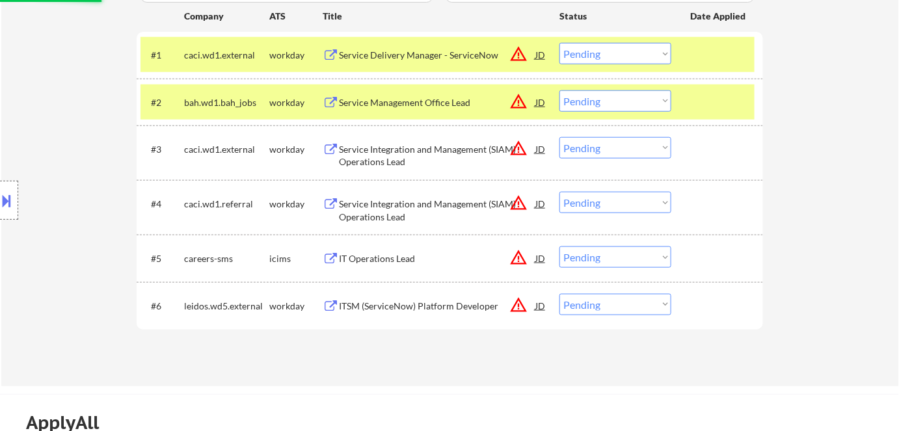
scroll to position [473, 0]
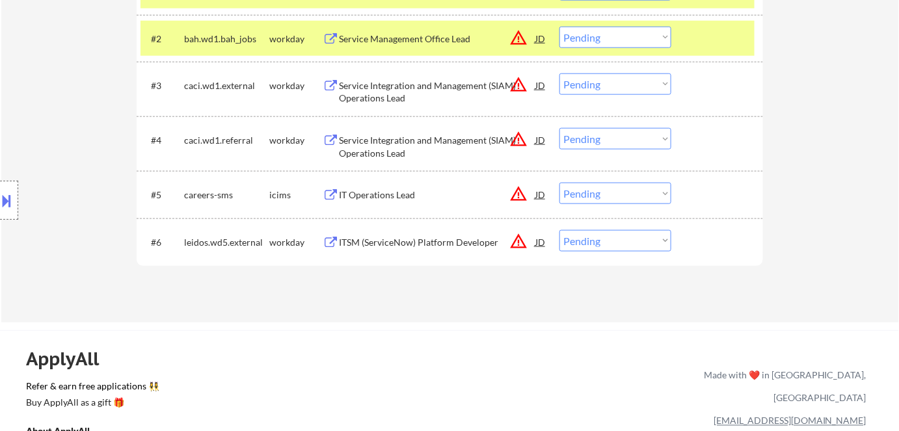
click at [432, 239] on div "ITSM (ServiceNow) Platform Developer" at bounding box center [437, 242] width 196 height 13
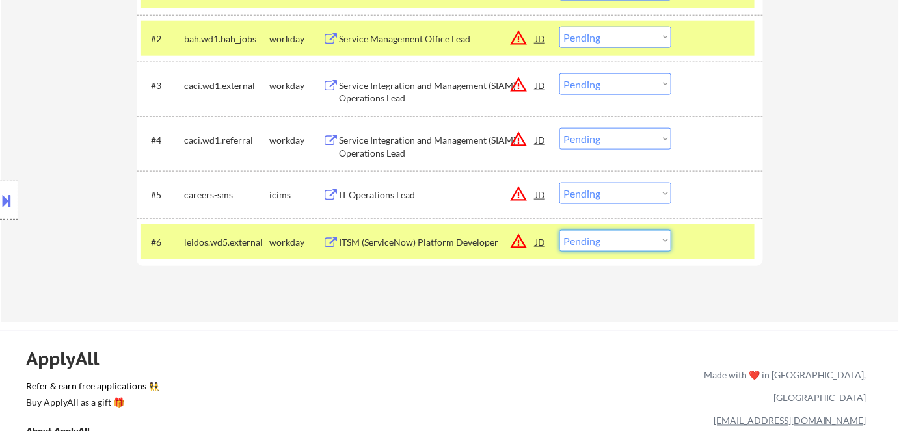
drag, startPoint x: 593, startPoint y: 232, endPoint x: 604, endPoint y: 245, distance: 16.7
click at [594, 233] on select "Choose an option... Pending Applied Excluded (Questions) Excluded (Expired) Exc…" at bounding box center [616, 240] width 112 height 21
select select ""excluded__bad_match_""
click at [560, 230] on select "Choose an option... Pending Applied Excluded (Questions) Excluded (Expired) Exc…" at bounding box center [616, 240] width 112 height 21
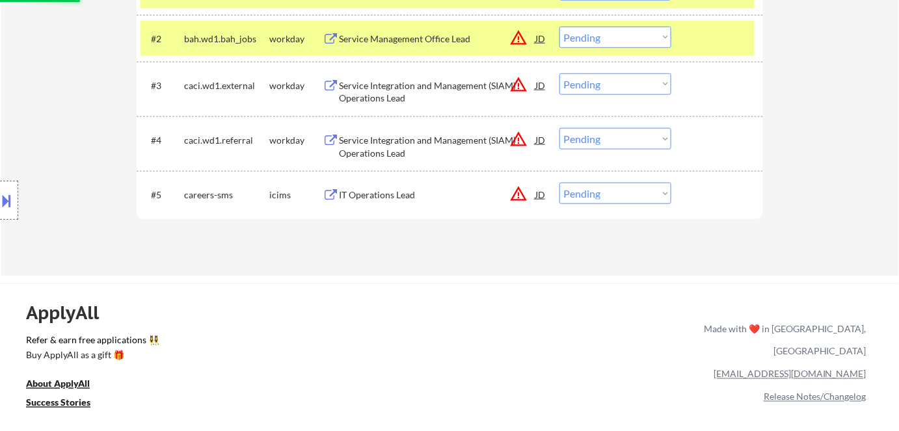
click at [397, 191] on div "IT Operations Lead" at bounding box center [437, 195] width 196 height 13
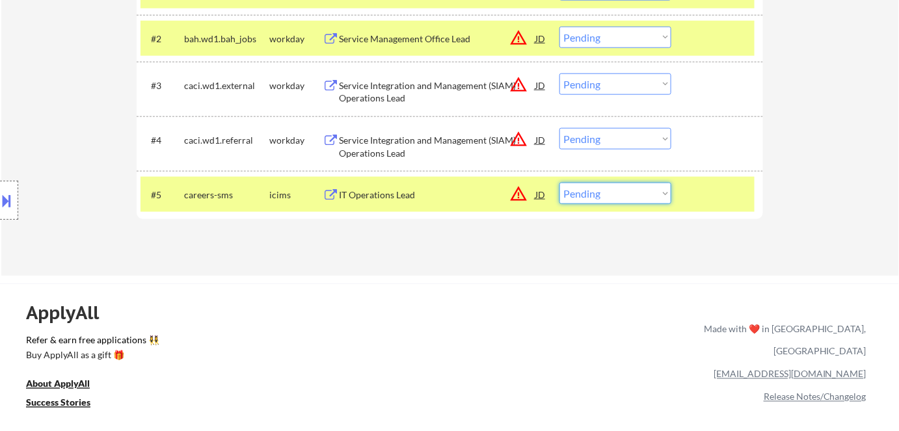
click at [635, 196] on select "Choose an option... Pending Applied Excluded (Questions) Excluded (Expired) Exc…" at bounding box center [616, 193] width 112 height 21
select select ""excluded__bad_match_""
click at [560, 183] on select "Choose an option... Pending Applied Excluded (Questions) Excluded (Expired) Exc…" at bounding box center [616, 193] width 112 height 21
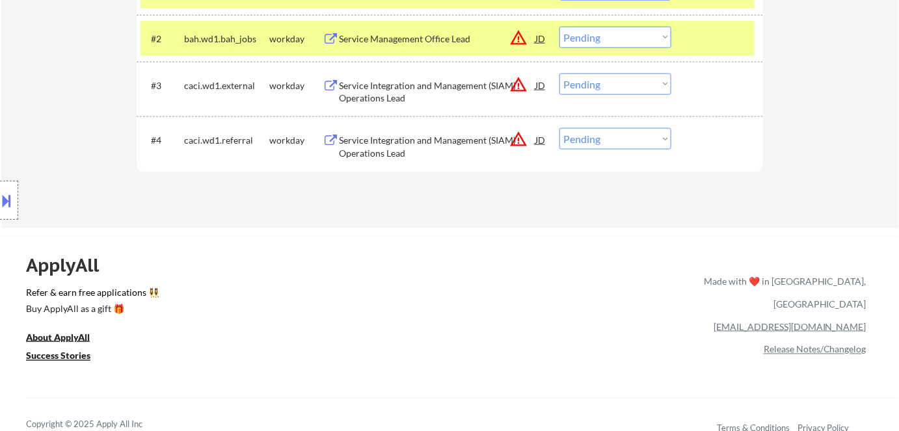
click at [362, 134] on div "Service Integration and Management (SIAM) Operations Lead" at bounding box center [437, 146] width 196 height 25
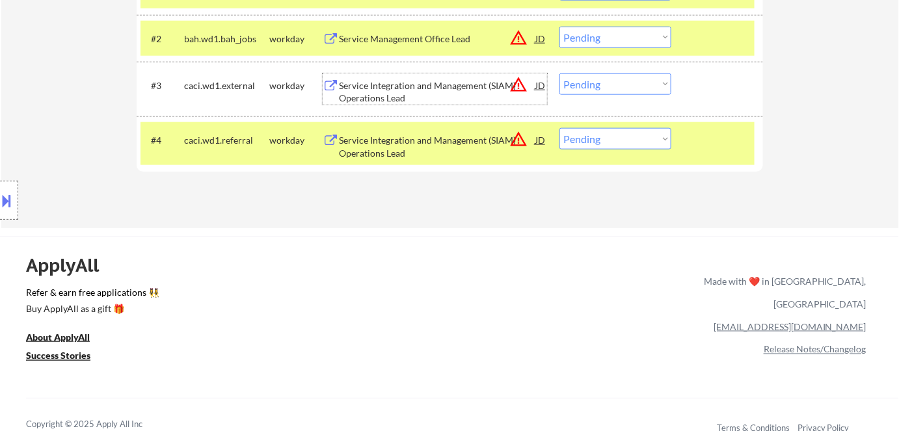
click at [433, 74] on div "Service Integration and Management (SIAM) Operations Lead" at bounding box center [437, 89] width 196 height 31
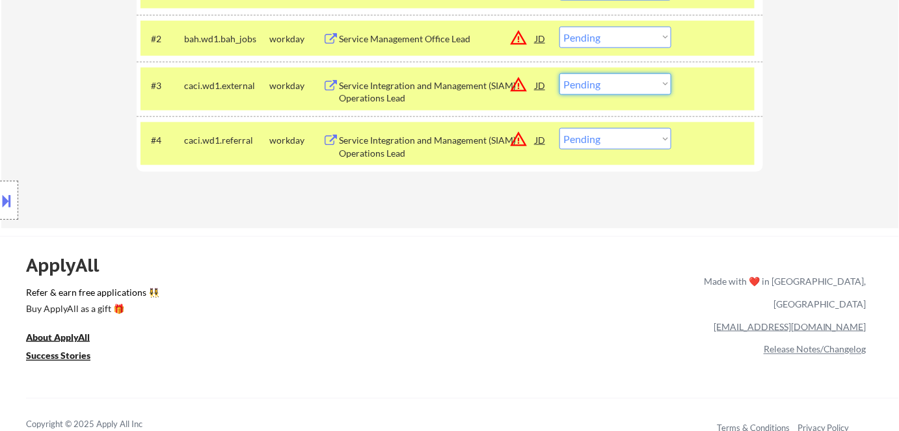
click at [610, 89] on select "Choose an option... Pending Applied Excluded (Questions) Excluded (Expired) Exc…" at bounding box center [616, 84] width 112 height 21
click at [560, 74] on select "Choose an option... Pending Applied Excluded (Questions) Excluded (Expired) Exc…" at bounding box center [616, 84] width 112 height 21
select select ""pending""
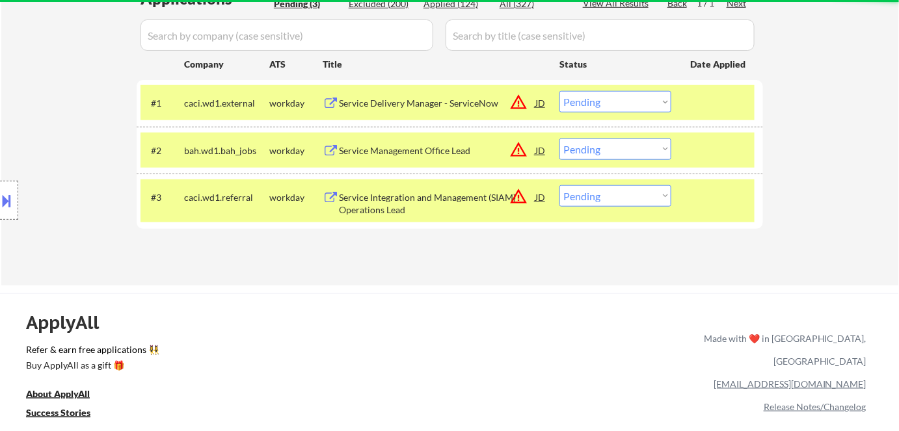
scroll to position [295, 0]
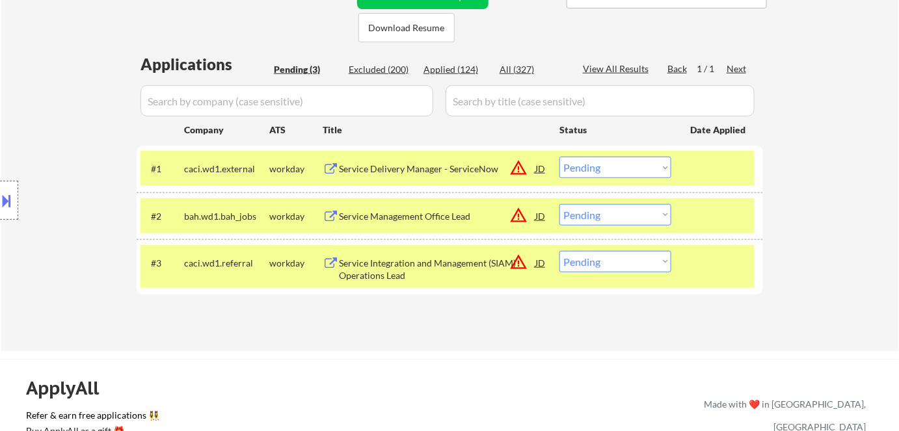
drag, startPoint x: 290, startPoint y: 256, endPoint x: 279, endPoint y: 250, distance: 11.9
click at [288, 257] on div "workday" at bounding box center [295, 263] width 53 height 13
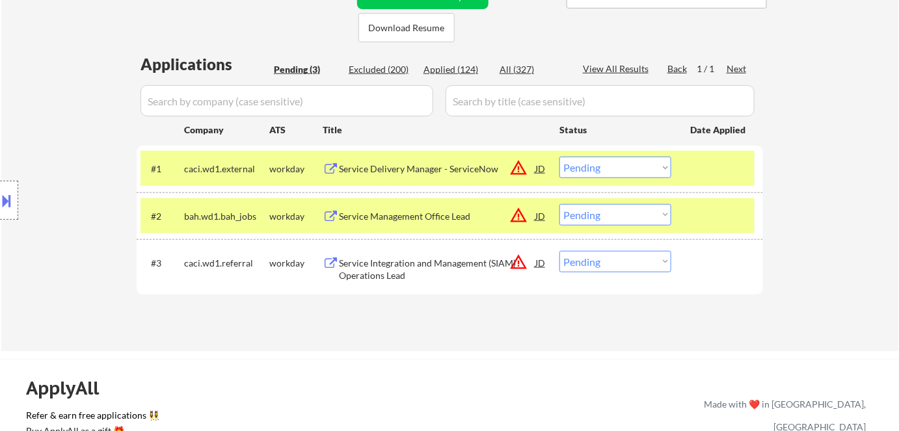
drag, startPoint x: 277, startPoint y: 211, endPoint x: 277, endPoint y: 195, distance: 16.9
click at [277, 210] on div "workday" at bounding box center [295, 216] width 53 height 13
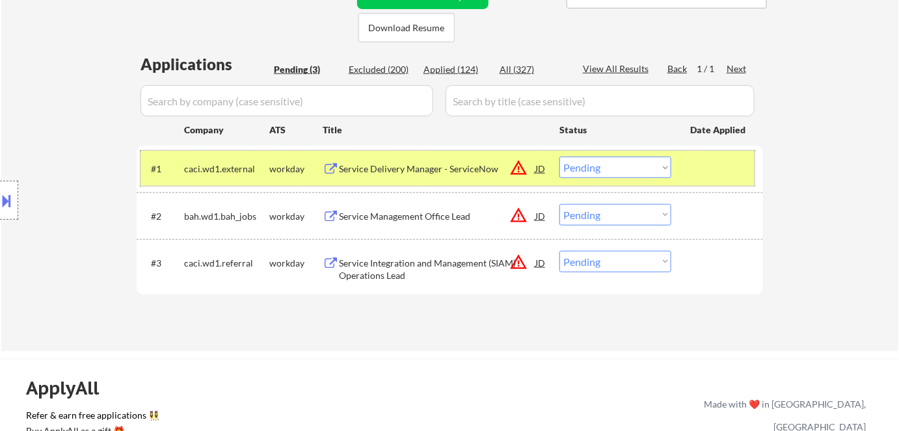
click at [271, 161] on div "workday" at bounding box center [295, 168] width 53 height 23
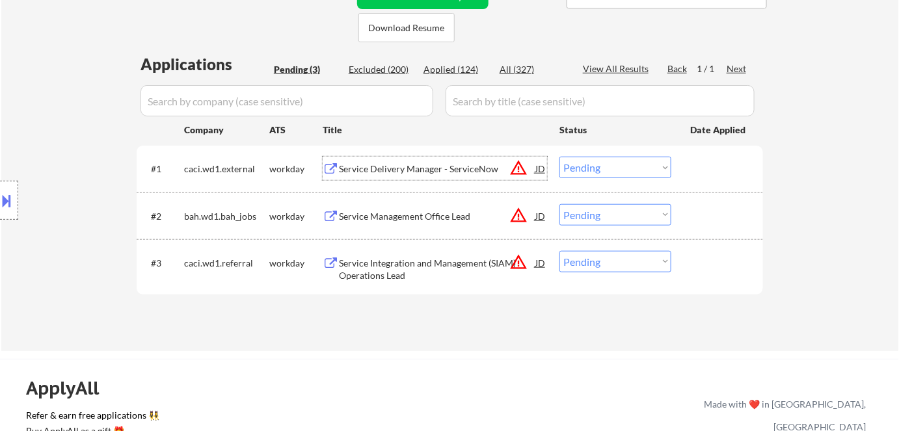
click at [401, 165] on div "Service Delivery Manager - ServiceNow" at bounding box center [437, 169] width 196 height 13
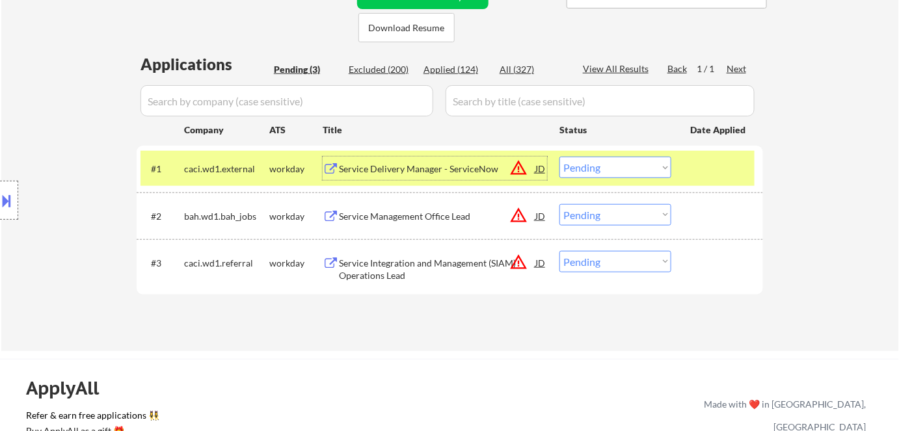
click at [597, 175] on select "Choose an option... Pending Applied Excluded (Questions) Excluded (Expired) Exc…" at bounding box center [616, 167] width 112 height 21
click at [560, 157] on select "Choose an option... Pending Applied Excluded (Questions) Excluded (Expired) Exc…" at bounding box center [616, 167] width 112 height 21
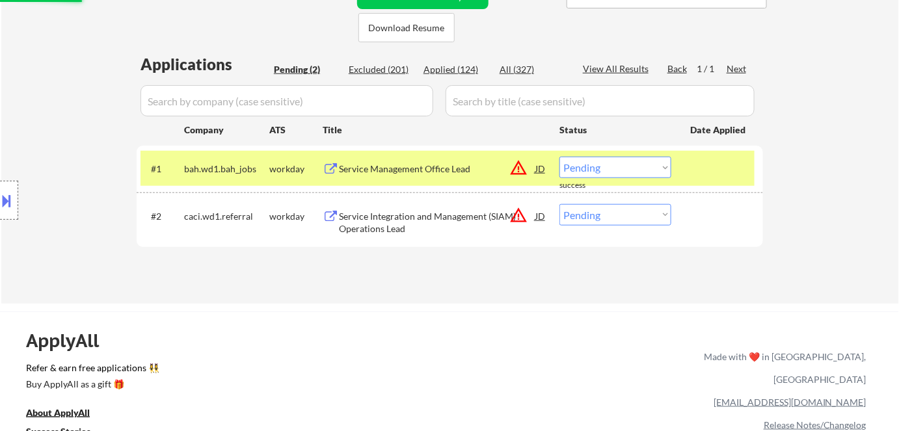
click at [372, 167] on div "Service Management Office Lead" at bounding box center [437, 169] width 196 height 13
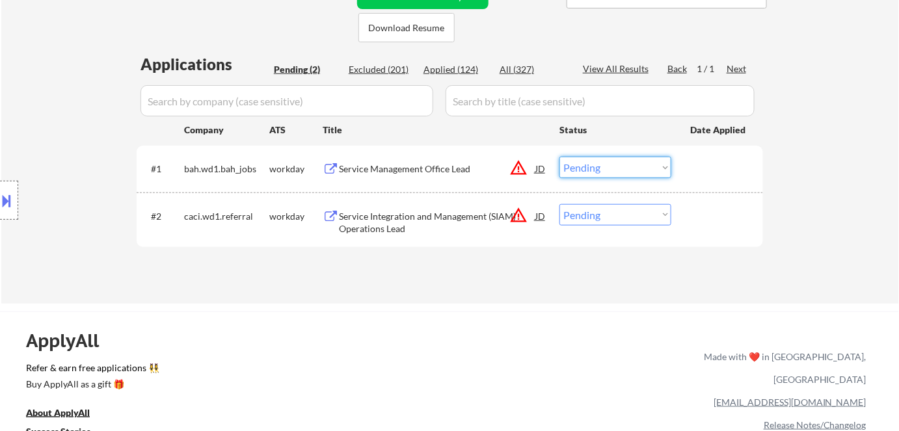
click at [591, 169] on select "Choose an option... Pending Applied Excluded (Questions) Excluded (Expired) Exc…" at bounding box center [616, 167] width 112 height 21
click at [560, 157] on select "Choose an option... Pending Applied Excluded (Questions) Excluded (Expired) Exc…" at bounding box center [616, 167] width 112 height 21
select select ""pending""
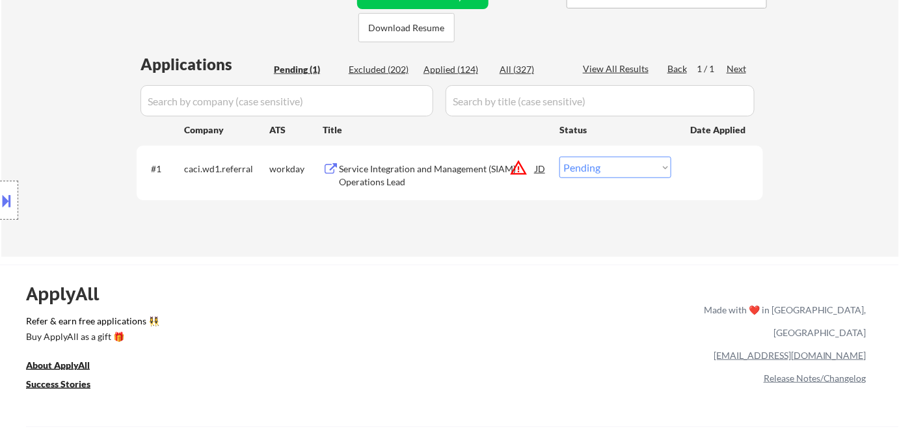
click at [483, 171] on div "Service Integration and Management (SIAM) Operations Lead" at bounding box center [437, 175] width 196 height 25
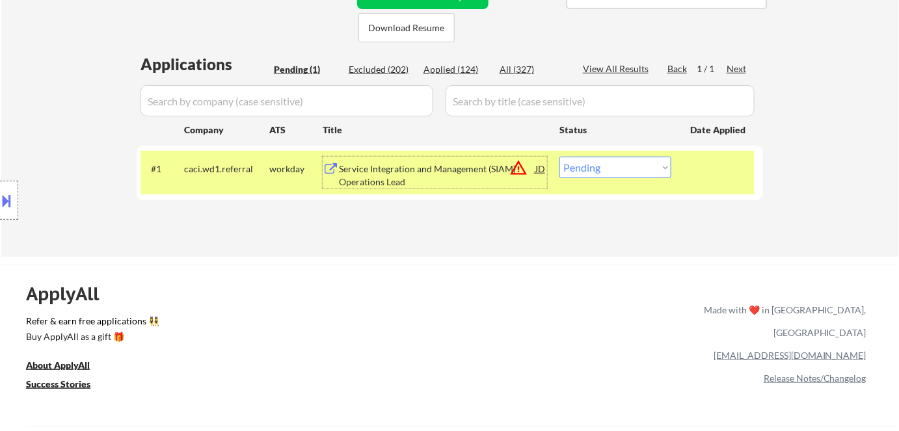
click at [603, 167] on select "Choose an option... Pending Applied Excluded (Questions) Excluded (Expired) Exc…" at bounding box center [616, 167] width 112 height 21
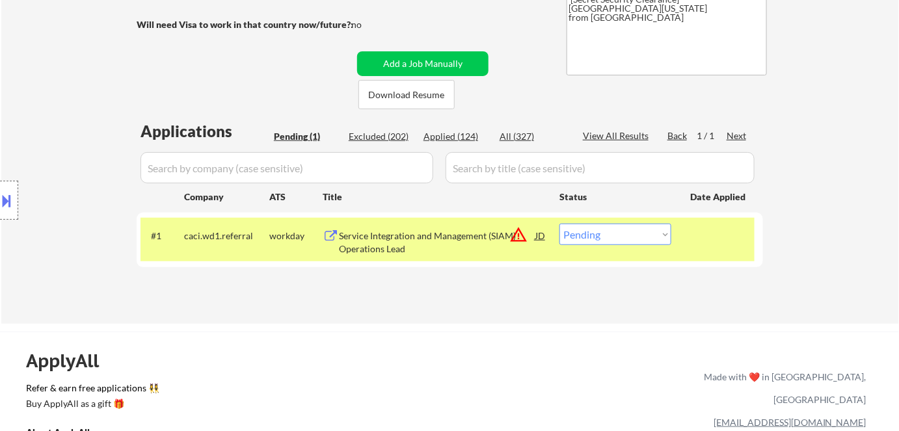
scroll to position [177, 0]
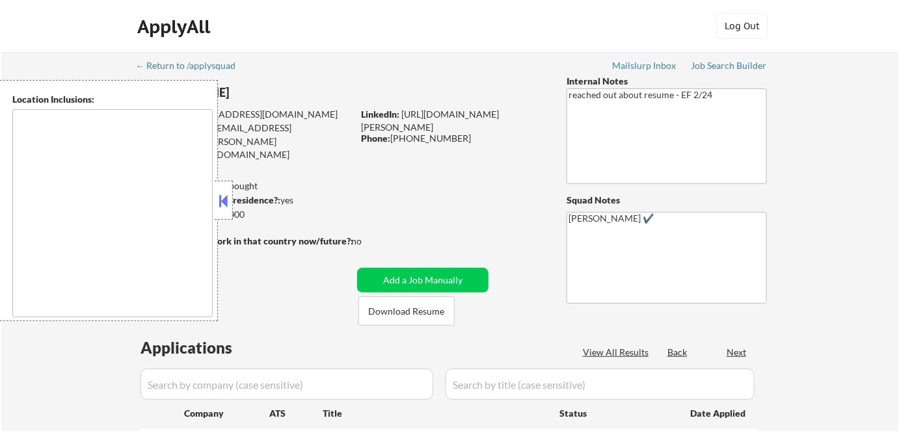
select select ""pending""
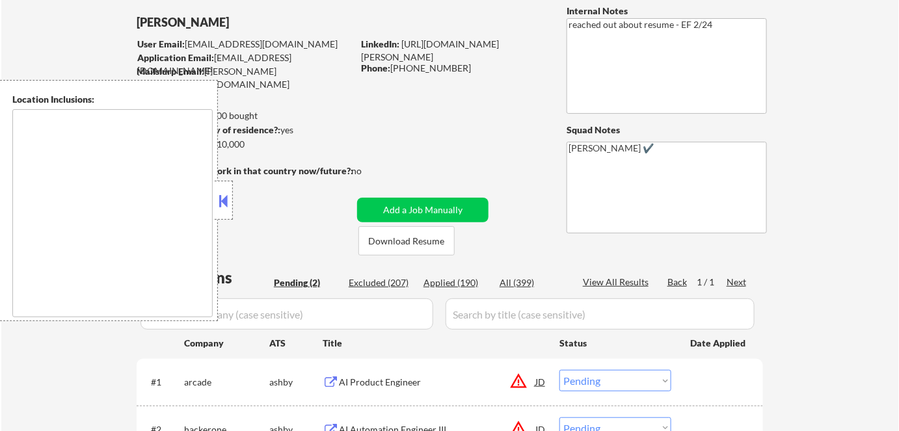
scroll to position [177, 0]
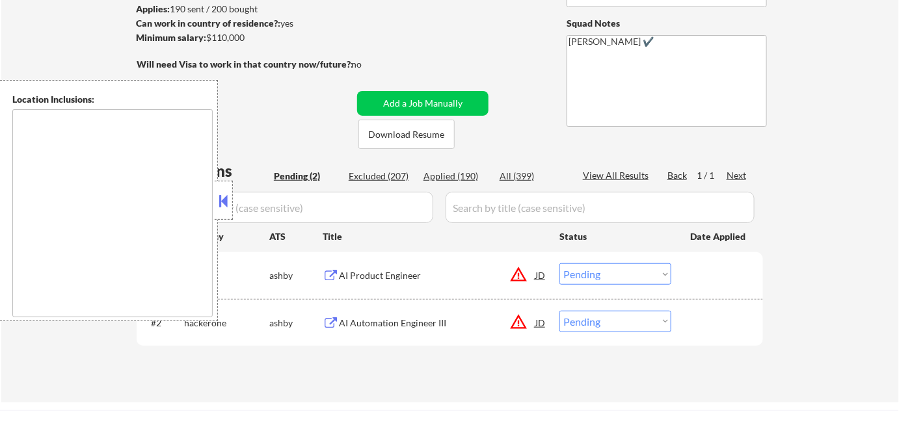
type textarea "[GEOGRAPHIC_DATA], [GEOGRAPHIC_DATA] [GEOGRAPHIC_DATA][PERSON_NAME], [GEOGRAPHI…"
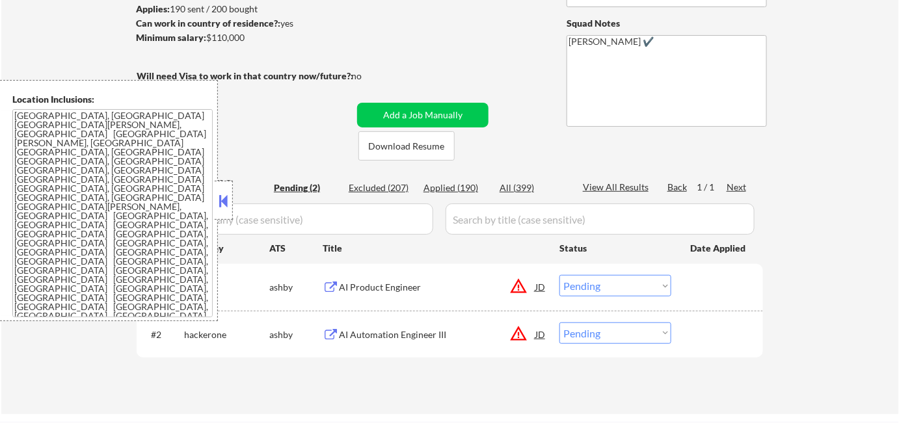
click at [223, 191] on button at bounding box center [224, 201] width 14 height 20
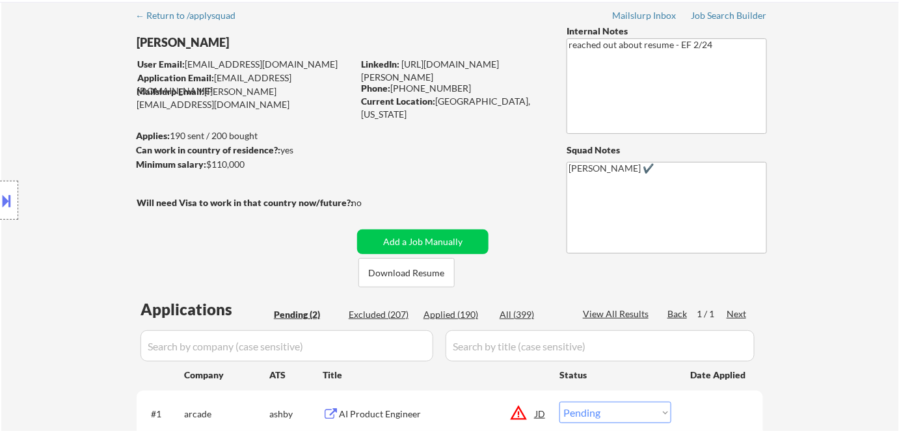
scroll to position [118, 0]
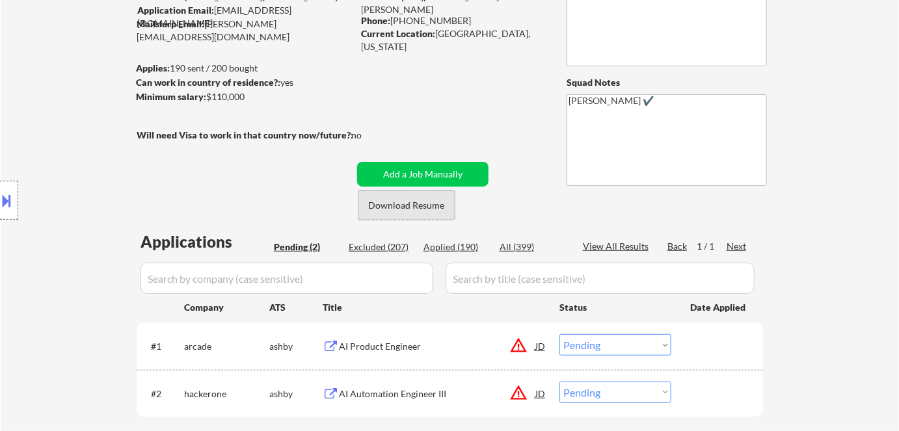
click at [421, 207] on button "Download Resume" at bounding box center [407, 205] width 96 height 29
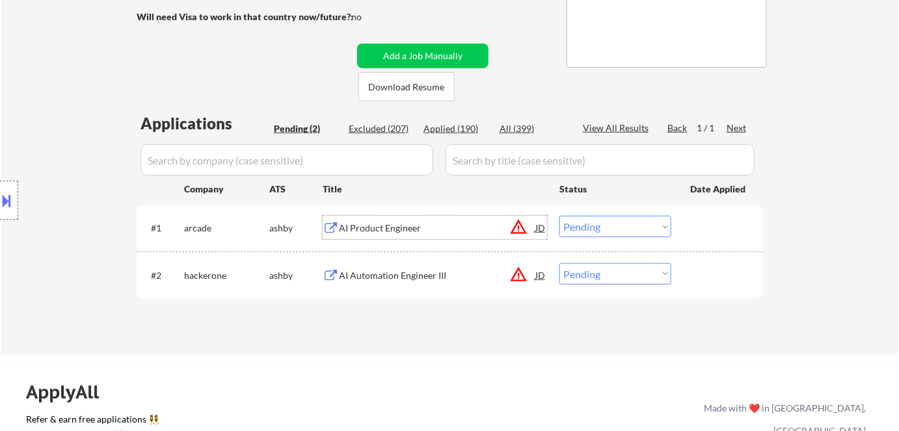
click at [416, 227] on div "AI Product Engineer" at bounding box center [437, 228] width 196 height 13
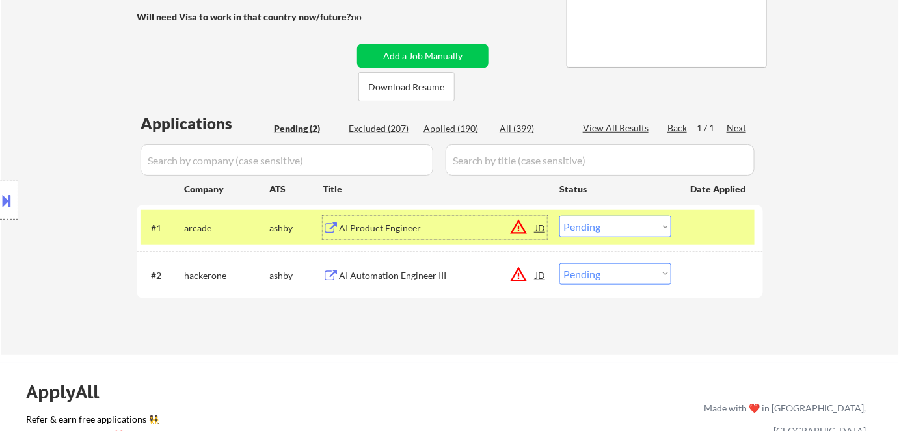
drag, startPoint x: 601, startPoint y: 226, endPoint x: 610, endPoint y: 236, distance: 13.4
click at [602, 226] on select "Choose an option... Pending Applied Excluded (Questions) Excluded (Expired) Exc…" at bounding box center [616, 226] width 112 height 21
click at [560, 216] on select "Choose an option... Pending Applied Excluded (Questions) Excluded (Expired) Exc…" at bounding box center [616, 226] width 112 height 21
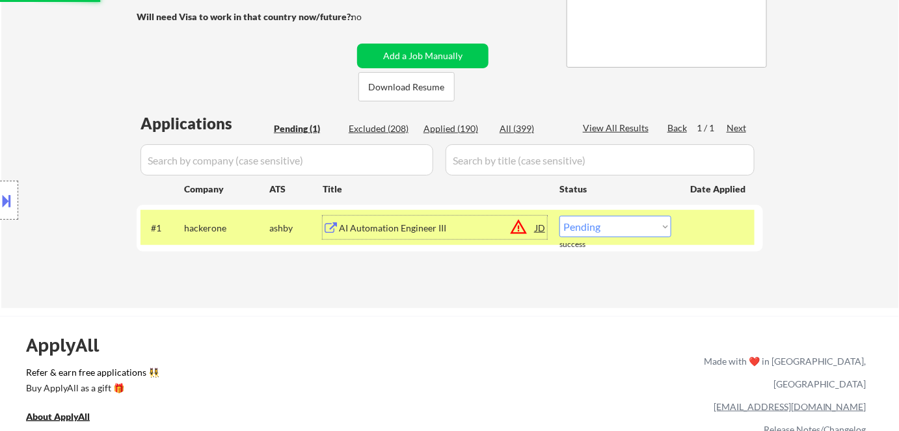
click at [416, 236] on div "AI Automation Engineer III" at bounding box center [437, 227] width 196 height 23
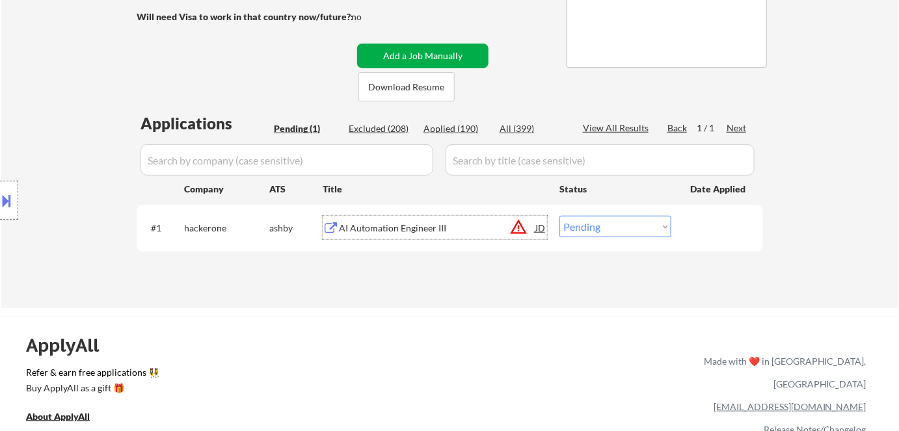
scroll to position [0, 0]
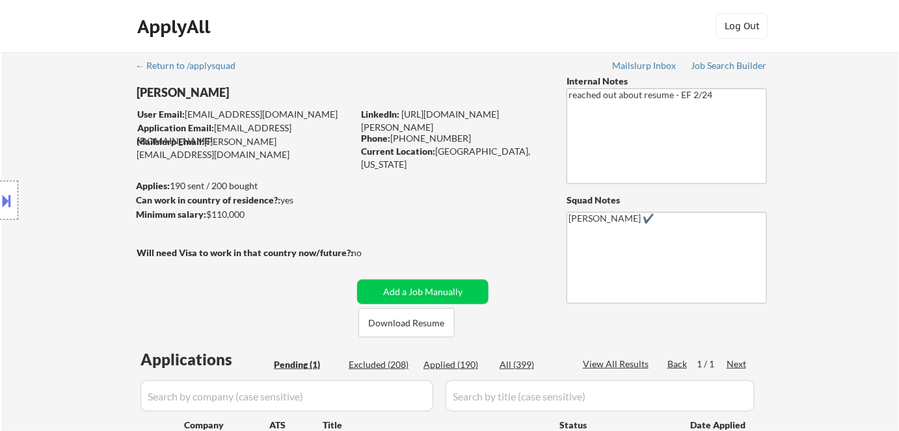
drag, startPoint x: 435, startPoint y: 155, endPoint x: 404, endPoint y: 168, distance: 33.8
click at [404, 168] on div "Current Location: Inver Grove Heights, Minnesota" at bounding box center [453, 157] width 184 height 25
copy div "Inver Grove Heights, Minnesota"
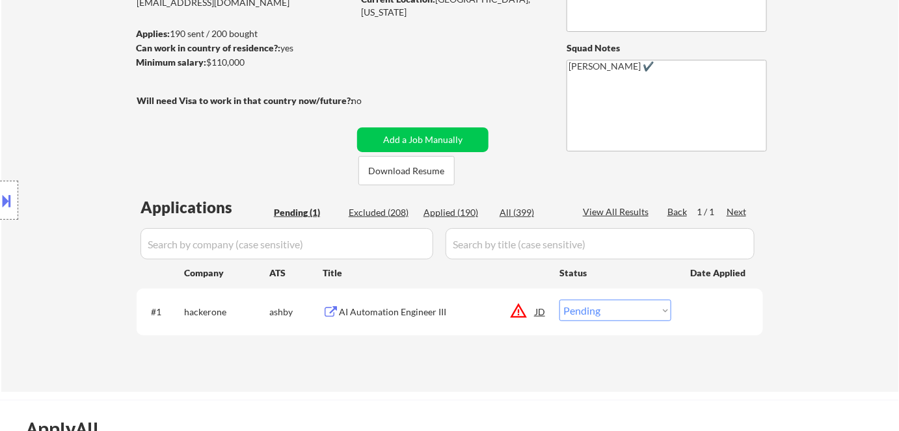
scroll to position [236, 0]
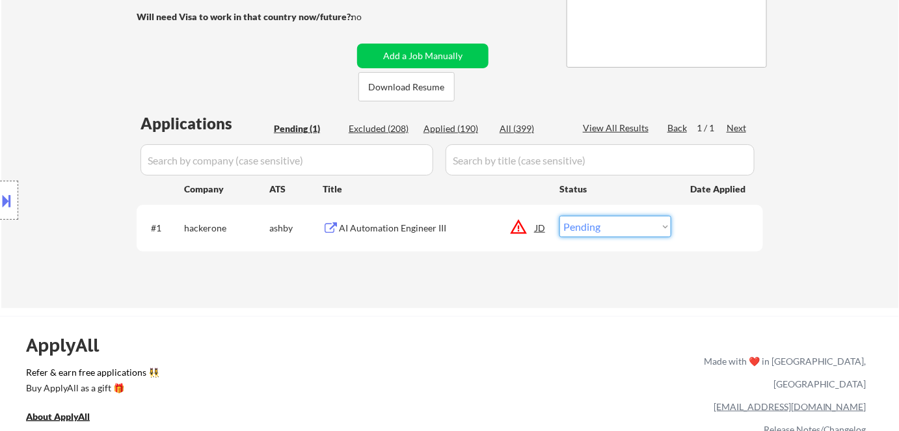
click at [588, 231] on select "Choose an option... Pending Applied Excluded (Questions) Excluded (Expired) Exc…" at bounding box center [616, 226] width 112 height 21
select select ""applied""
click at [560, 216] on select "Choose an option... Pending Applied Excluded (Questions) Excluded (Expired) Exc…" at bounding box center [616, 226] width 112 height 21
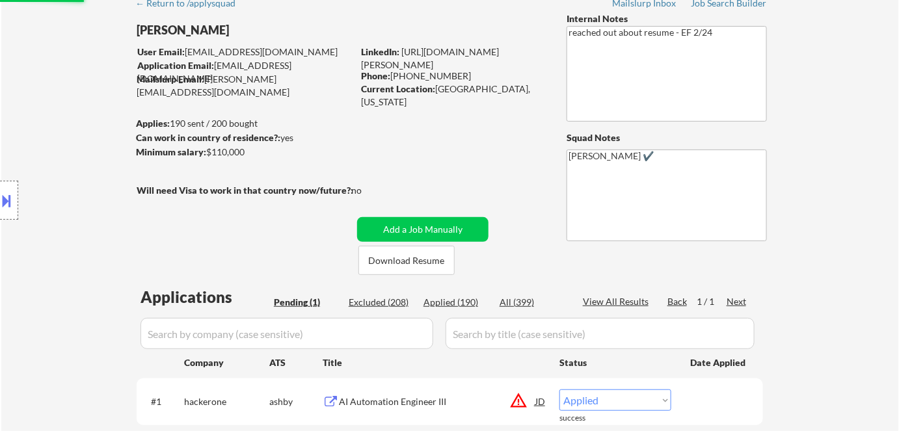
scroll to position [0, 0]
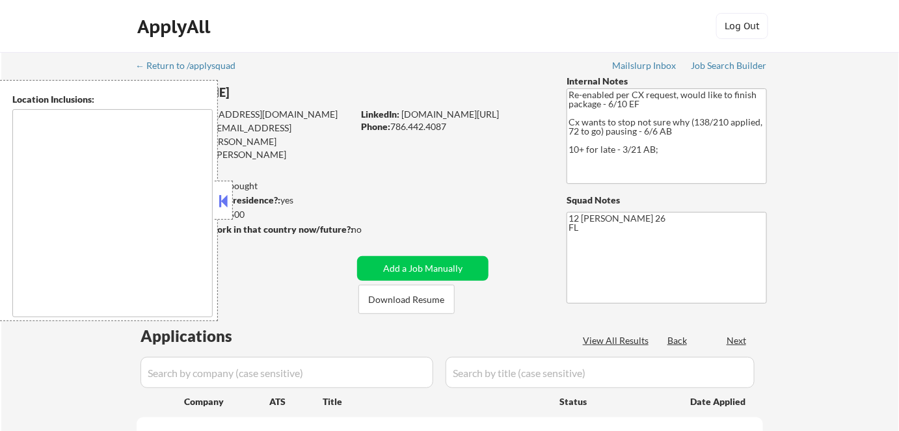
type textarea "[GEOGRAPHIC_DATA], [GEOGRAPHIC_DATA] [GEOGRAPHIC_DATA], [GEOGRAPHIC_DATA] [GEOG…"
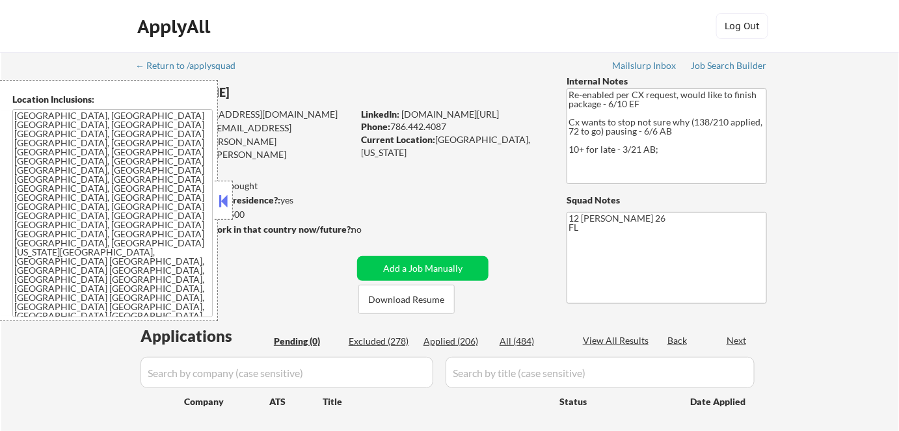
click at [229, 212] on div at bounding box center [224, 200] width 18 height 39
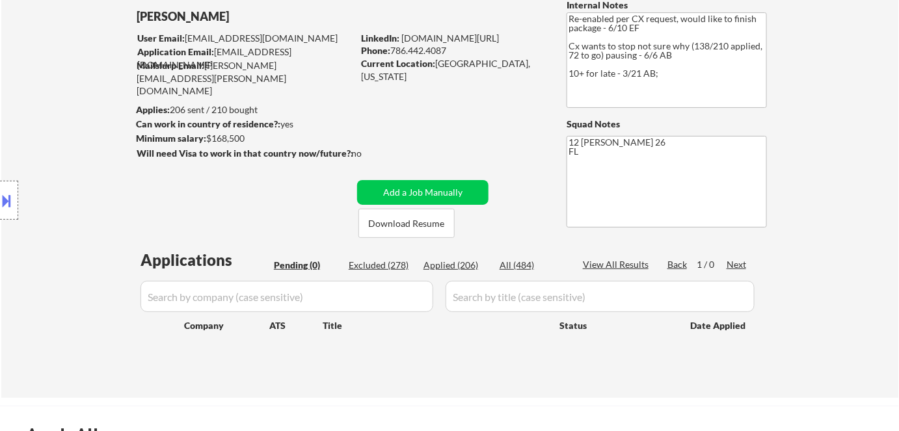
scroll to position [177, 0]
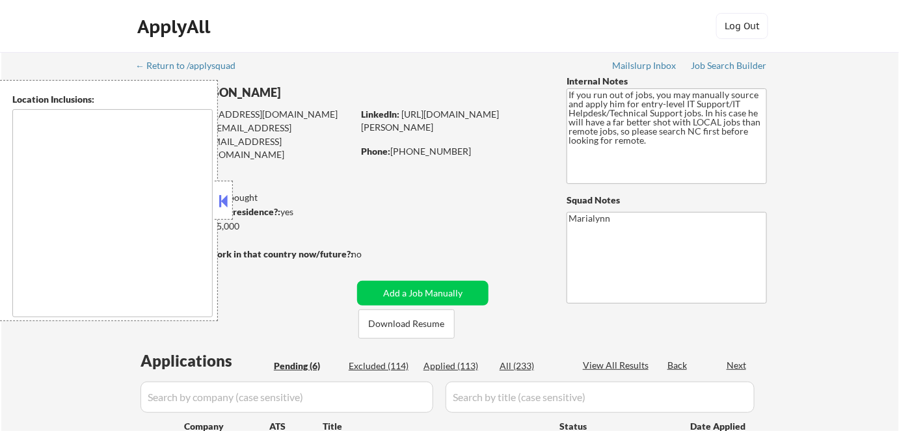
select select ""pending""
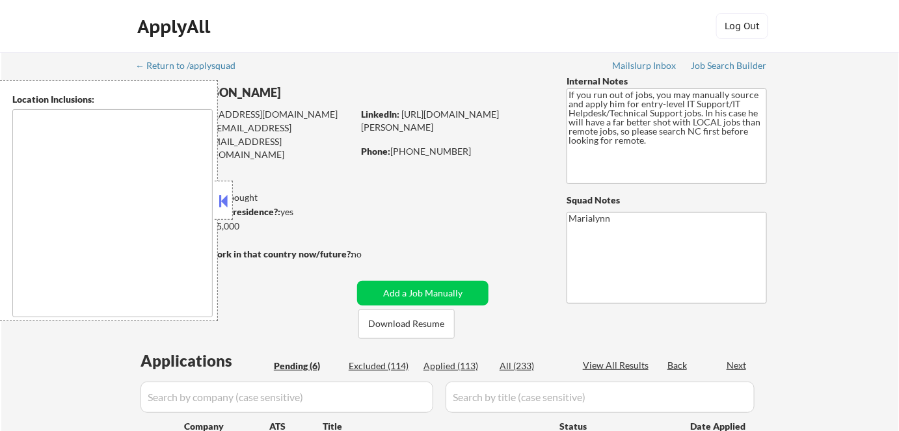
select select ""pending""
type textarea "[GEOGRAPHIC_DATA], [GEOGRAPHIC_DATA] [GEOGRAPHIC_DATA], [GEOGRAPHIC_DATA] [GEOG…"
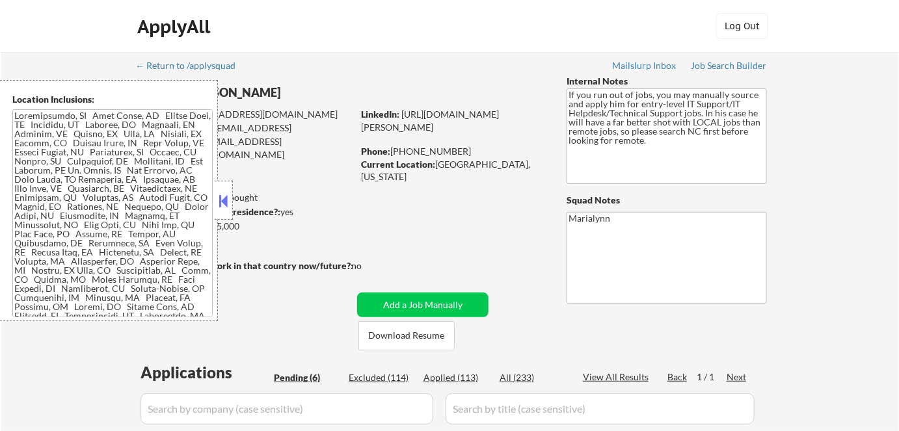
drag, startPoint x: 226, startPoint y: 196, endPoint x: 242, endPoint y: 193, distance: 16.7
click at [228, 196] on button at bounding box center [224, 201] width 14 height 20
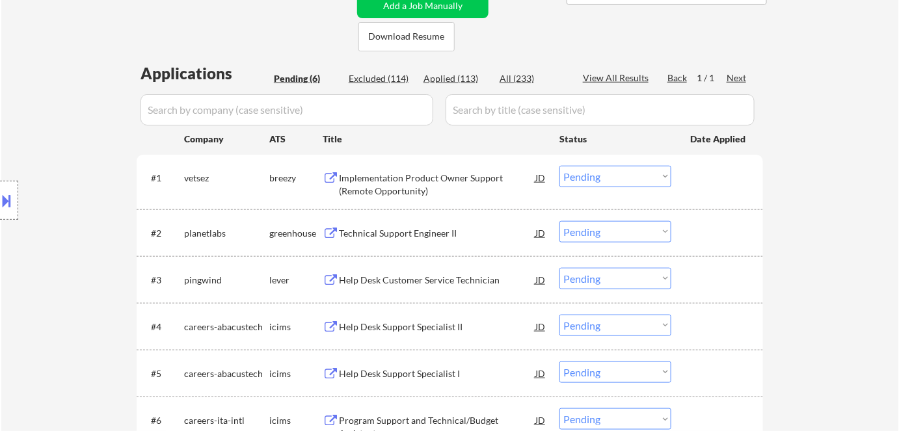
scroll to position [236, 0]
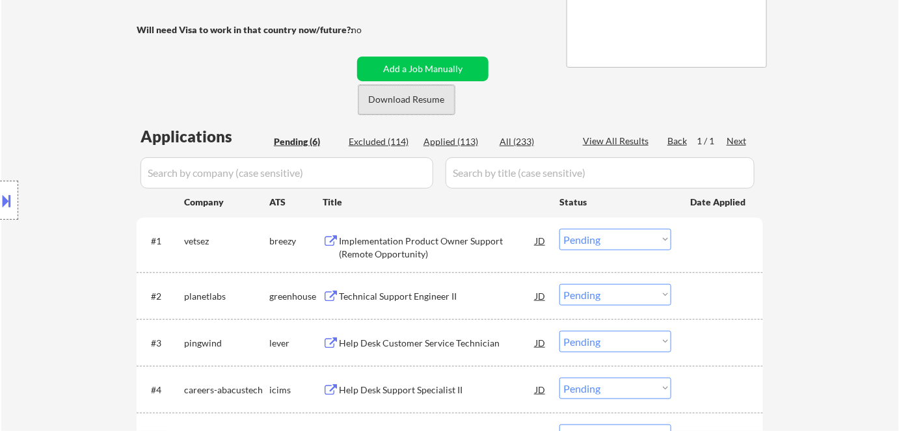
click at [407, 102] on button "Download Resume" at bounding box center [407, 99] width 96 height 29
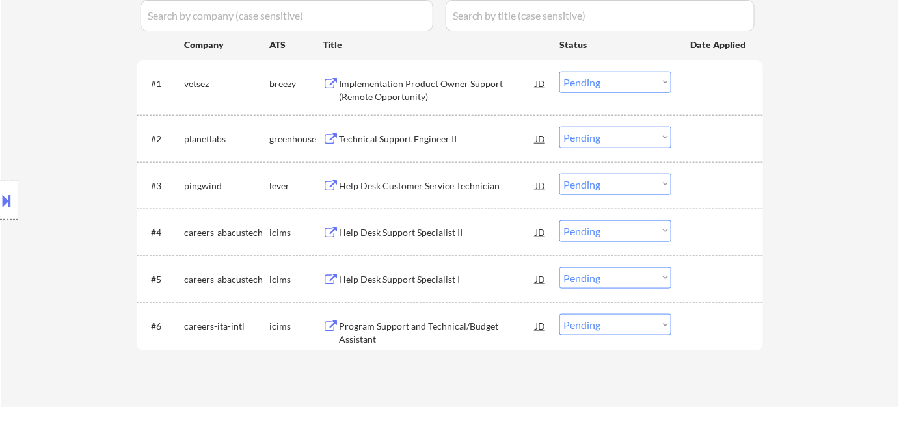
scroll to position [399, 0]
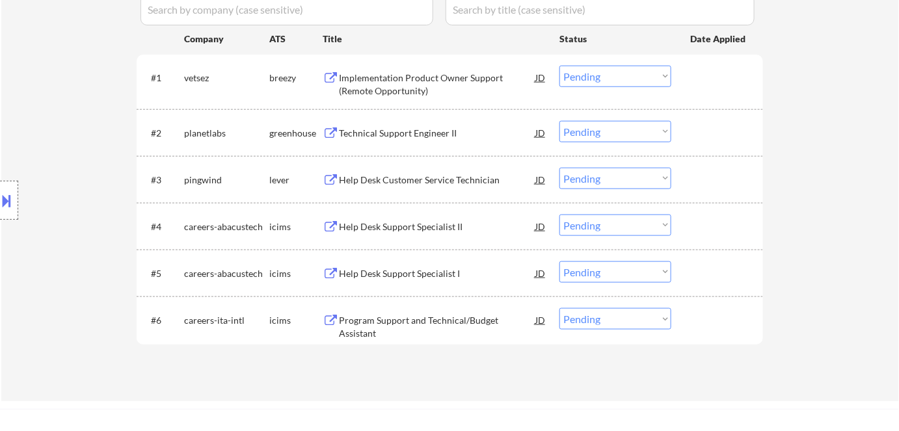
click at [470, 319] on div "Program Support and Technical/Budget Assistant" at bounding box center [437, 326] width 196 height 25
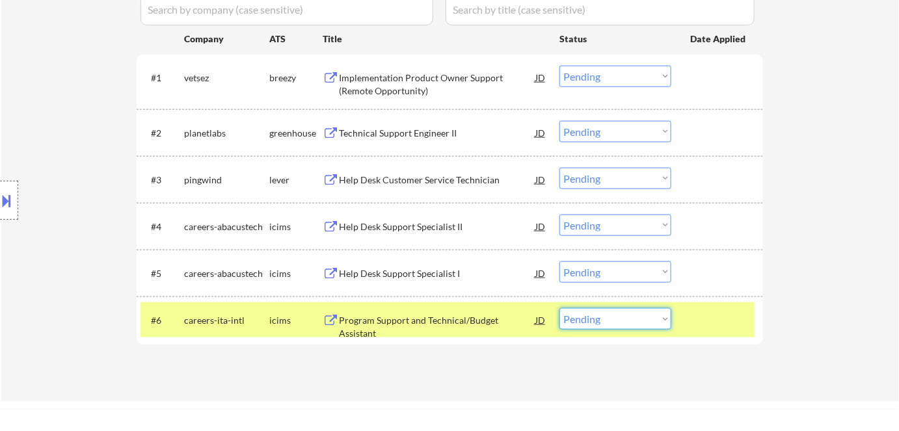
click at [609, 321] on select "Choose an option... Pending Applied Excluded (Questions) Excluded (Expired) Exc…" at bounding box center [616, 318] width 112 height 21
select select ""excluded__bad_match_""
click at [560, 308] on select "Choose an option... Pending Applied Excluded (Questions) Excluded (Expired) Exc…" at bounding box center [616, 318] width 112 height 21
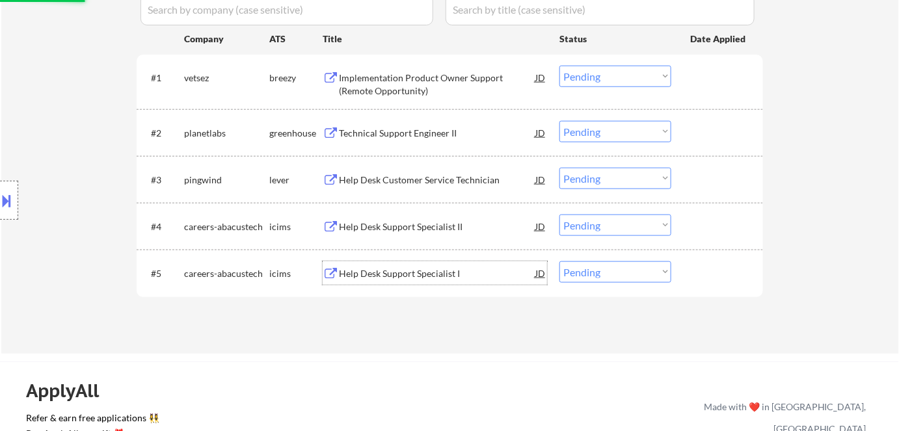
click at [433, 268] on div "Help Desk Support Specialist I" at bounding box center [437, 273] width 196 height 13
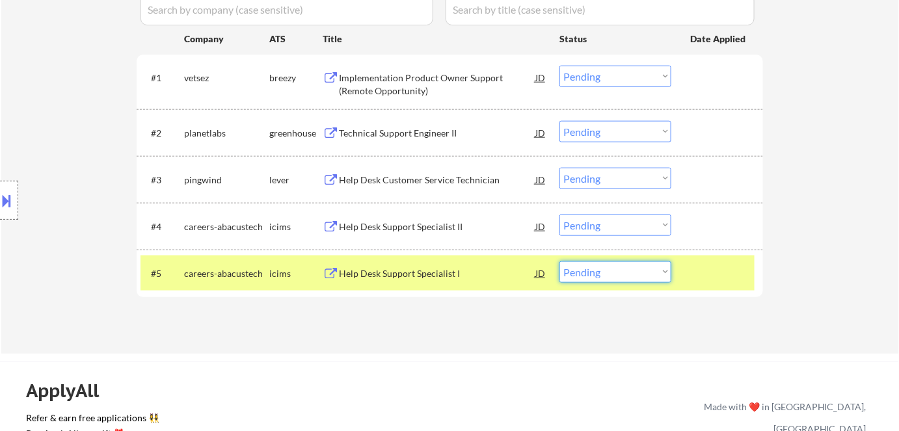
click at [646, 277] on select "Choose an option... Pending Applied Excluded (Questions) Excluded (Expired) Exc…" at bounding box center [616, 272] width 112 height 21
select select ""excluded__expired_""
click at [560, 262] on select "Choose an option... Pending Applied Excluded (Questions) Excluded (Expired) Exc…" at bounding box center [616, 272] width 112 height 21
click at [642, 267] on div "Applications Pending (5) Excluded (115) Applied (113) All (233) View All Result…" at bounding box center [450, 145] width 627 height 367
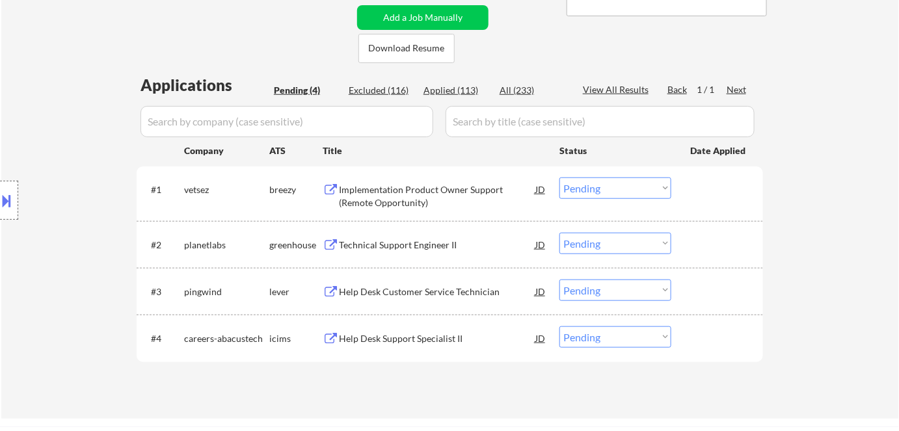
scroll to position [284, 0]
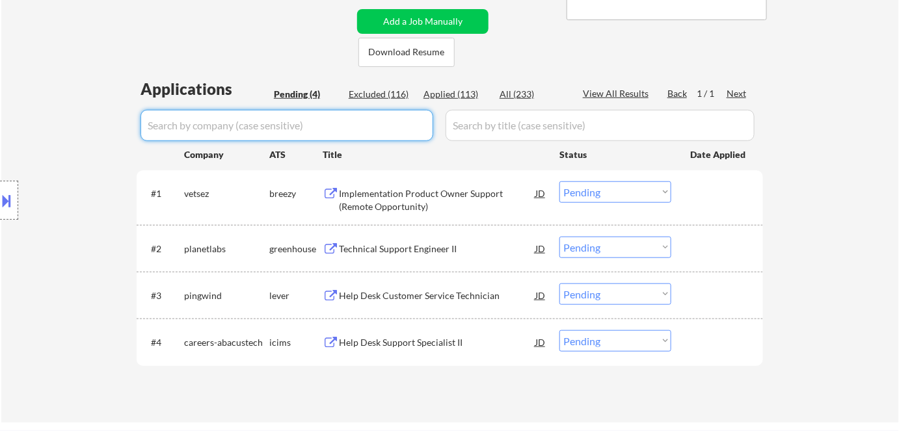
click at [310, 130] on input "input" at bounding box center [287, 125] width 293 height 31
paste input "abacustech"
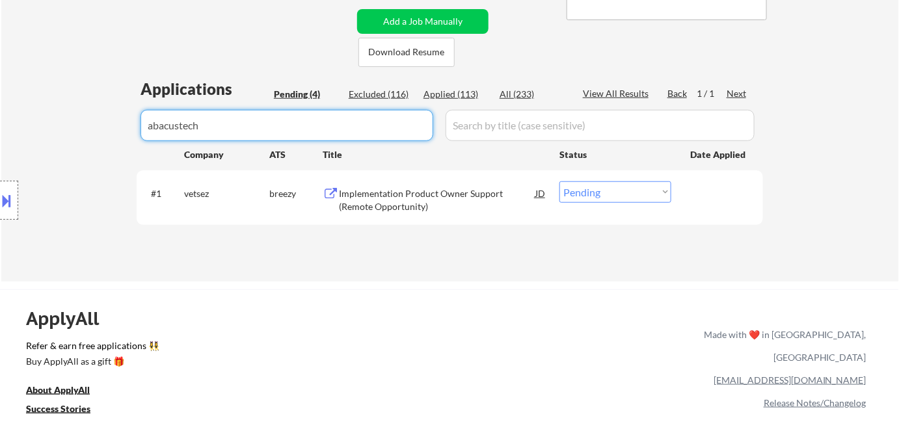
type input "abacustech"
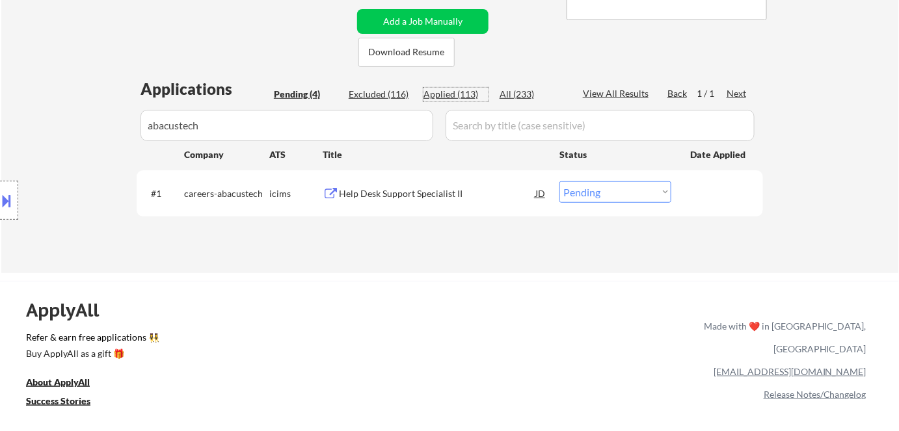
click at [427, 88] on div "Applied (113)" at bounding box center [456, 94] width 65 height 13
click at [394, 96] on div "Excluded (116)" at bounding box center [381, 94] width 65 height 13
click at [639, 190] on select "Choose an option... Pending Applied Excluded (Questions) Excluded (Expired) Exc…" at bounding box center [616, 192] width 112 height 21
select select ""excluded__other_""
click at [560, 182] on select "Choose an option... Pending Applied Excluded (Questions) Excluded (Expired) Exc…" at bounding box center [616, 192] width 112 height 21
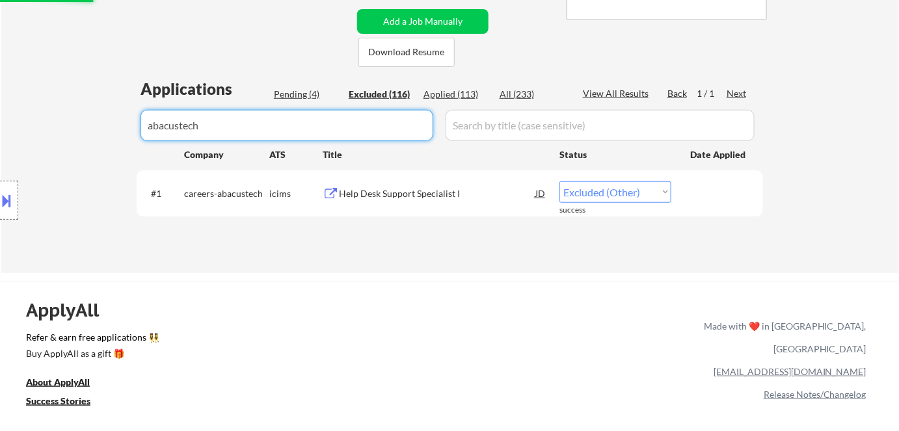
drag, startPoint x: 250, startPoint y: 137, endPoint x: 44, endPoint y: 151, distance: 206.8
click at [294, 92] on div "Pending (4)" at bounding box center [306, 94] width 65 height 13
select select ""excluded""
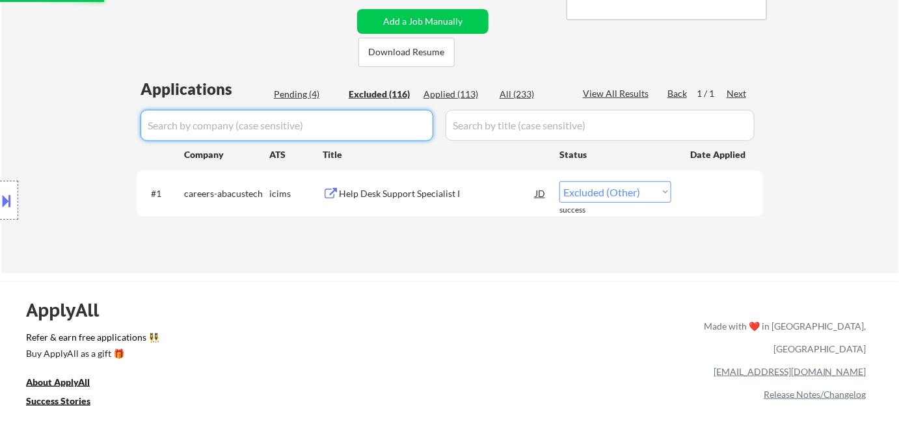
select select ""excluded""
select select ""excluded__location_""
select select ""excluded__bad_match_""
select select ""excluded""
select select ""excluded__location_""
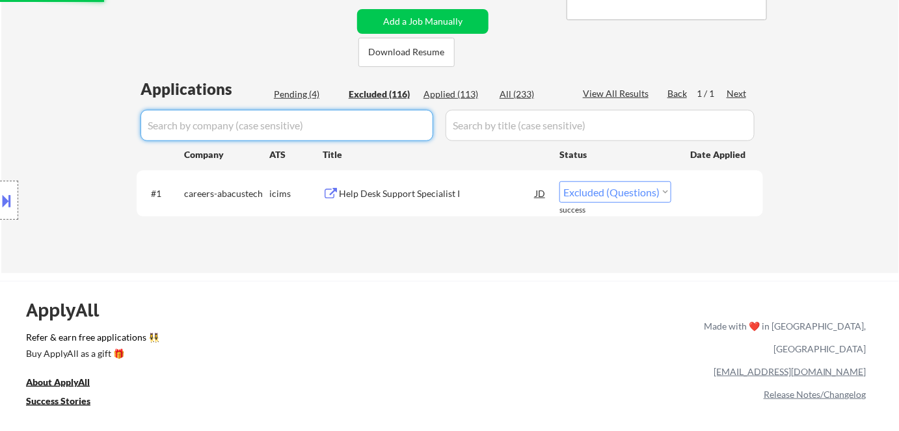
select select ""excluded__bad_match_""
select select ""excluded__expired_""
select select ""excluded__location_""
select select ""excluded""
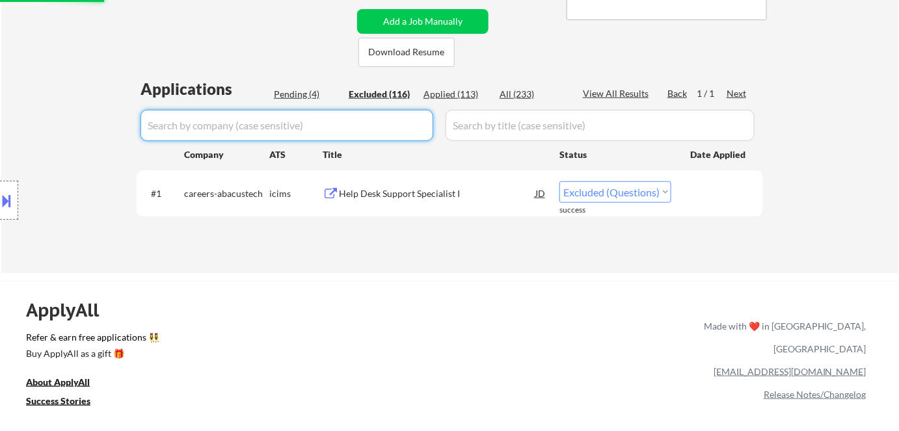
select select ""excluded""
select select ""excluded__expired_""
select select ""excluded""
select select ""excluded__location_""
select select ""excluded__expired_""
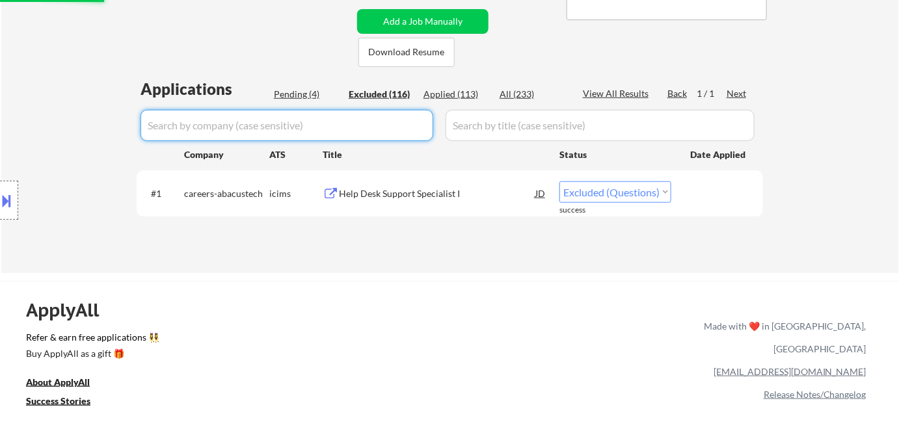
select select ""excluded__expired_""
select select ""excluded""
select select ""excluded__location_""
select select ""excluded__expired_""
select select ""excluded__other_""
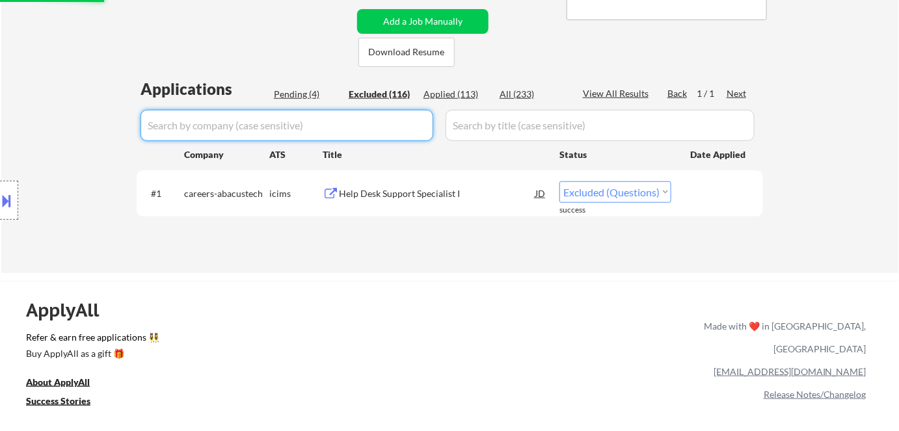
select select ""excluded__bad_match_""
select select ""excluded""
select select ""excluded__expired_""
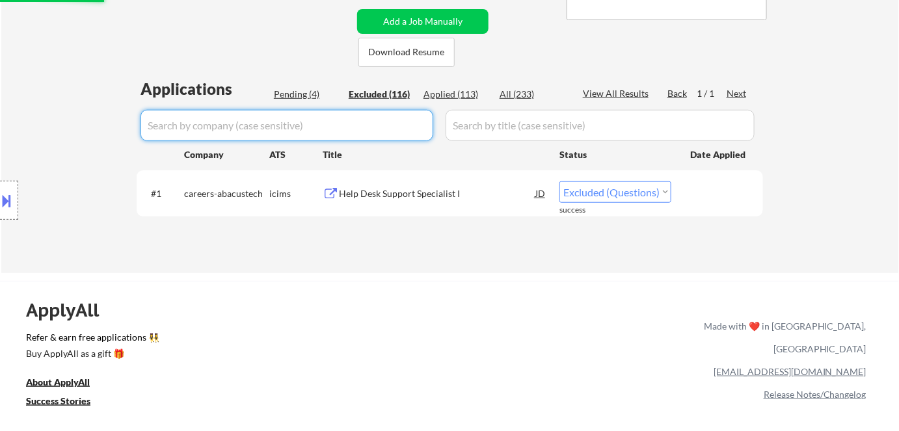
select select ""excluded__bad_match_""
select select ""excluded__location_""
select select ""excluded__expired_""
select select ""excluded""
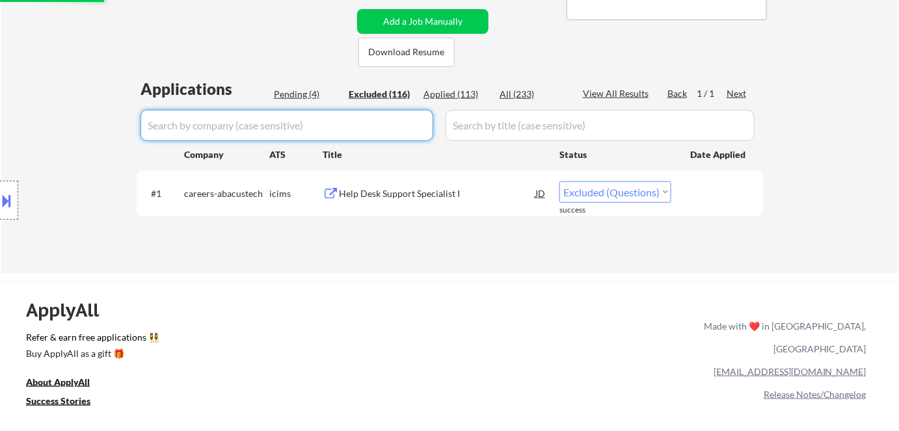
select select ""excluded__expired_""
select select ""excluded__other_""
select select ""excluded__expired_""
select select ""excluded__location_""
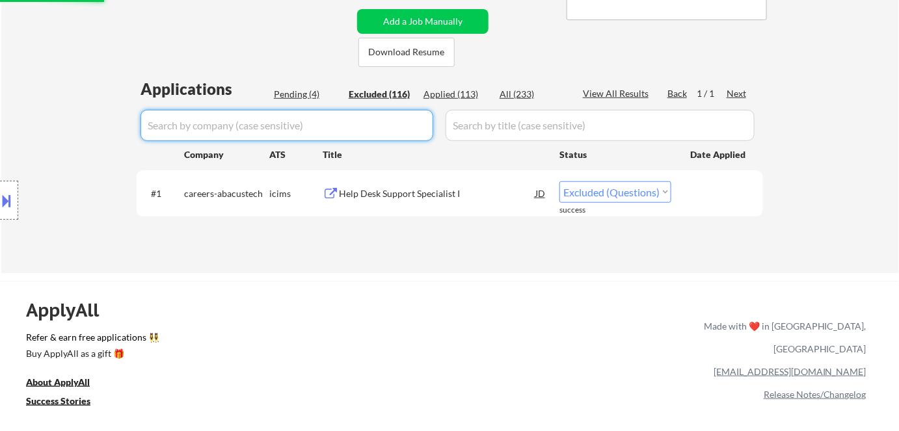
select select ""excluded__bad_match_""
select select ""excluded""
select select ""excluded__expired_""
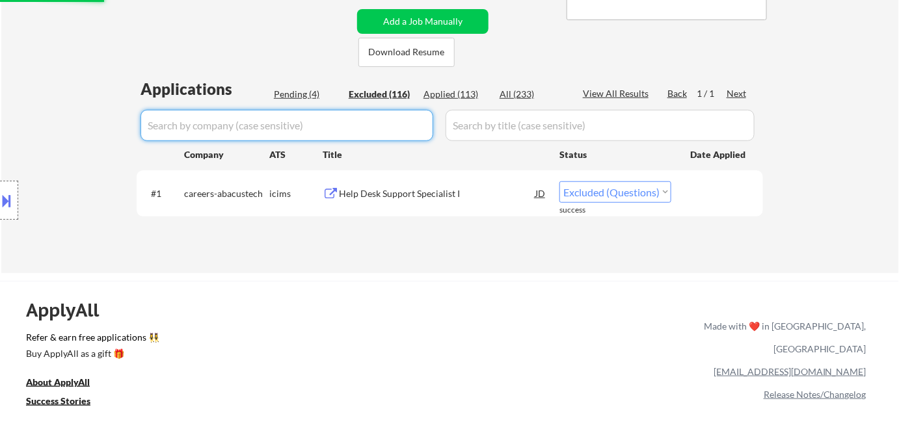
select select ""excluded__expired_""
select select ""excluded""
select select ""excluded__location_""
select select ""excluded__bad_match_""
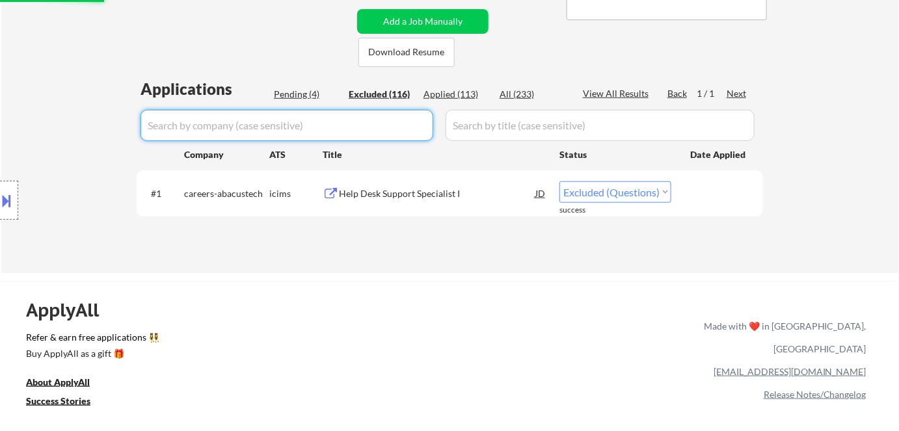
select select ""excluded__location_""
select select ""excluded""
select select ""excluded__location_""
select select ""excluded__expired_""
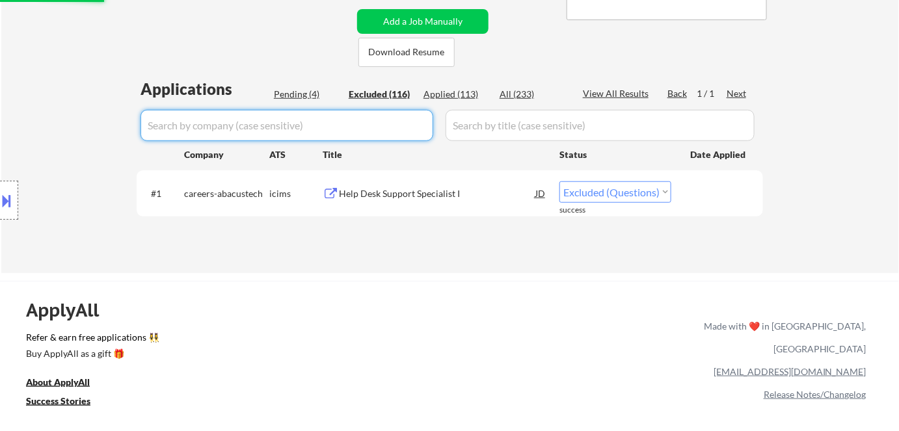
select select ""excluded__expired_""
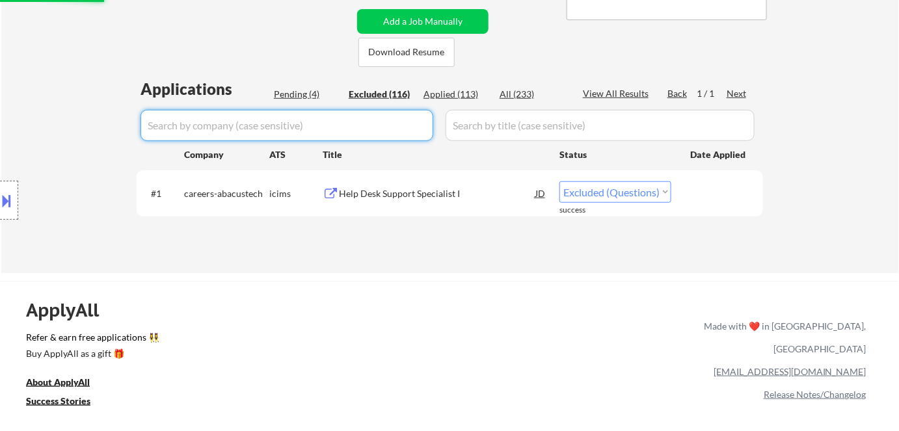
select select ""excluded__expired_""
select select ""excluded__location_""
select select ""excluded__bad_match_""
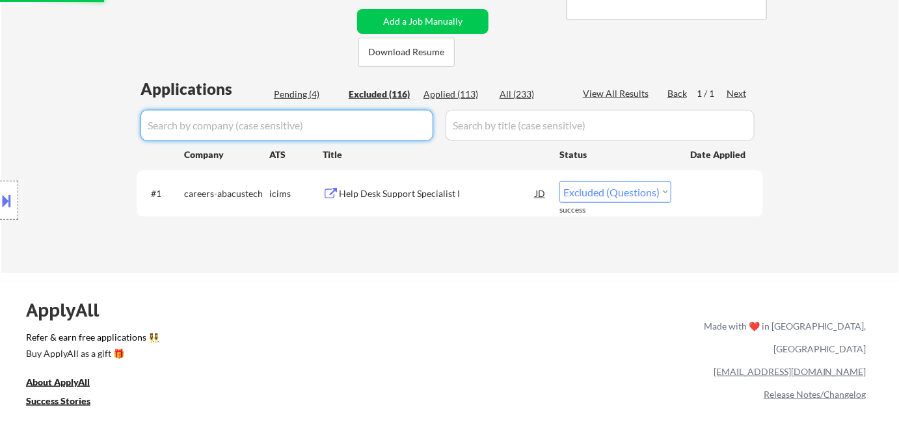
select select ""excluded__expired_""
select select ""excluded__location_""
select select ""excluded__bad_match_""
select select ""excluded__expired_""
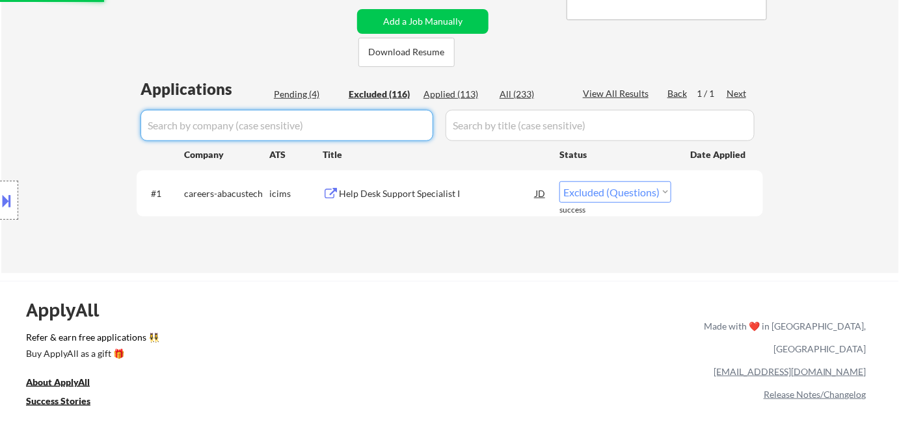
select select ""excluded__expired_""
select select ""excluded__location_""
select select ""excluded""
select select ""excluded__bad_match_""
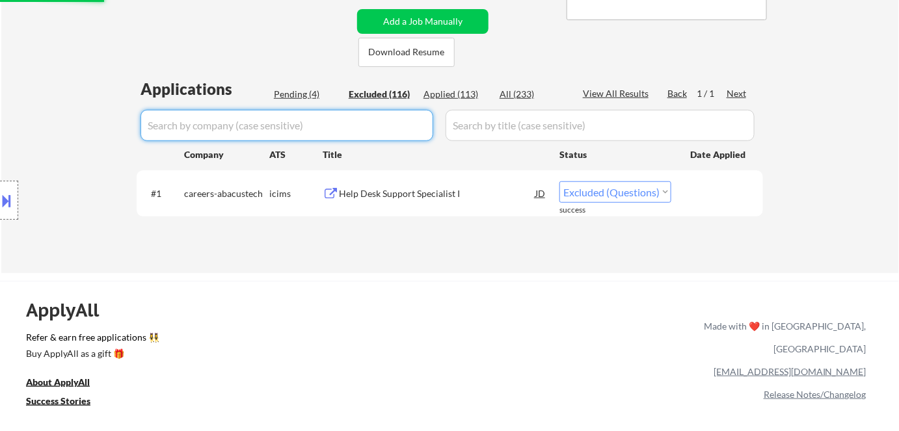
select select ""excluded__bad_match_""
select select ""excluded__location_""
select select ""excluded__other_""
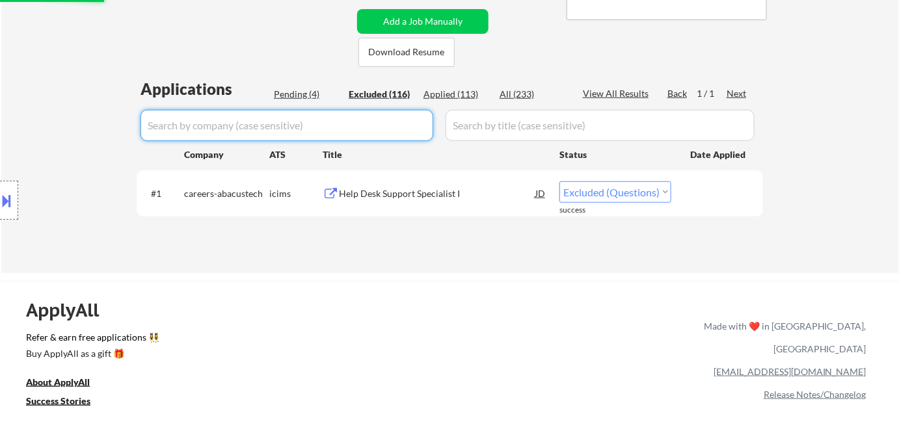
select select ""excluded__expired_""
select select ""excluded__location_""
select select ""excluded__expired_""
select select ""excluded__bad_match_""
select select ""excluded__location_""
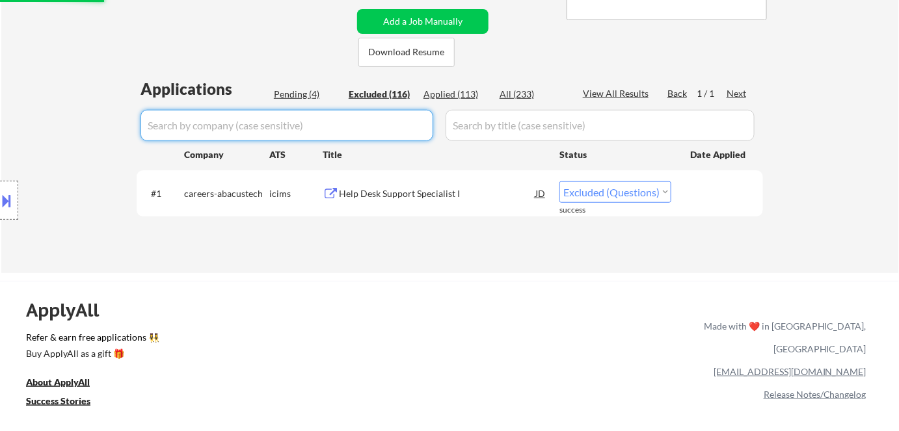
select select ""excluded__bad_match_""
select select ""excluded""
select select ""excluded__bad_match_""
select select ""excluded__salary_""
select select ""excluded__bad_match_""
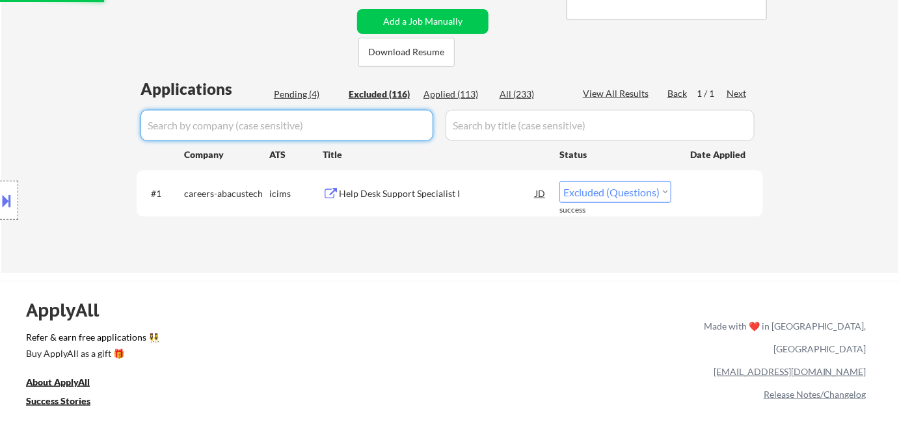
select select ""excluded__bad_match_""
select select ""excluded__expired_""
select select ""excluded__bad_match_""
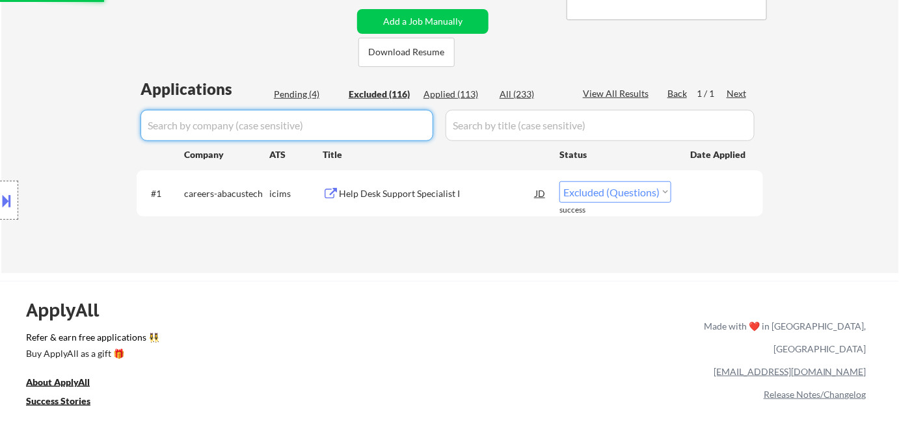
select select ""excluded__bad_match_""
select select ""excluded__other_""
select select ""excluded__bad_match_""
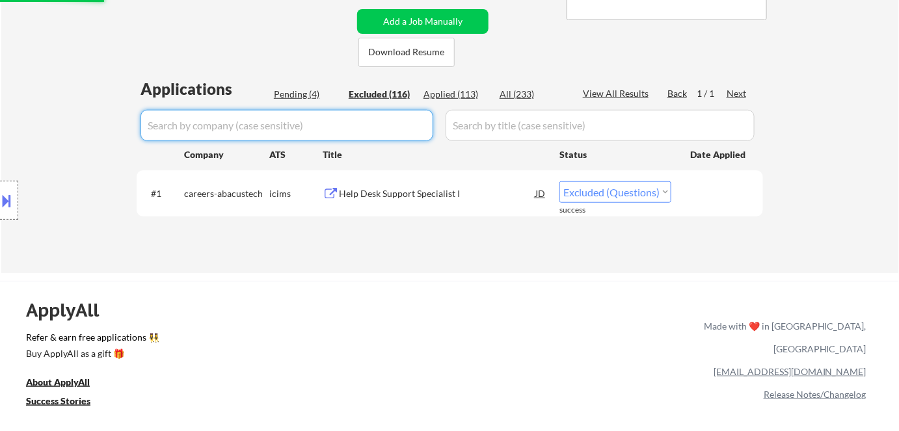
select select ""excluded__expired_""
select select ""excluded""
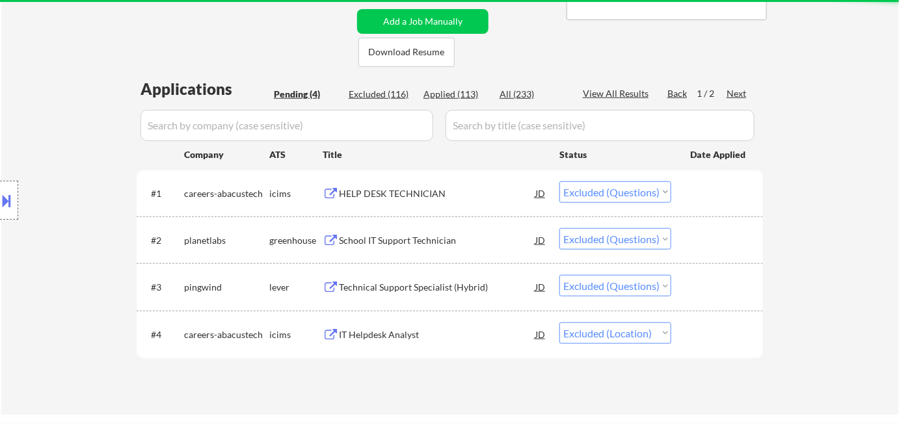
select select ""pending""
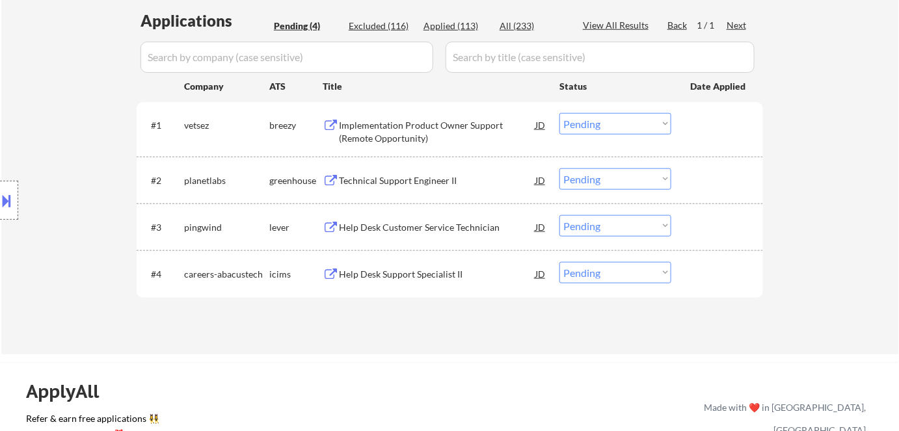
scroll to position [353, 0]
click at [399, 270] on div "Help Desk Support Specialist II" at bounding box center [437, 273] width 196 height 13
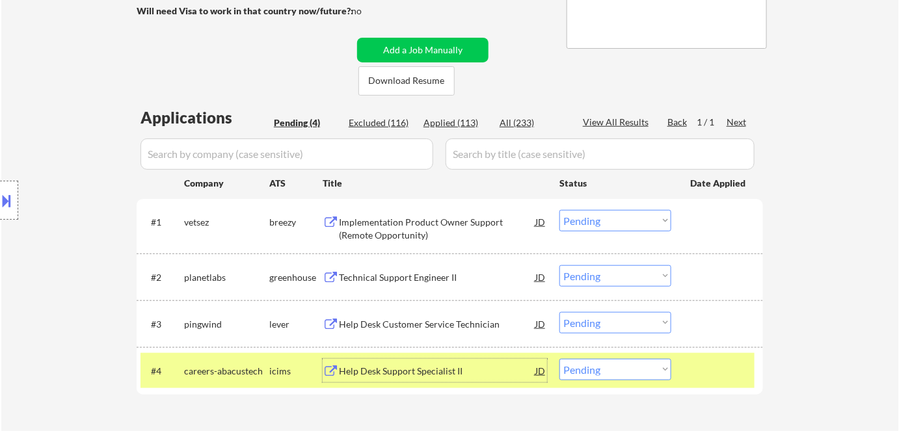
scroll to position [224, 0]
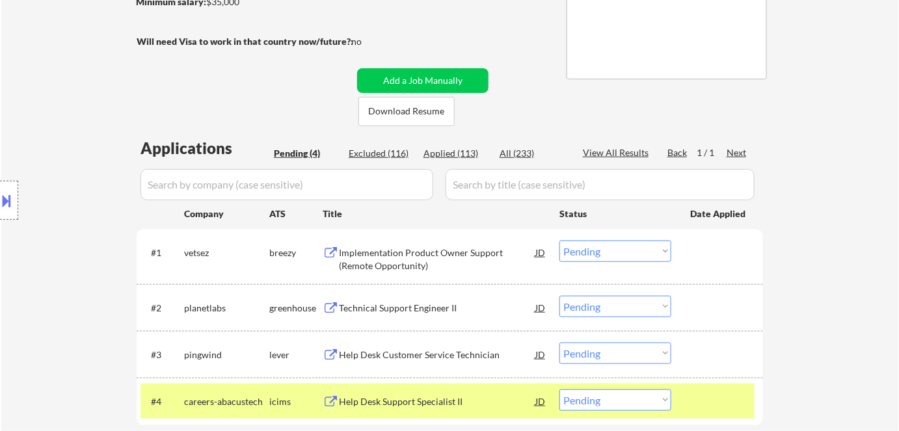
click at [485, 129] on div "← Return to /applysquad Mailslurp Inbox Job Search Builder Ronpeter Pintac-Divi…" at bounding box center [450, 150] width 649 height 644
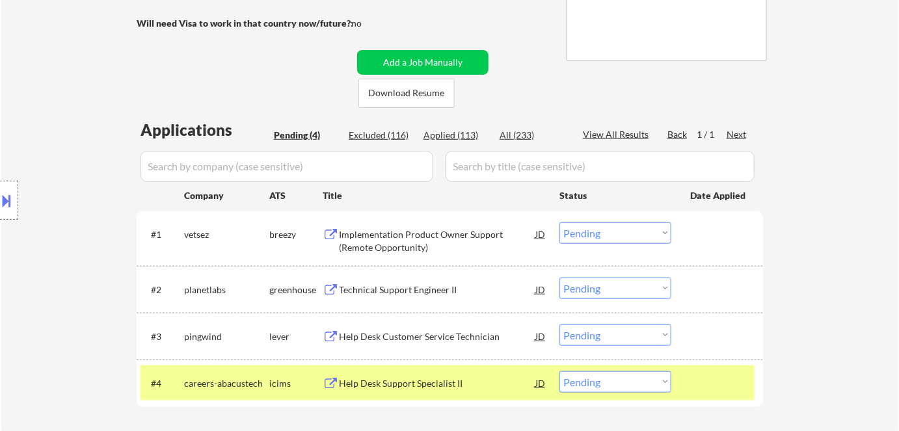
scroll to position [243, 0]
click at [386, 249] on div "Implementation Product Owner Support (Remote Opportunity)" at bounding box center [437, 240] width 196 height 25
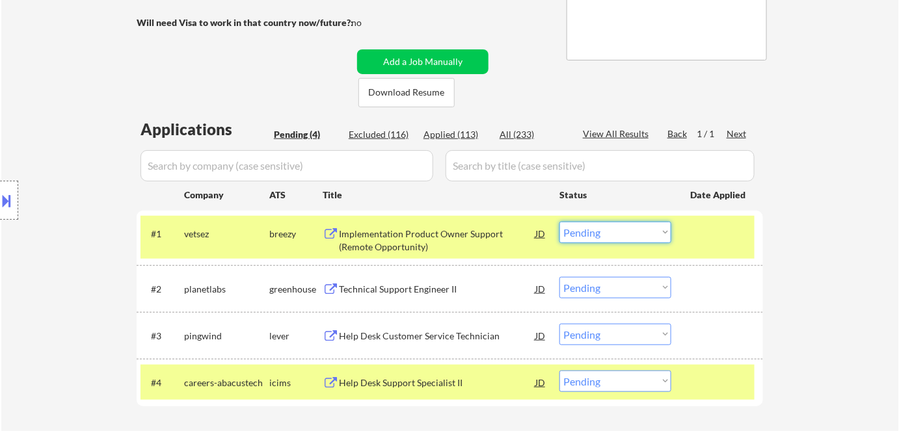
click at [604, 231] on select "Choose an option... Pending Applied Excluded (Questions) Excluded (Expired) Exc…" at bounding box center [616, 232] width 112 height 21
click at [560, 222] on select "Choose an option... Pending Applied Excluded (Questions) Excluded (Expired) Exc…" at bounding box center [616, 232] width 112 height 21
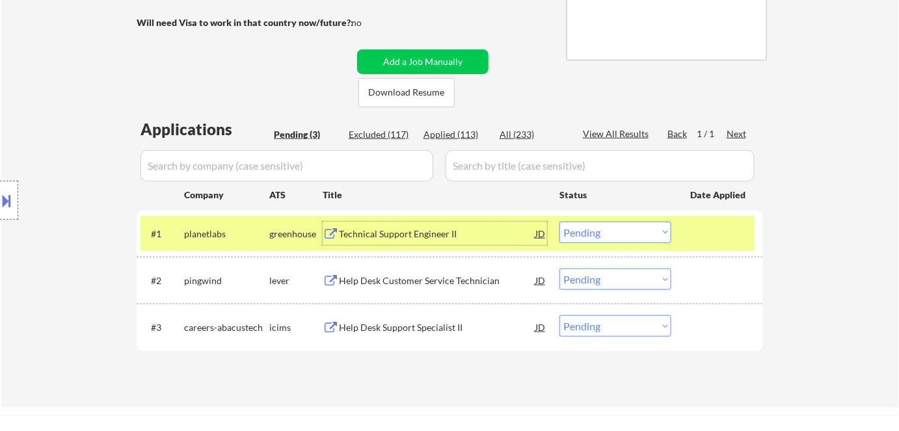
click at [359, 233] on div "Technical Support Engineer II" at bounding box center [437, 234] width 196 height 13
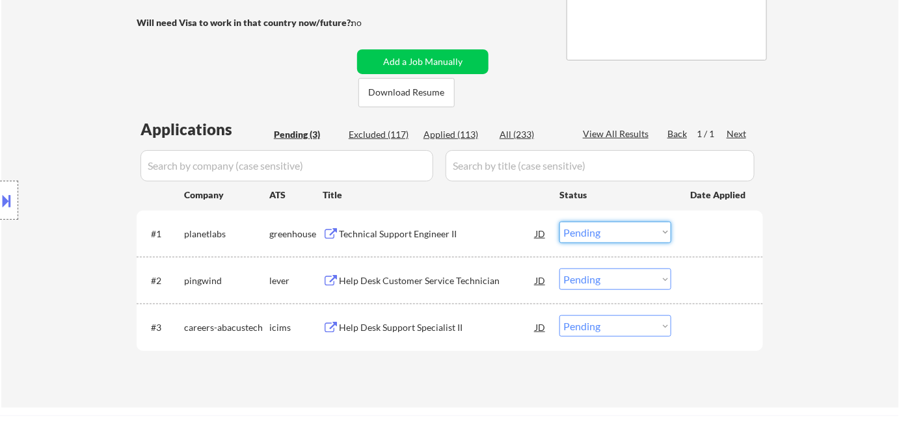
click at [625, 231] on select "Choose an option... Pending Applied Excluded (Questions) Excluded (Expired) Exc…" at bounding box center [616, 232] width 112 height 21
click at [560, 222] on select "Choose an option... Pending Applied Excluded (Questions) Excluded (Expired) Exc…" at bounding box center [616, 232] width 112 height 21
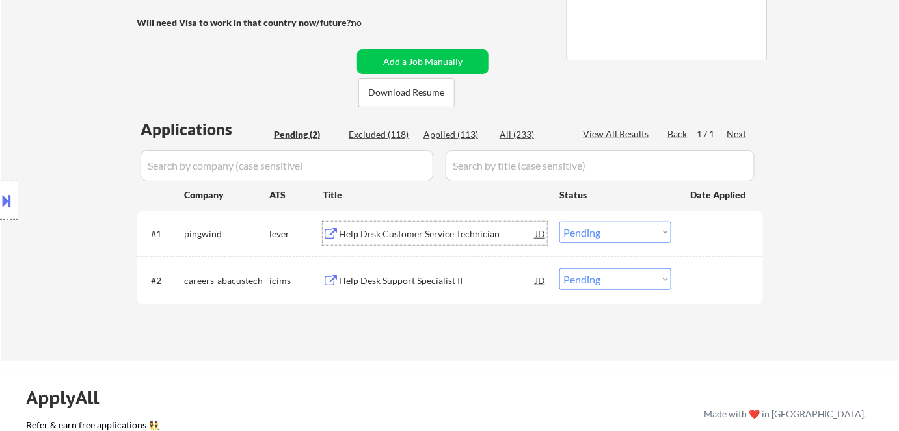
click at [438, 232] on div "Help Desk Customer Service Technician" at bounding box center [437, 234] width 196 height 13
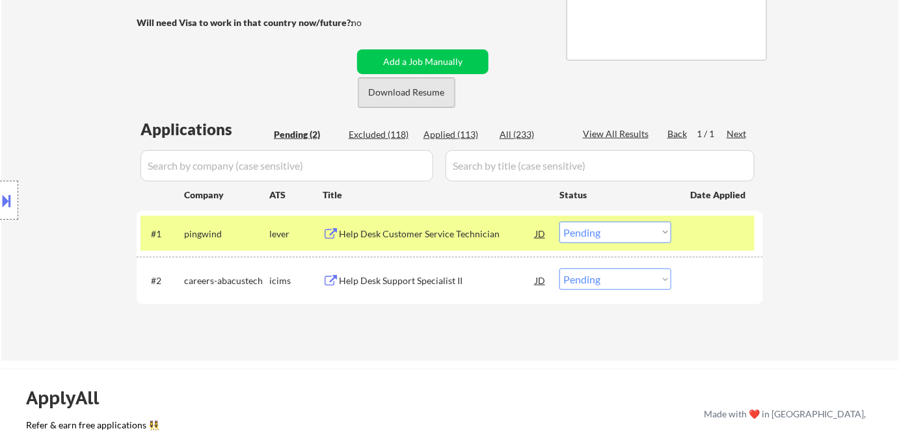
click at [394, 93] on button "Download Resume" at bounding box center [407, 92] width 96 height 29
click at [633, 234] on select "Choose an option... Pending Applied Excluded (Questions) Excluded (Expired) Exc…" at bounding box center [616, 232] width 112 height 21
click at [560, 222] on select "Choose an option... Pending Applied Excluded (Questions) Excluded (Expired) Exc…" at bounding box center [616, 232] width 112 height 21
select select ""pending""
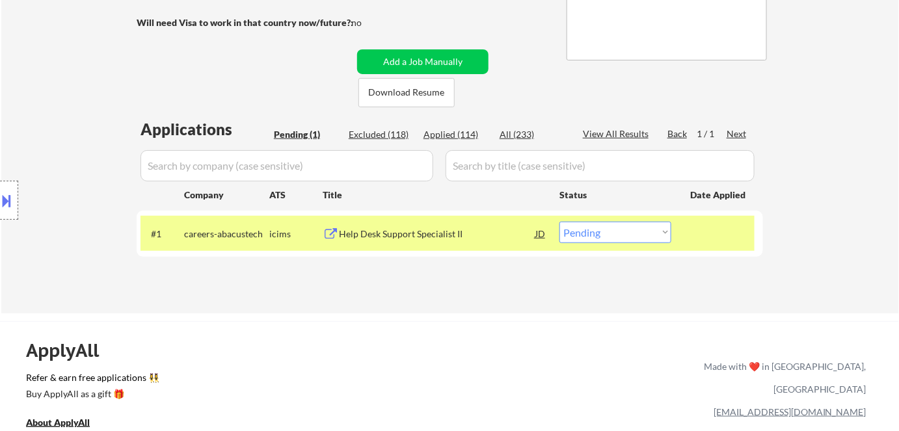
click at [392, 243] on div "Help Desk Support Specialist II" at bounding box center [437, 233] width 196 height 23
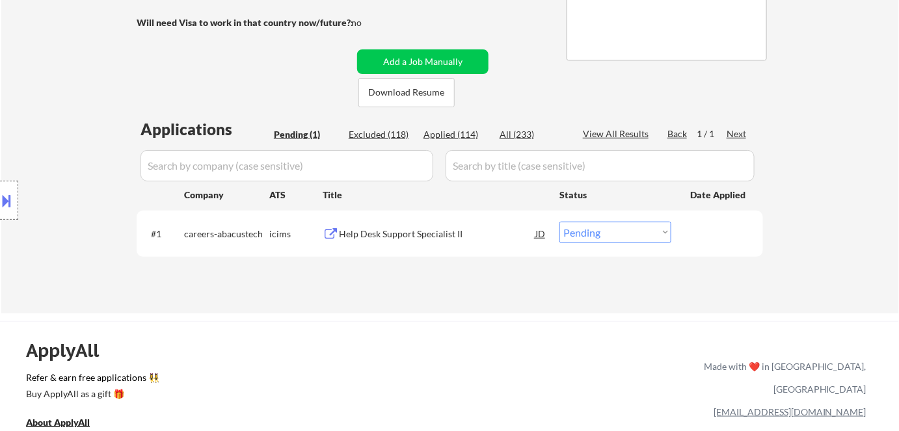
select select ""pending""
click at [610, 233] on select "Choose an option... Pending Applied Excluded (Questions) Excluded (Expired) Exc…" at bounding box center [616, 232] width 112 height 21
click at [560, 222] on select "Choose an option... Pending Applied Excluded (Questions) Excluded (Expired) Exc…" at bounding box center [616, 232] width 112 height 21
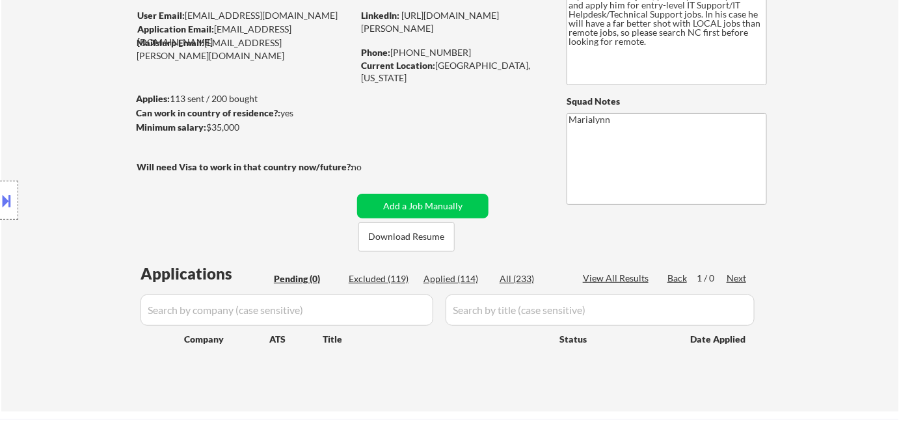
scroll to position [97, 0]
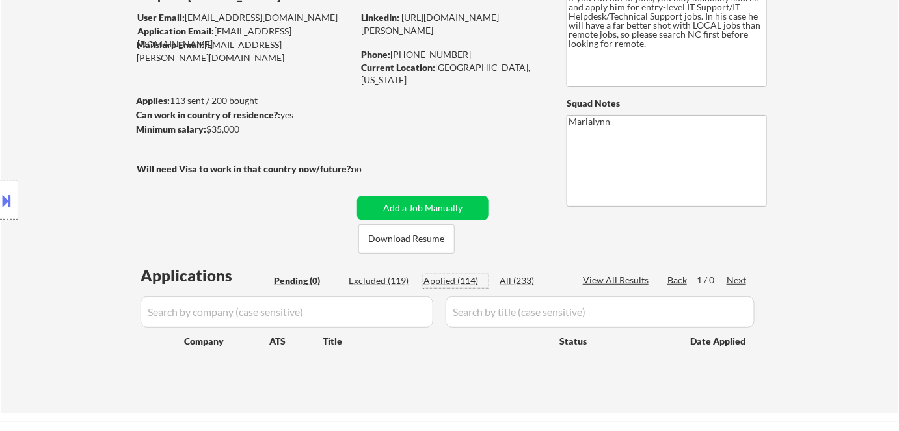
click at [448, 280] on div "Applied (114)" at bounding box center [456, 281] width 65 height 13
select select ""applied""
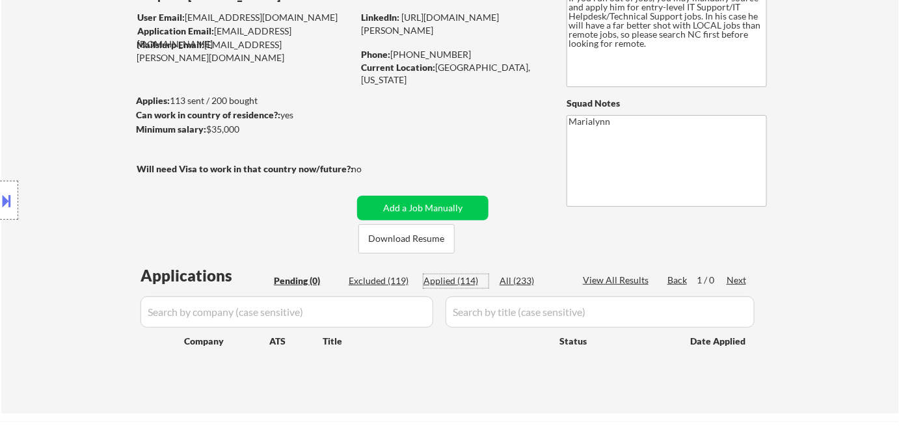
select select ""applied""
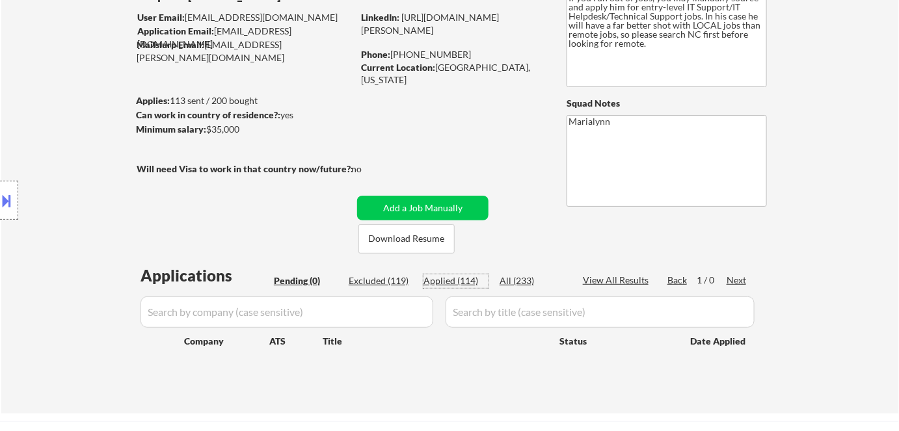
select select ""applied""
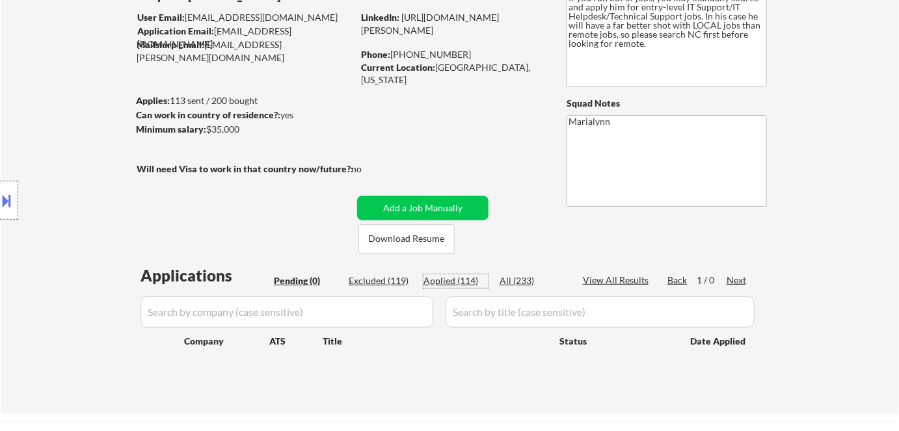
select select ""applied""
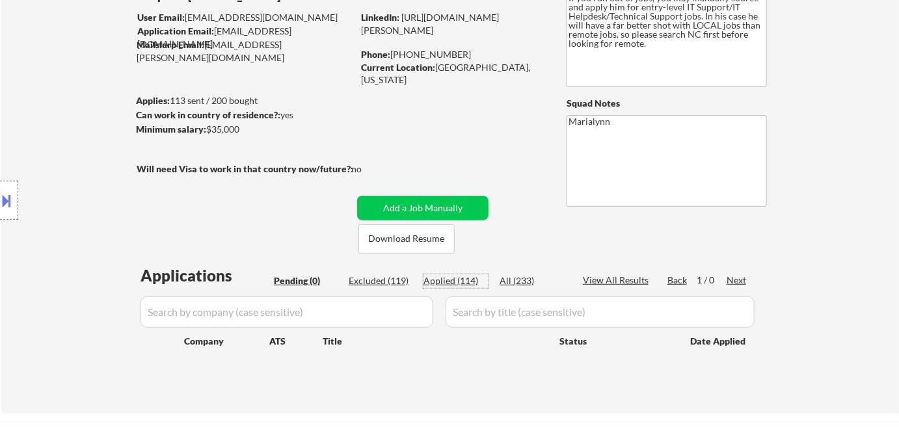
select select ""applied""
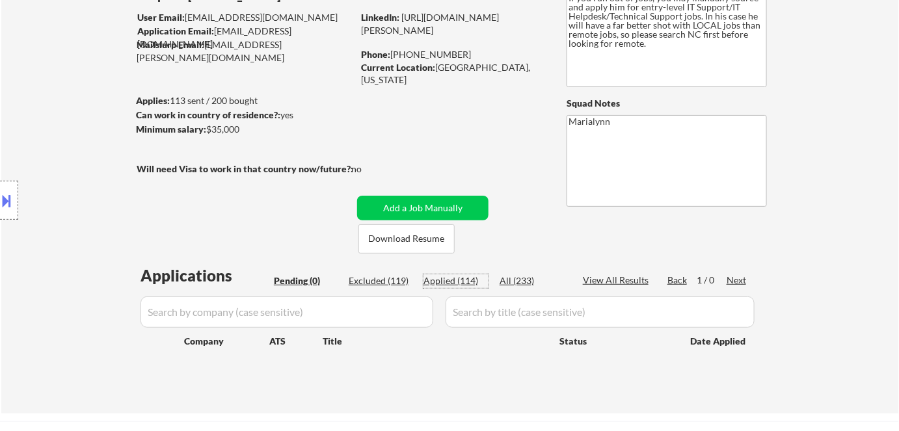
select select ""applied""
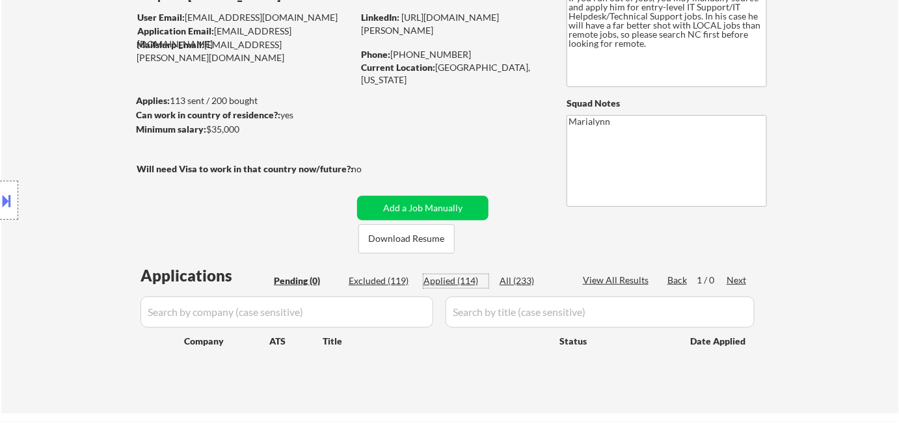
select select ""applied""
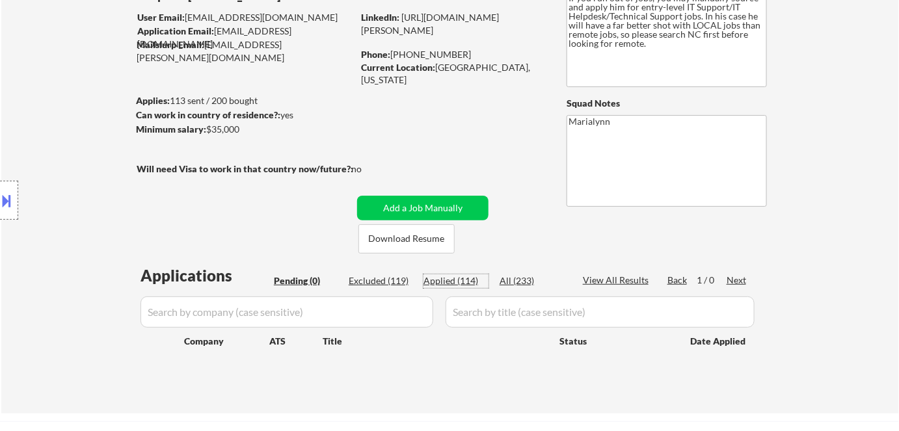
select select ""applied""
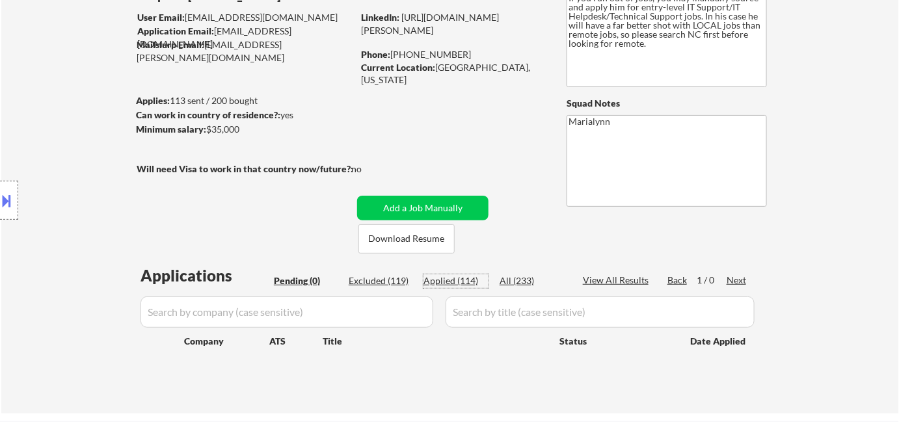
select select ""applied""
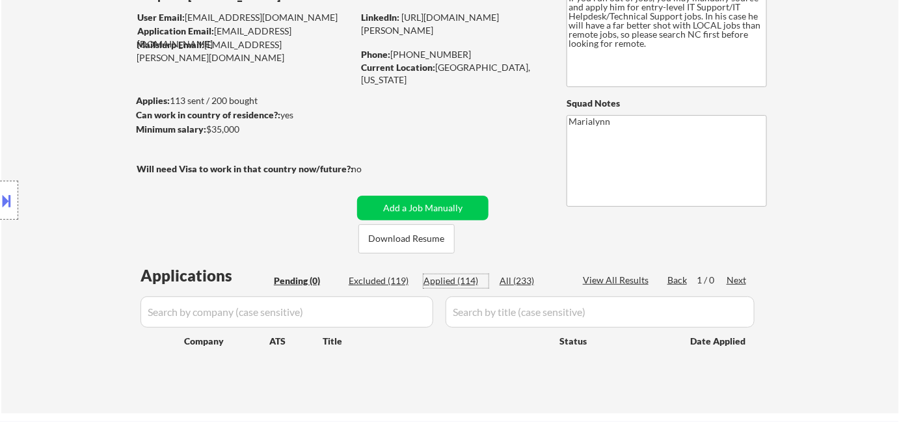
select select ""applied""
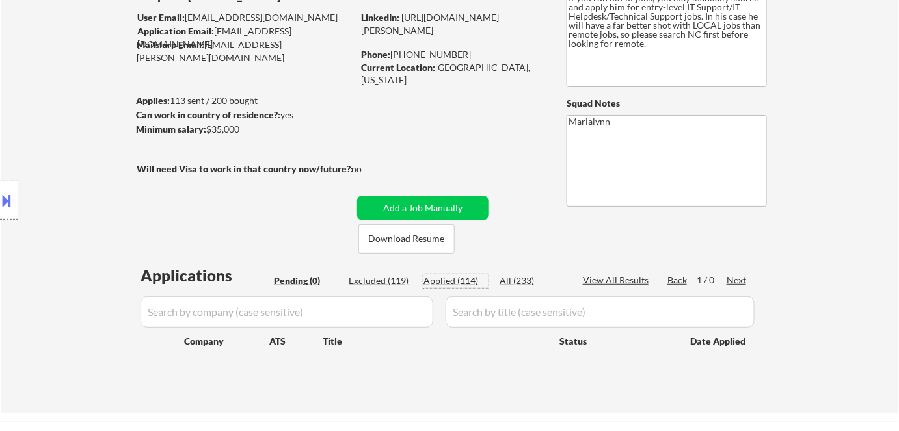
select select ""applied""
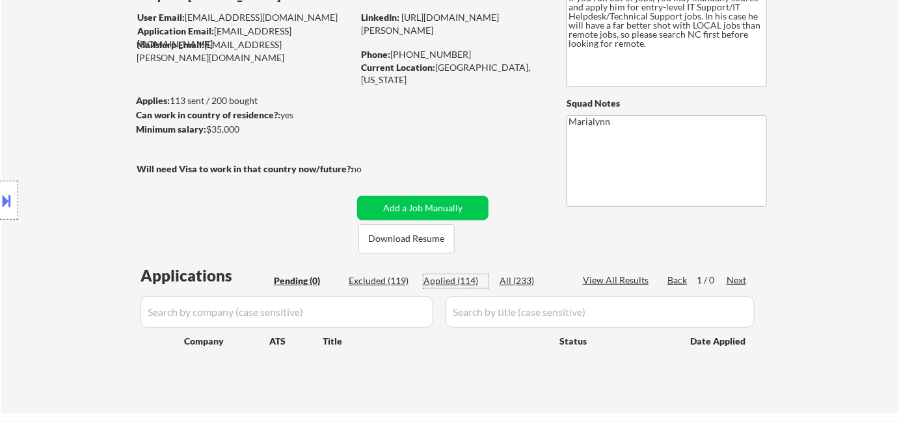
select select ""applied""
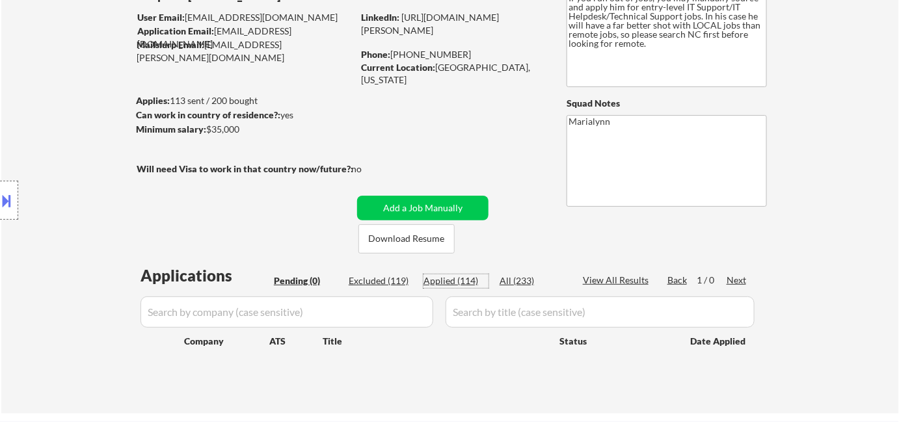
select select ""applied""
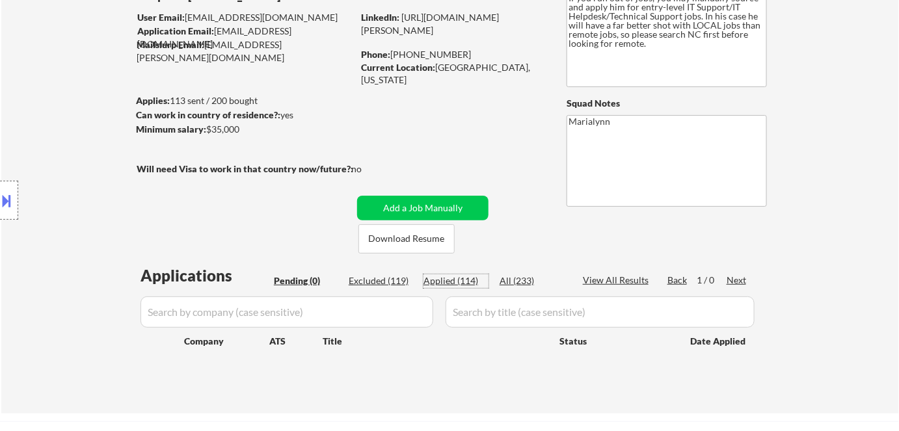
select select ""applied""
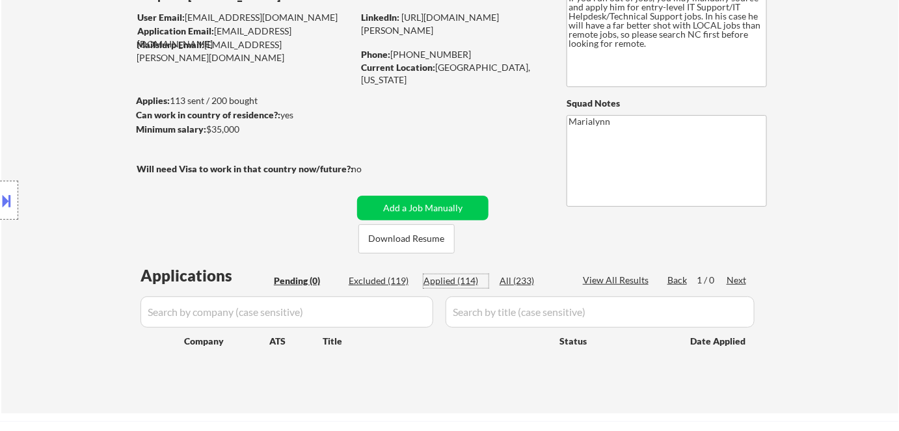
select select ""applied""
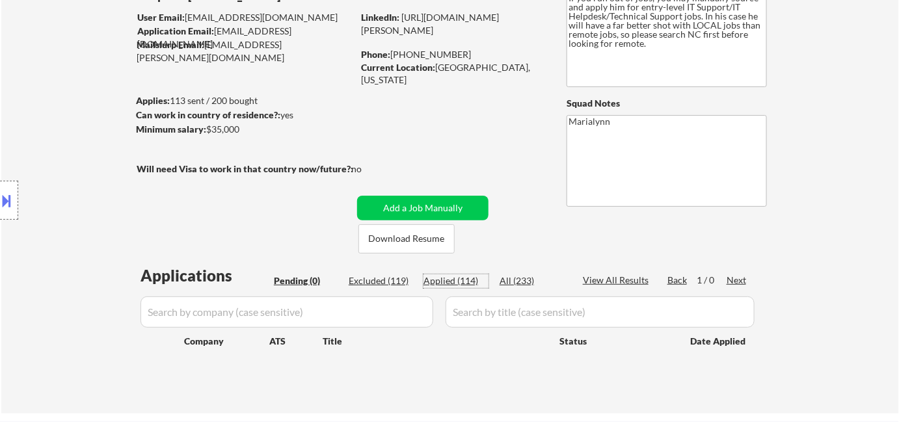
select select ""applied""
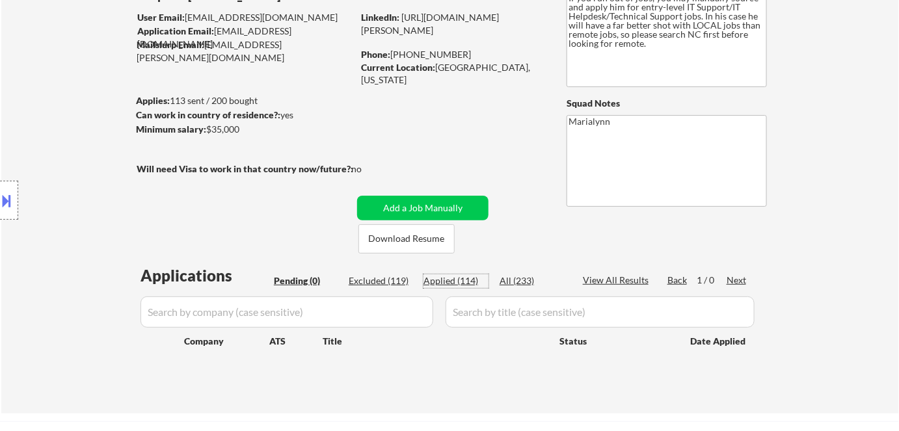
select select ""applied""
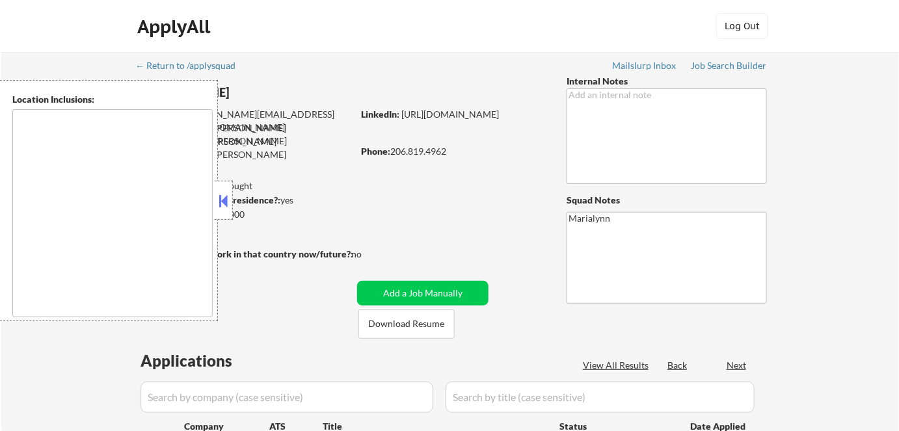
type textarea "Seattle, WA Mercer Island, WA Shoreline, WA Lake Forest Park, WA Mountlake Terr…"
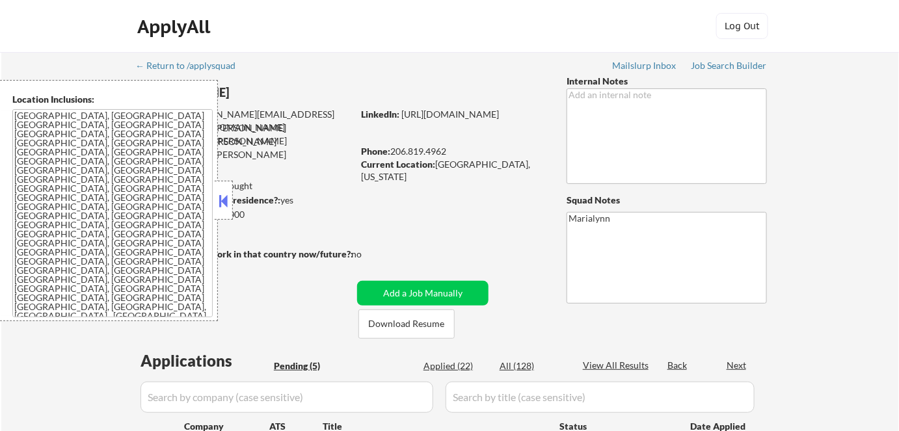
select select ""pending""
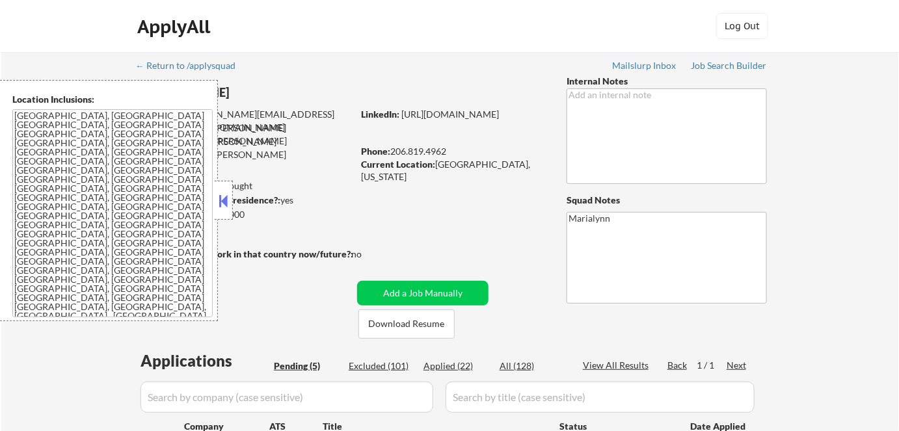
click at [219, 204] on button at bounding box center [224, 201] width 14 height 20
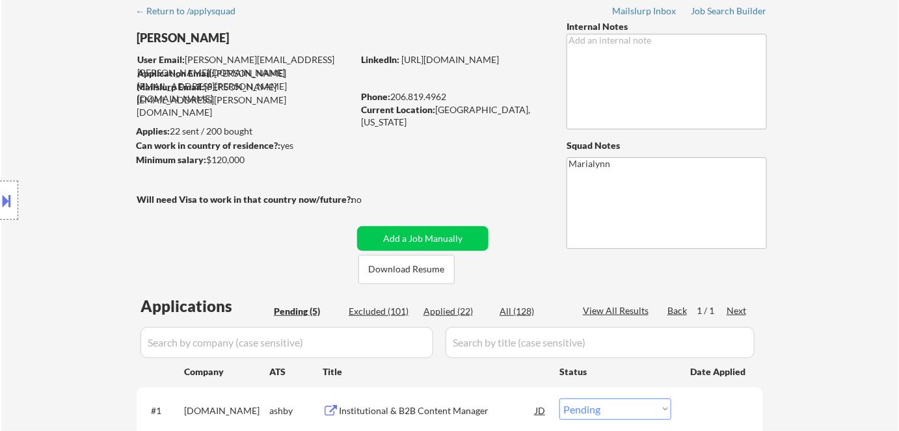
scroll to position [81, 0]
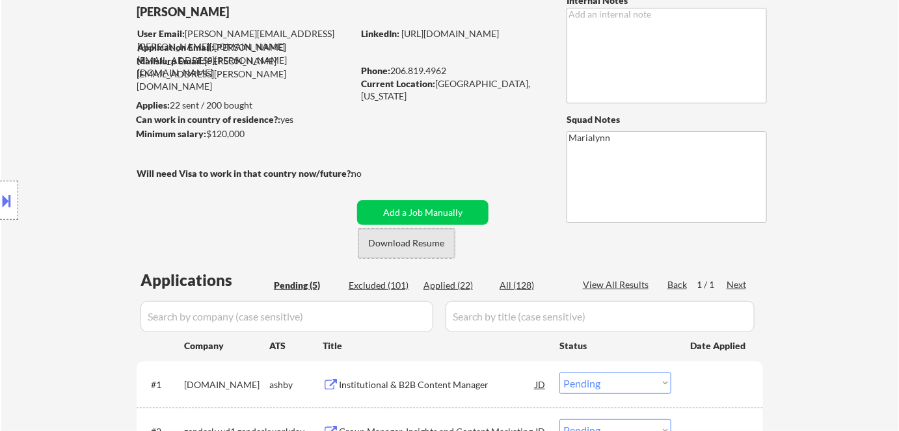
click at [385, 245] on button "Download Resume" at bounding box center [407, 243] width 96 height 29
click at [388, 383] on div "Institutional & B2B Content Manager" at bounding box center [437, 385] width 196 height 13
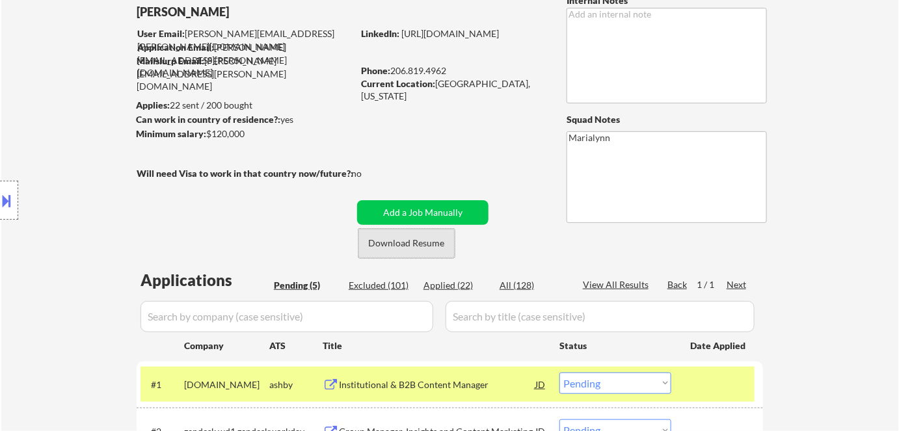
click at [420, 249] on button "Download Resume" at bounding box center [407, 243] width 96 height 29
click at [447, 387] on div "Institutional & B2B Content Manager" at bounding box center [437, 385] width 196 height 13
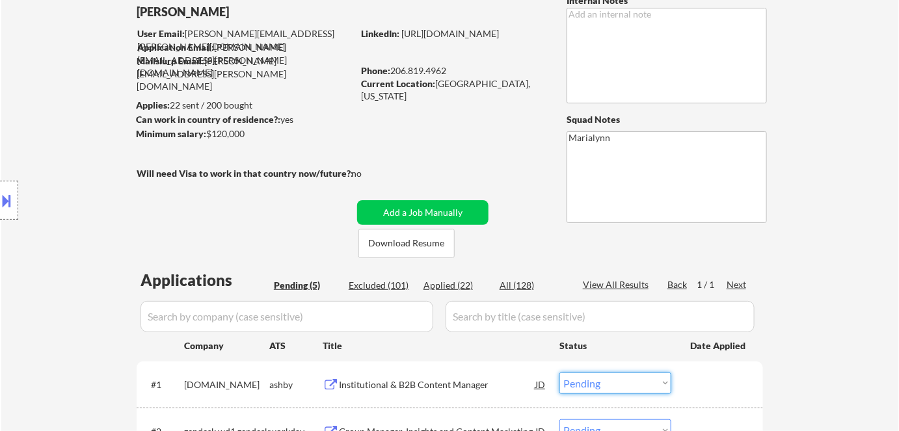
click at [610, 381] on select "Choose an option... Pending Applied Excluded (Questions) Excluded (Expired) Exc…" at bounding box center [616, 383] width 112 height 21
click at [560, 373] on select "Choose an option... Pending Applied Excluded (Questions) Excluded (Expired) Exc…" at bounding box center [616, 383] width 112 height 21
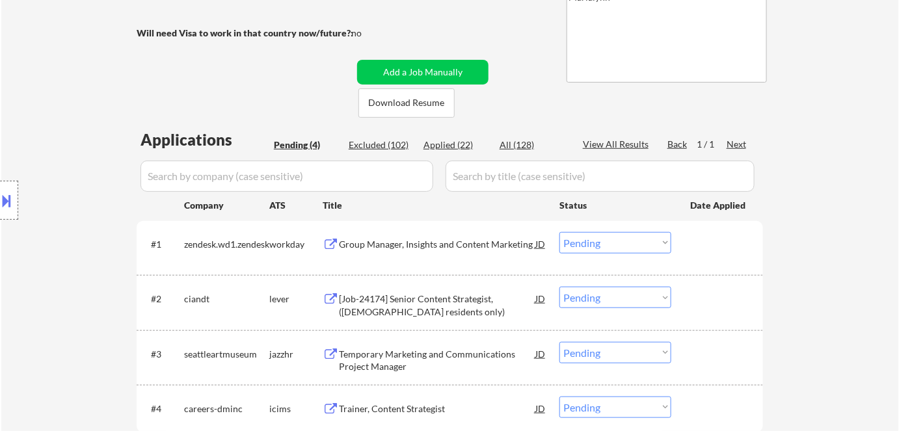
scroll to position [222, 0]
click at [470, 242] on div "Group Manager, Insights and Content Marketing" at bounding box center [437, 243] width 196 height 13
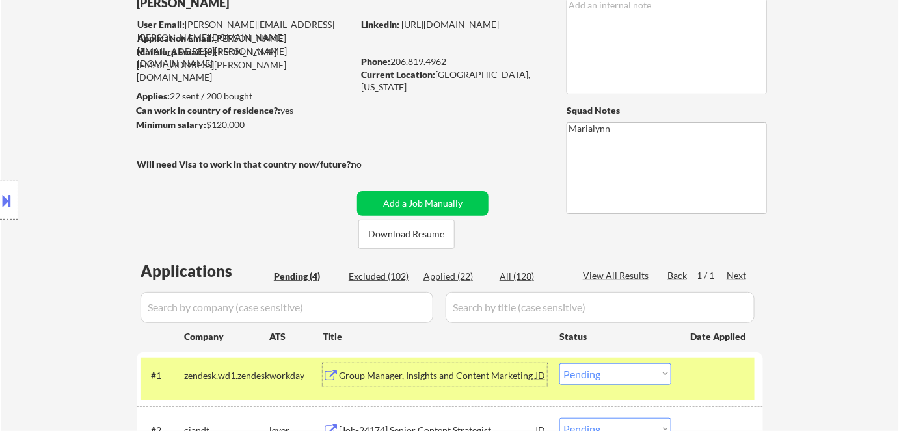
scroll to position [74, 0]
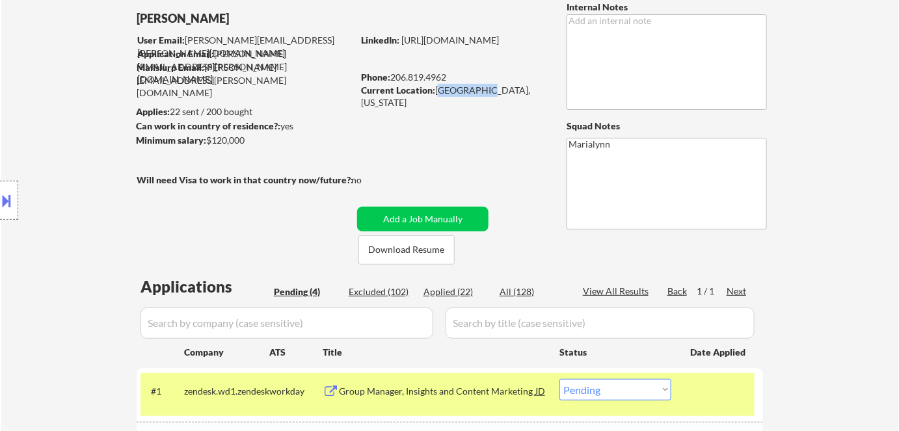
drag, startPoint x: 435, startPoint y: 91, endPoint x: 463, endPoint y: 90, distance: 27.4
click at [463, 90] on div "Current Location: Seattle, Washington" at bounding box center [453, 96] width 184 height 25
copy div "206.819.4962"
drag, startPoint x: 394, startPoint y: 74, endPoint x: 449, endPoint y: 77, distance: 55.4
click at [449, 77] on div "Phone: 206.819.4962" at bounding box center [453, 77] width 184 height 13
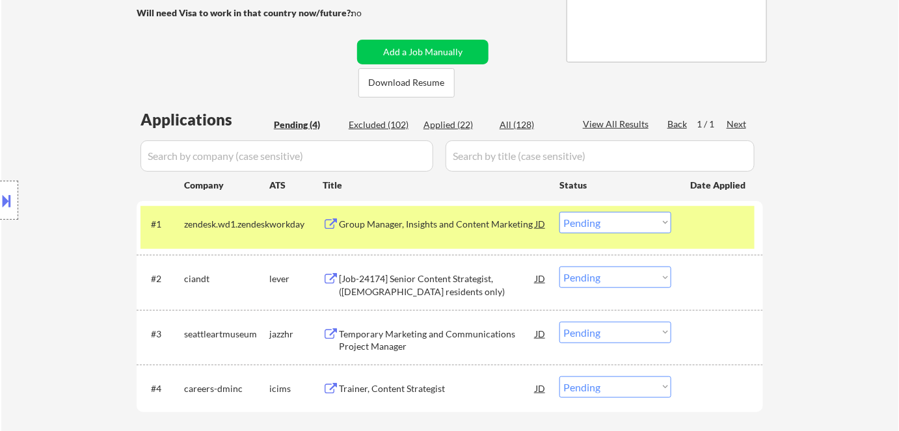
scroll to position [243, 0]
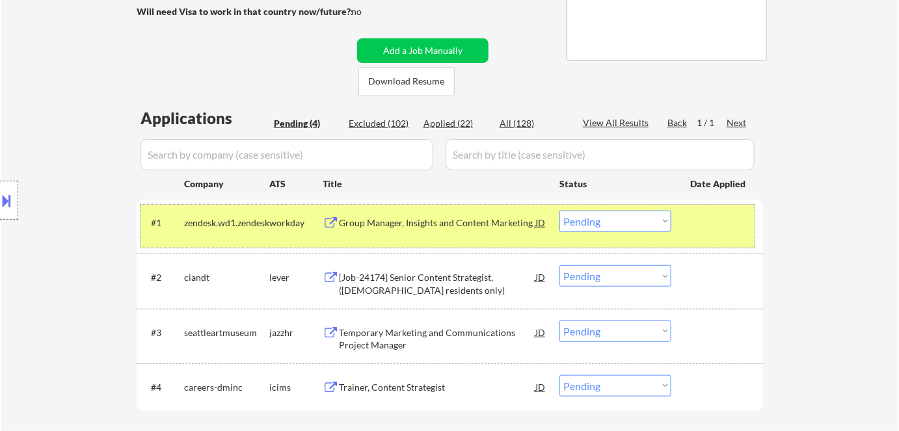
click at [617, 233] on div "#1 zendesk.wd1.zendesk workday Group Manager, Insights and Content Marketing JD…" at bounding box center [448, 226] width 614 height 43
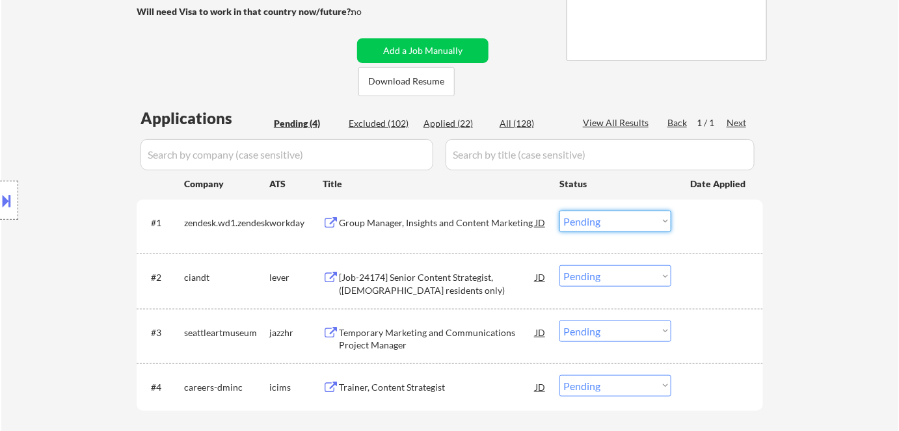
click at [607, 224] on select "Choose an option... Pending Applied Excluded (Questions) Excluded (Expired) Exc…" at bounding box center [616, 221] width 112 height 21
click at [560, 211] on select "Choose an option... Pending Applied Excluded (Questions) Excluded (Expired) Exc…" at bounding box center [616, 221] width 112 height 21
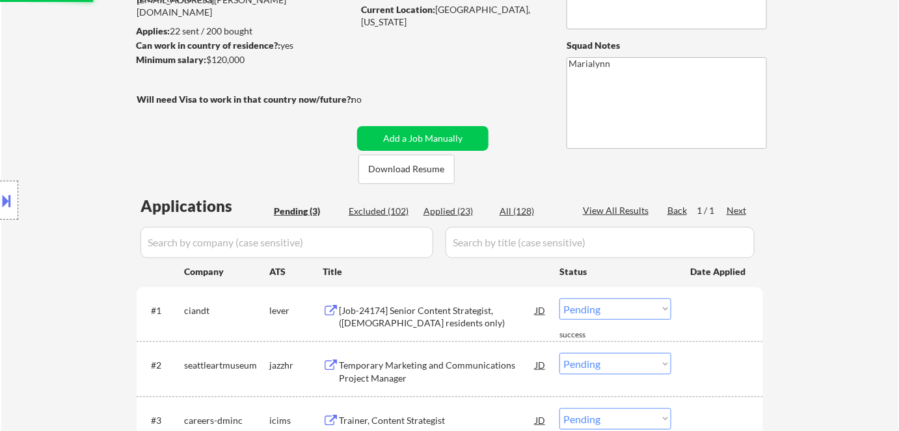
scroll to position [156, 0]
click at [397, 306] on div "[Job-24174] Senior Content Strategist, (US residents only)" at bounding box center [437, 316] width 196 height 25
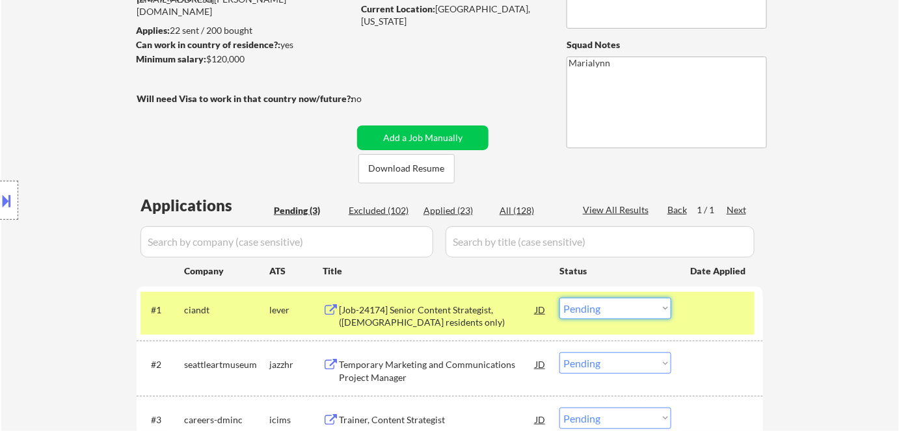
click at [630, 304] on select "Choose an option... Pending Applied Excluded (Questions) Excluded (Expired) Exc…" at bounding box center [616, 308] width 112 height 21
click at [605, 310] on select "Choose an option... Pending Applied Excluded (Questions) Excluded (Expired) Exc…" at bounding box center [616, 308] width 112 height 21
click at [560, 298] on select "Choose an option... Pending Applied Excluded (Questions) Excluded (Expired) Exc…" at bounding box center [616, 308] width 112 height 21
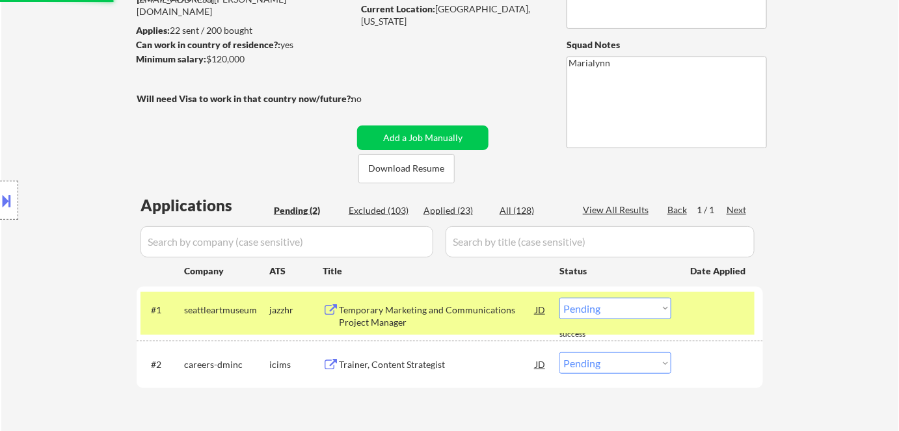
click at [437, 306] on div "Temporary Marketing and Communications Project Manager" at bounding box center [437, 316] width 196 height 25
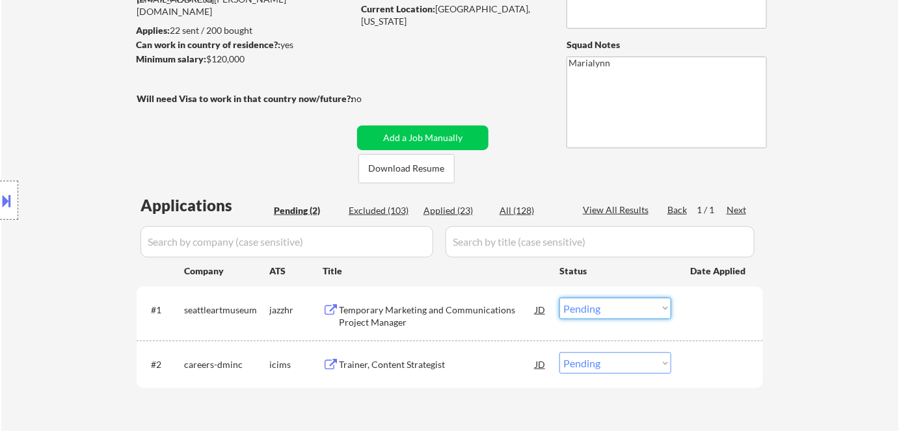
click at [583, 309] on select "Choose an option... Pending Applied Excluded (Questions) Excluded (Expired) Exc…" at bounding box center [616, 308] width 112 height 21
click at [560, 298] on select "Choose an option... Pending Applied Excluded (Questions) Excluded (Expired) Exc…" at bounding box center [616, 308] width 112 height 21
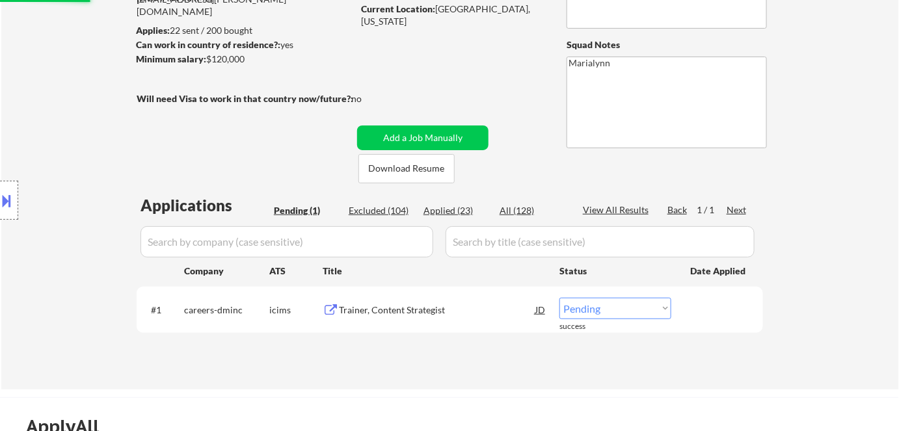
click at [378, 314] on div "Trainer, Content Strategist" at bounding box center [437, 310] width 196 height 13
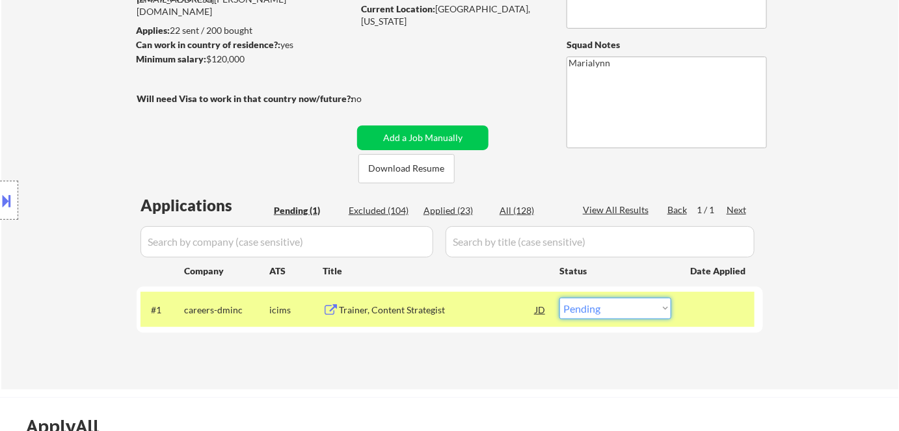
click at [614, 311] on select "Choose an option... Pending Applied Excluded (Questions) Excluded (Expired) Exc…" at bounding box center [616, 308] width 112 height 21
select select ""excluded__bad_match_""
click at [560, 298] on select "Choose an option... Pending Applied Excluded (Questions) Excluded (Expired) Exc…" at bounding box center [616, 308] width 112 height 21
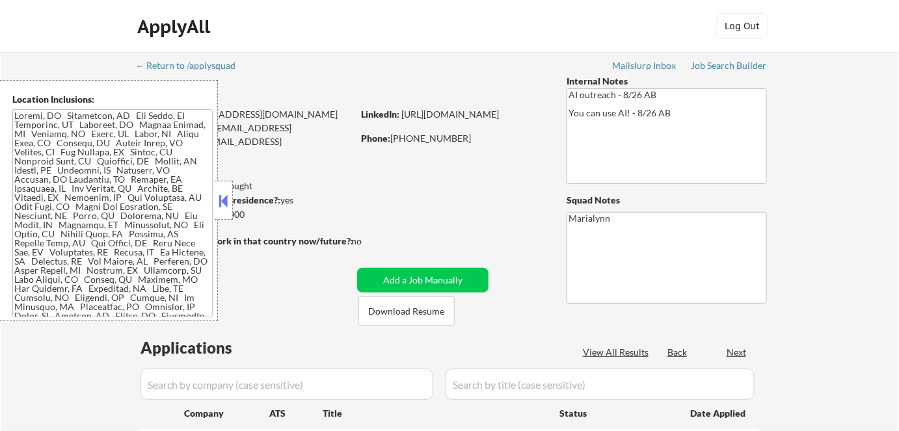
select select ""pending""
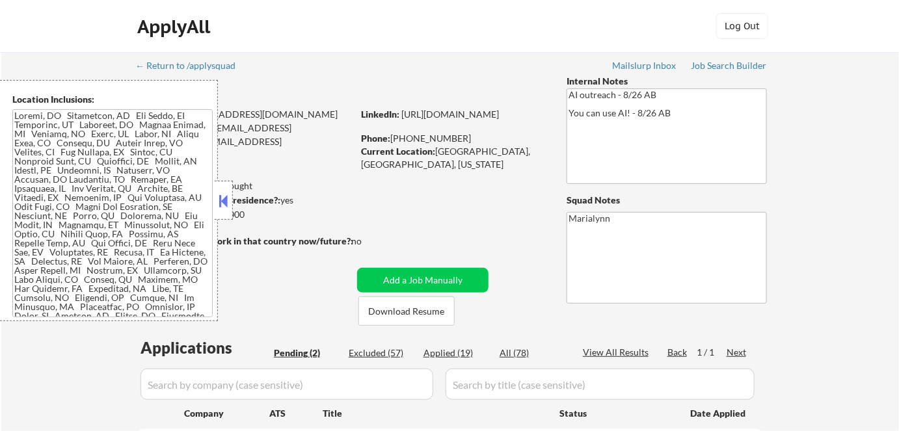
click at [223, 205] on button at bounding box center [224, 201] width 14 height 20
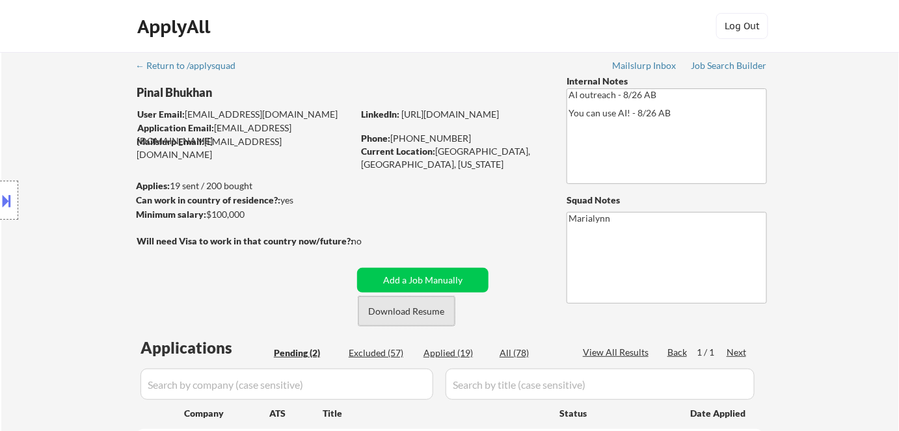
click at [383, 319] on button "Download Resume" at bounding box center [407, 311] width 96 height 29
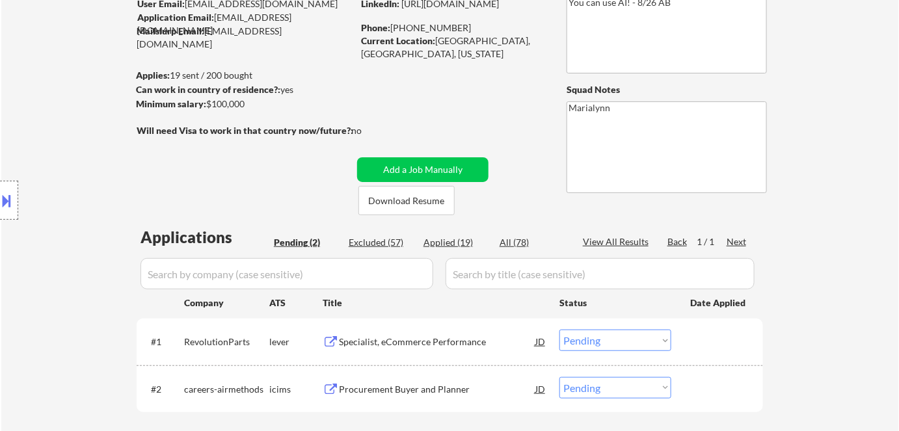
scroll to position [111, 0]
click at [367, 336] on div "Specialist, eCommerce Performance" at bounding box center [437, 342] width 196 height 13
